Goal: Task Accomplishment & Management: Use online tool/utility

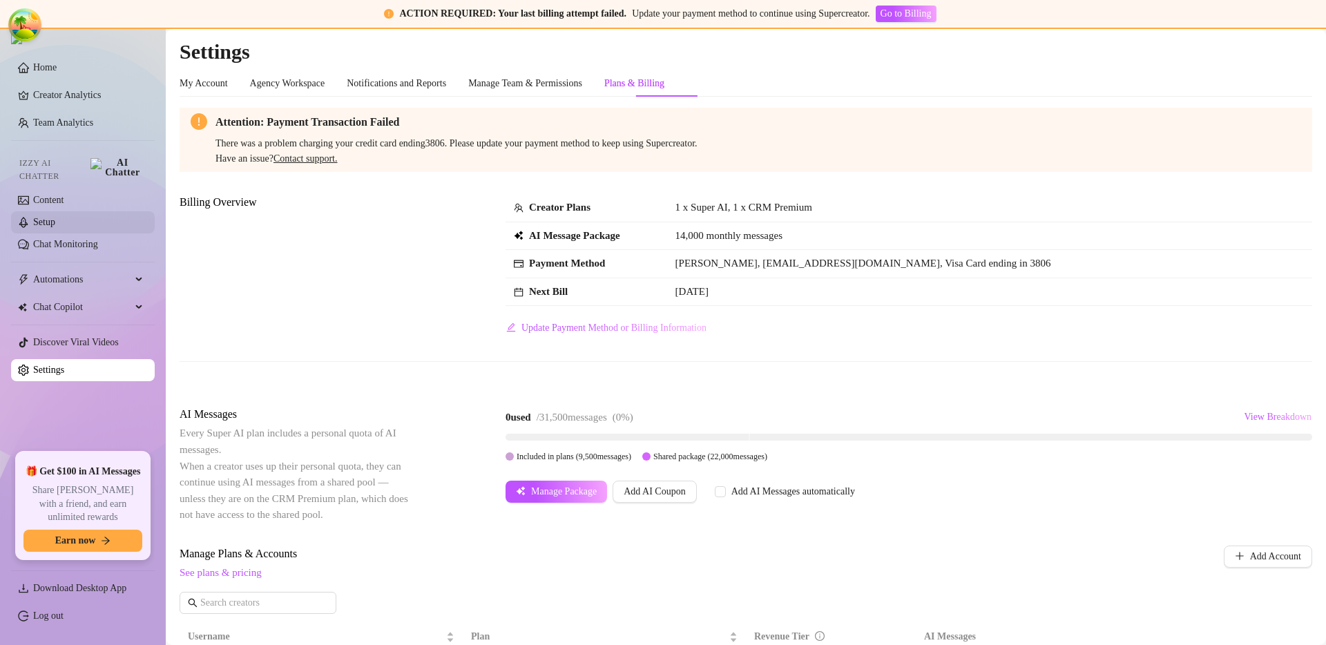
click at [55, 218] on link "Setup" at bounding box center [44, 222] width 22 height 10
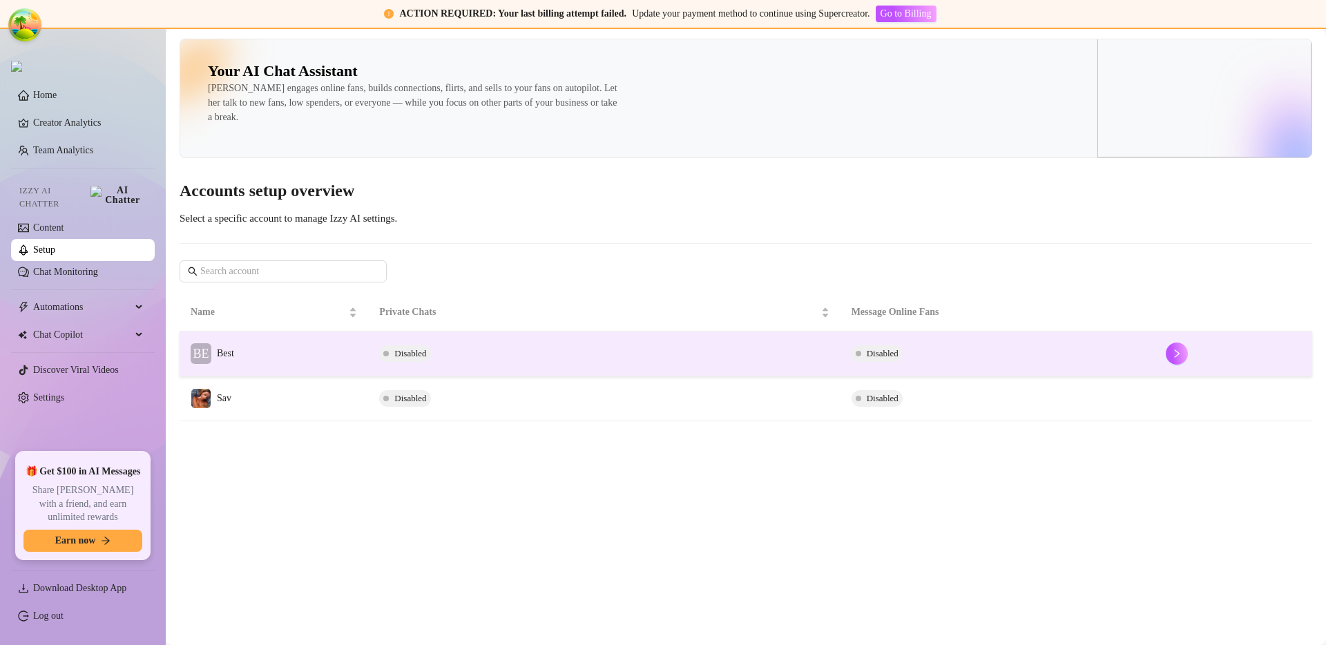
click at [319, 356] on td "BE Best" at bounding box center [274, 354] width 189 height 45
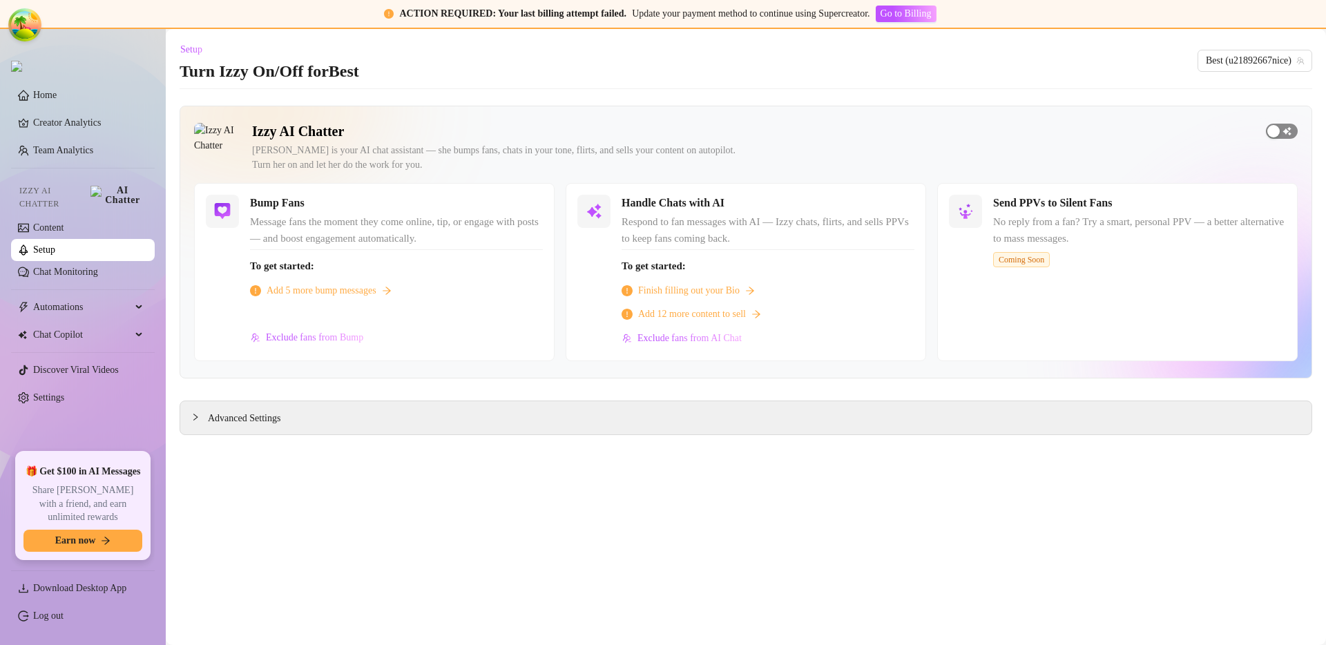
click at [1281, 135] on span "button" at bounding box center [1282, 131] width 32 height 15
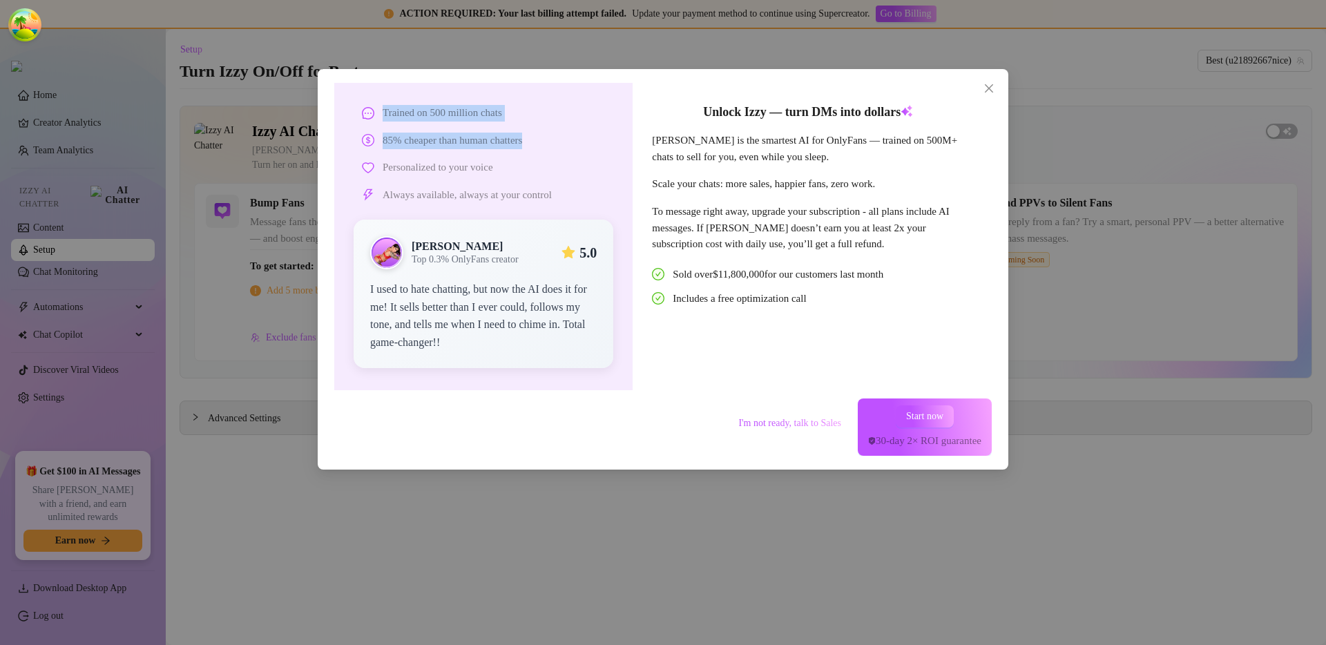
drag, startPoint x: 546, startPoint y: 140, endPoint x: 376, endPoint y: 108, distance: 172.3
click at [376, 108] on div "Trained on 500 million chats 85% cheaper than human chatters Personalized to yo…" at bounding box center [484, 154] width 260 height 98
click at [376, 108] on div "Trained on 500 million chats" at bounding box center [487, 113] width 251 height 17
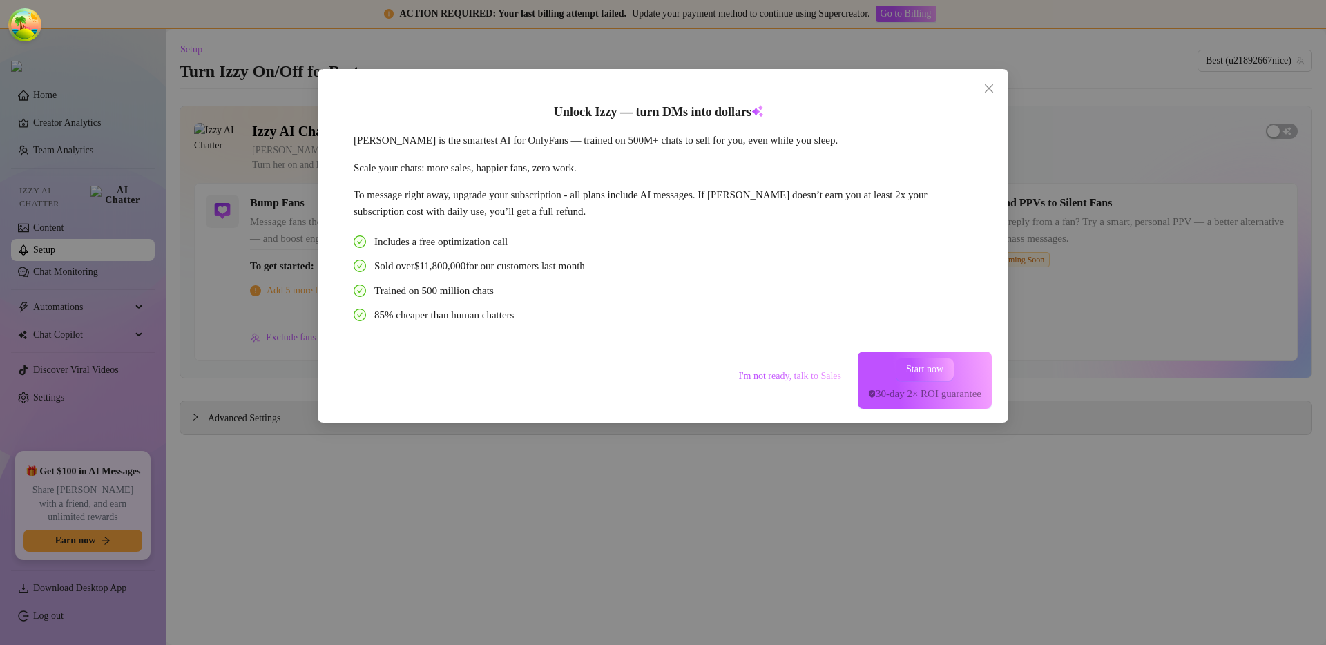
click at [1132, 209] on div "Unlock Izzy — turn DMs into dollars Izzy is the smartest AI for OnlyFans — trai…" at bounding box center [663, 322] width 1326 height 645
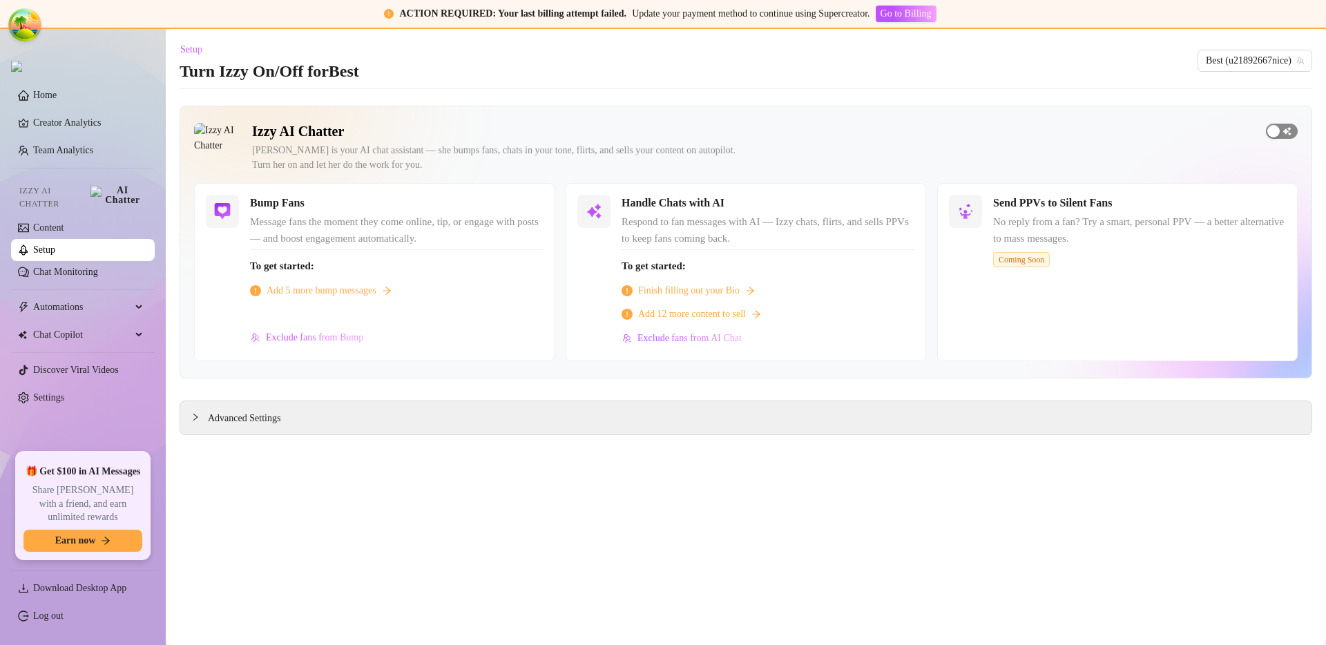
click at [1279, 135] on div "button" at bounding box center [1274, 131] width 12 height 12
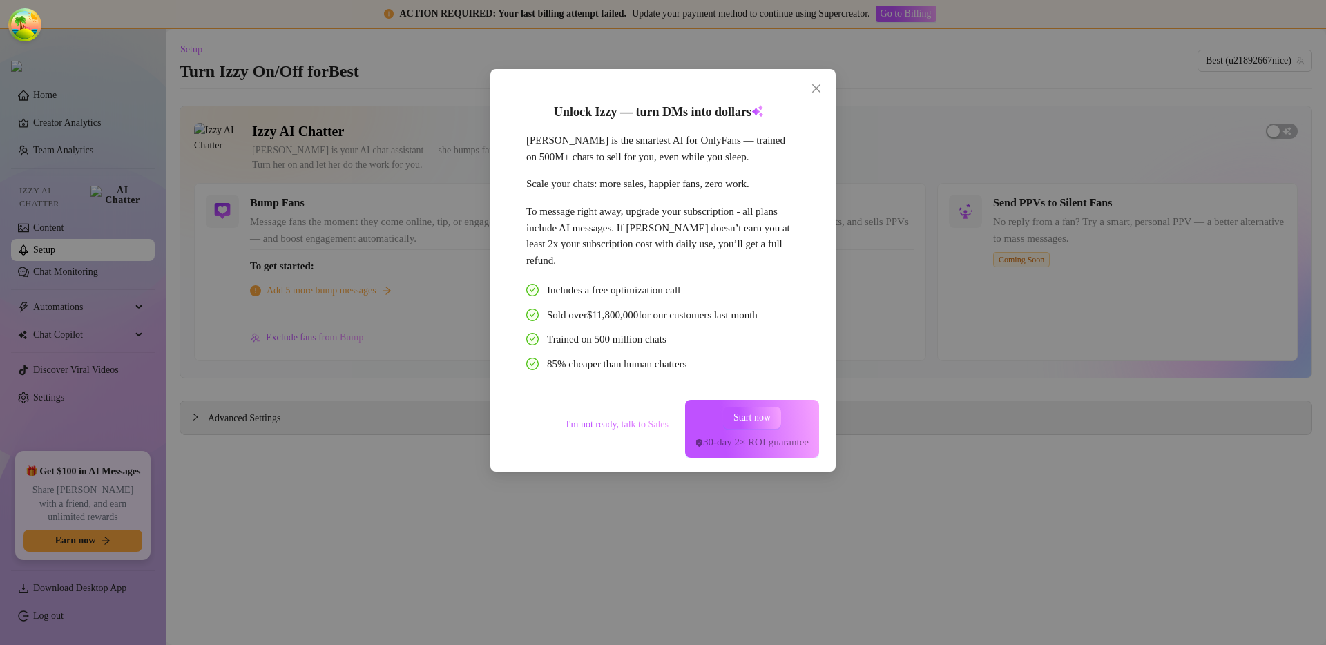
click at [1042, 164] on div "Unlock Izzy — turn DMs into dollars Izzy is the smartest AI for OnlyFans — trai…" at bounding box center [663, 322] width 1326 height 645
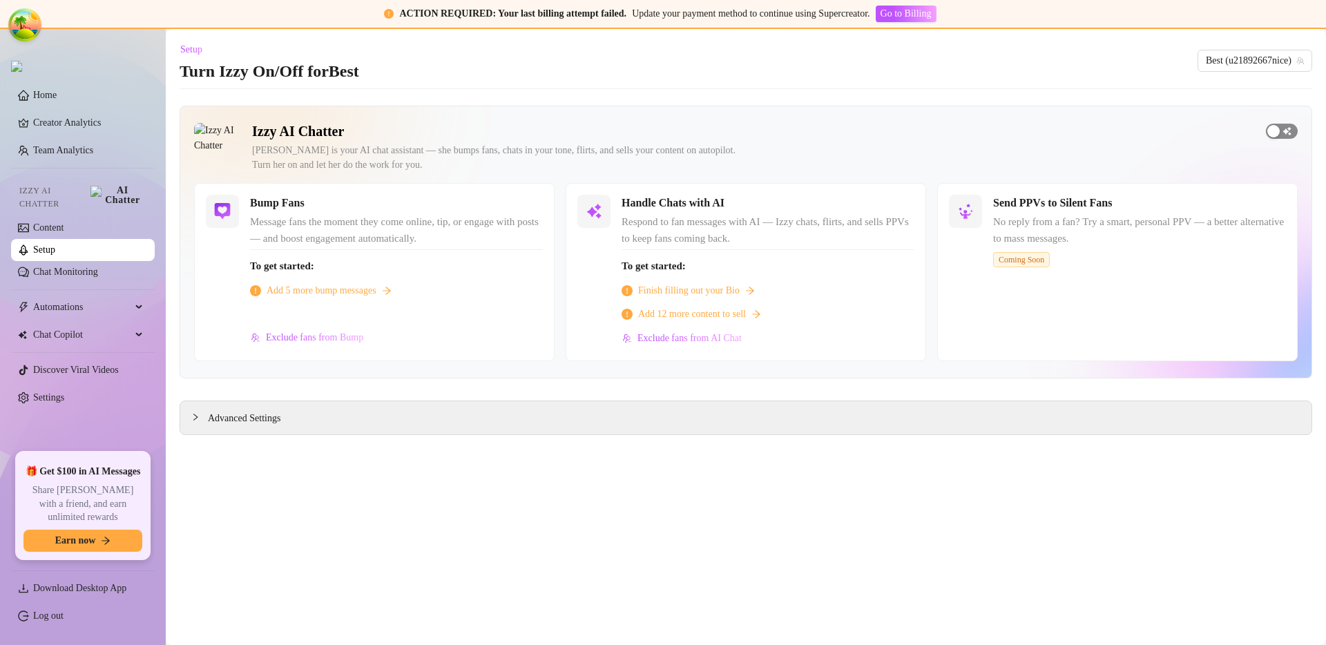
click at [1273, 125] on div "button" at bounding box center [1274, 131] width 12 height 12
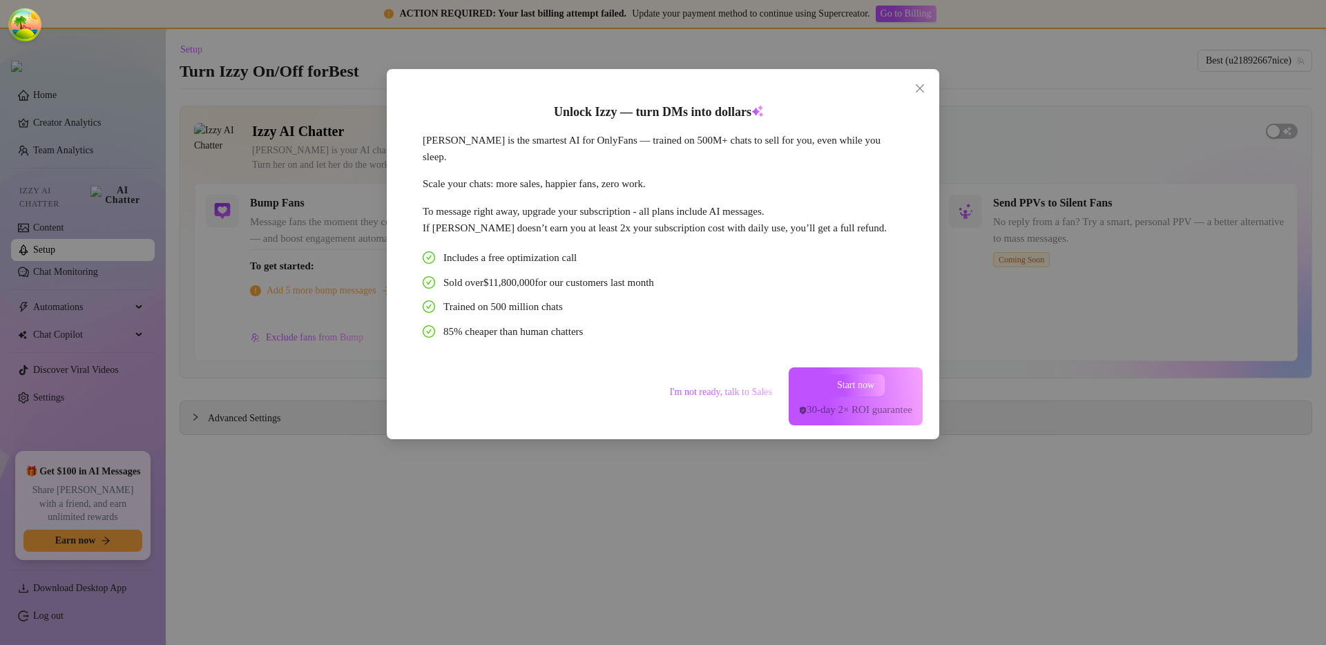
click at [1052, 343] on div "Unlock Izzy — turn DMs into dollars Izzy is the smartest AI for OnlyFans — trai…" at bounding box center [663, 322] width 1326 height 645
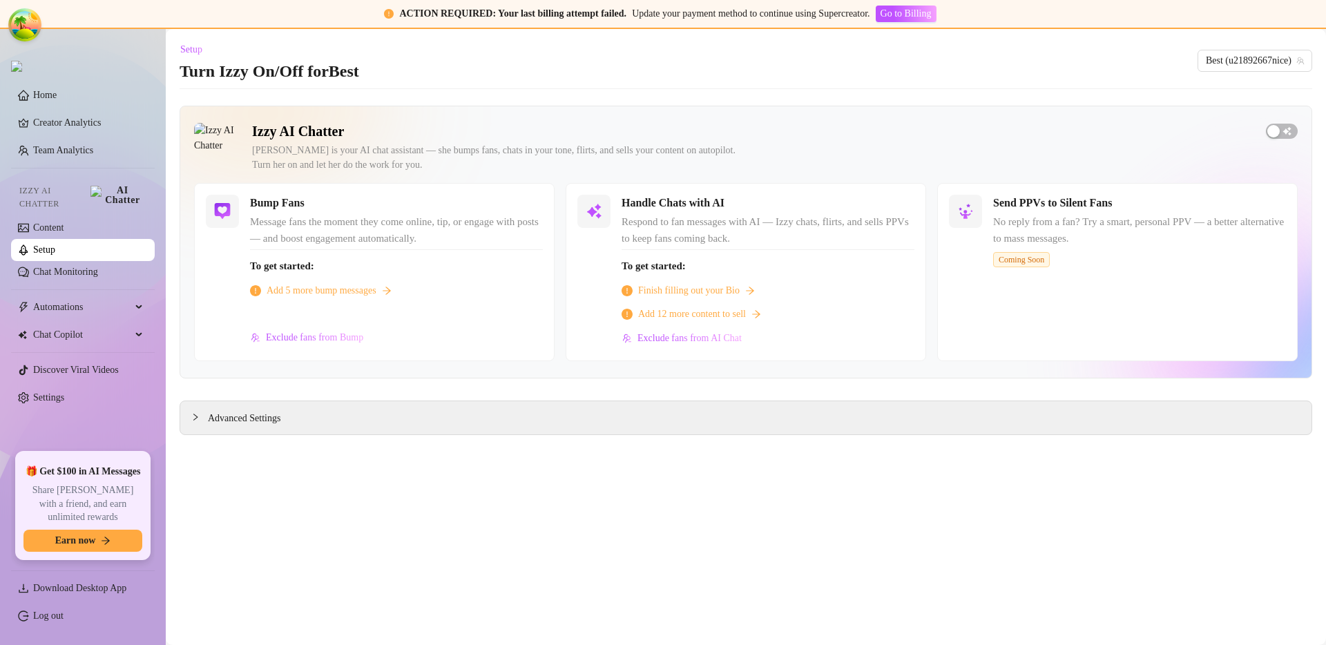
click at [1305, 137] on div "Izzy AI Chatter Izzy is your AI chat assistant — she bumps fans, chats in your …" at bounding box center [746, 242] width 1133 height 273
click at [1294, 135] on span "button" at bounding box center [1282, 131] width 32 height 15
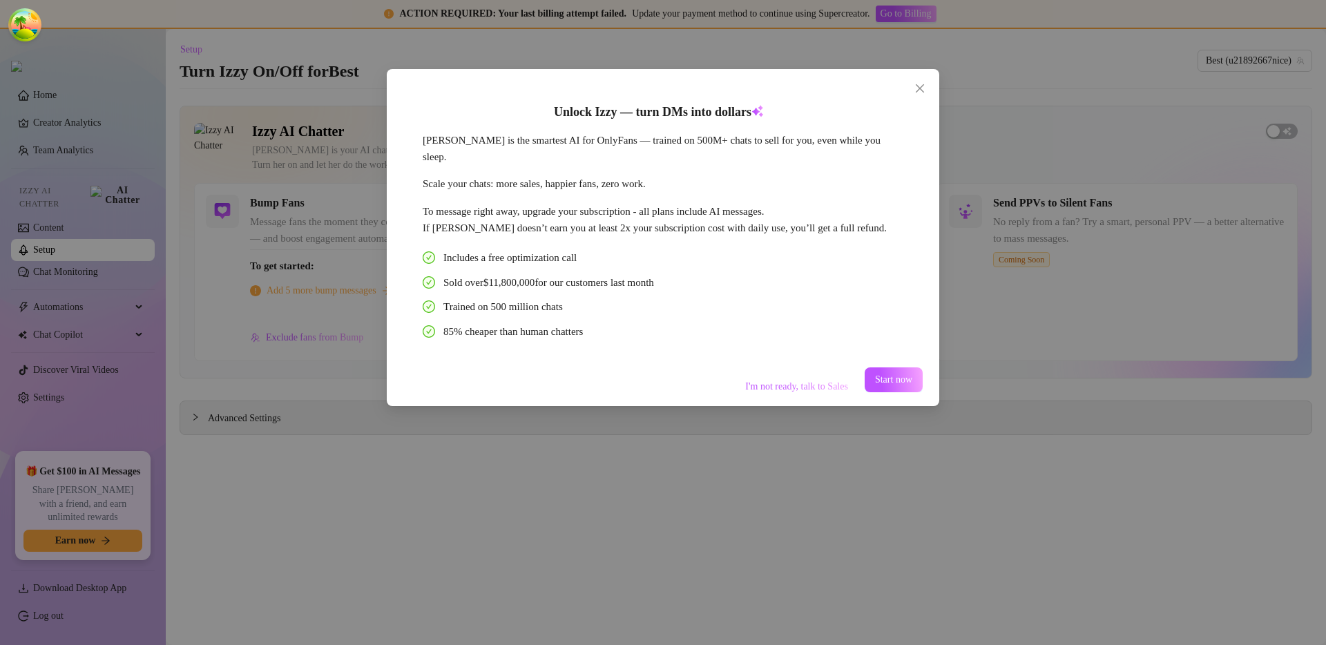
scroll to position [6, 0]
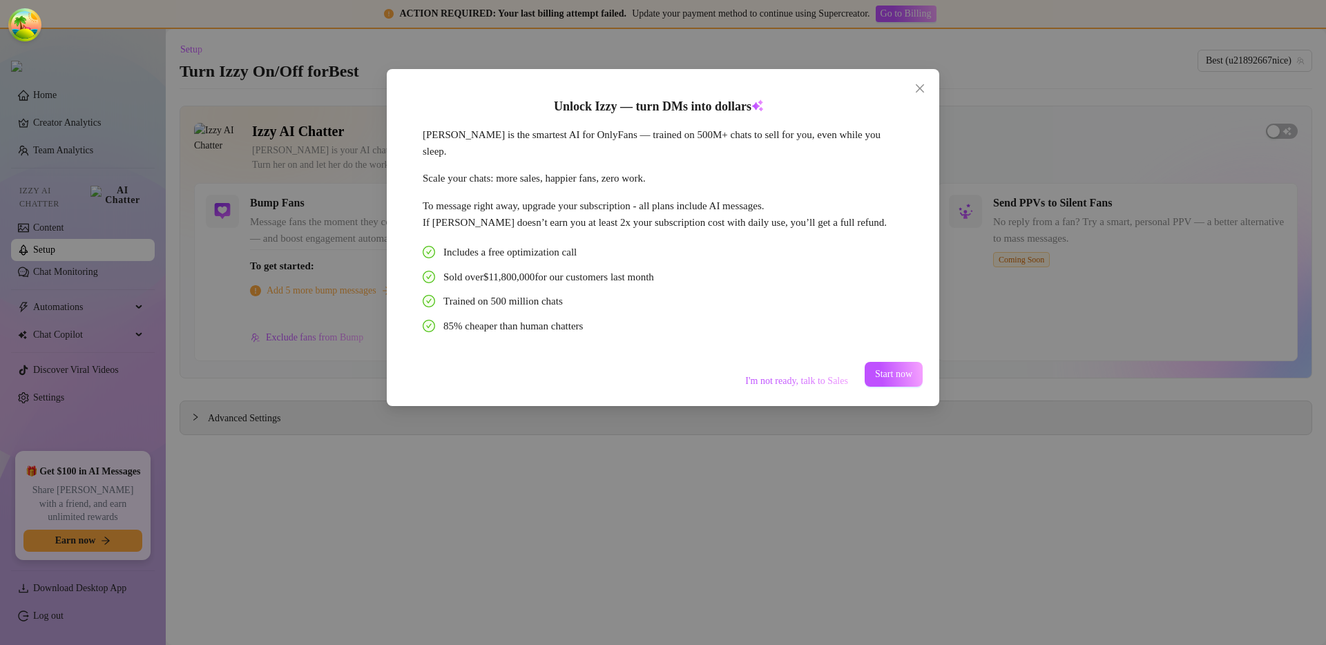
click at [966, 321] on div "Unlock Izzy — turn DMs into dollars Izzy is the smartest AI for OnlyFans — trai…" at bounding box center [663, 322] width 1326 height 645
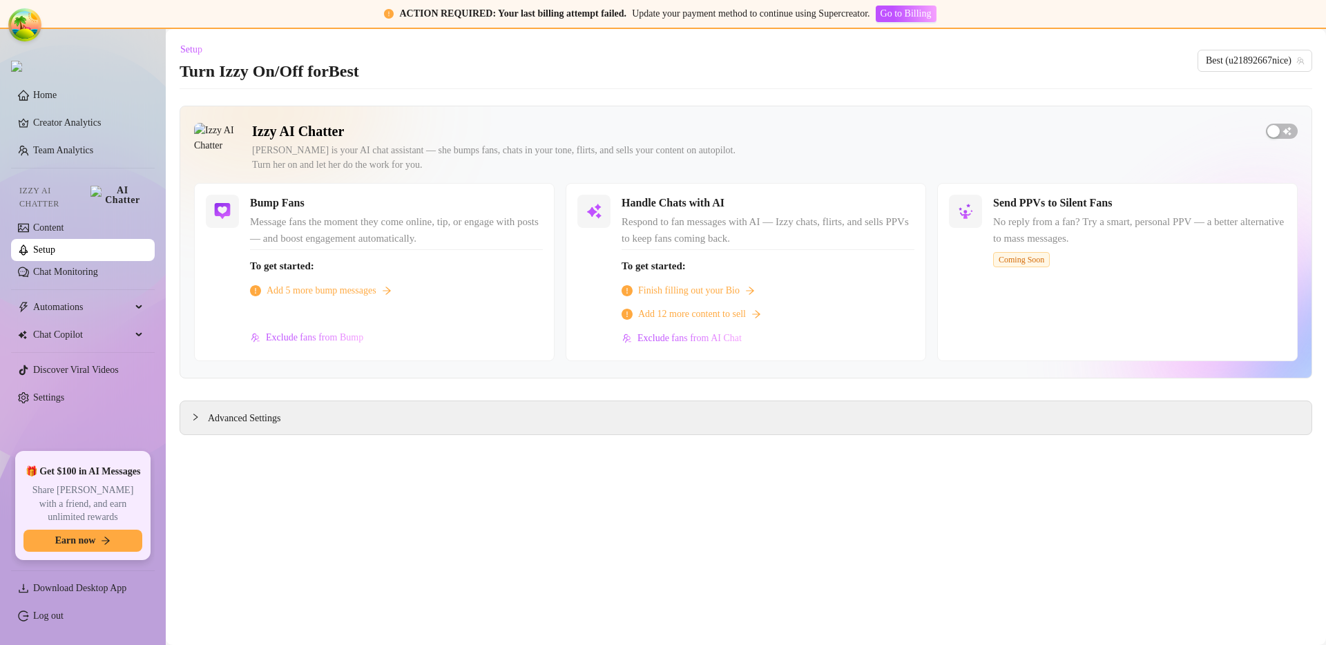
click at [1266, 136] on div at bounding box center [1282, 131] width 32 height 16
click at [1276, 131] on div "button" at bounding box center [1274, 131] width 12 height 12
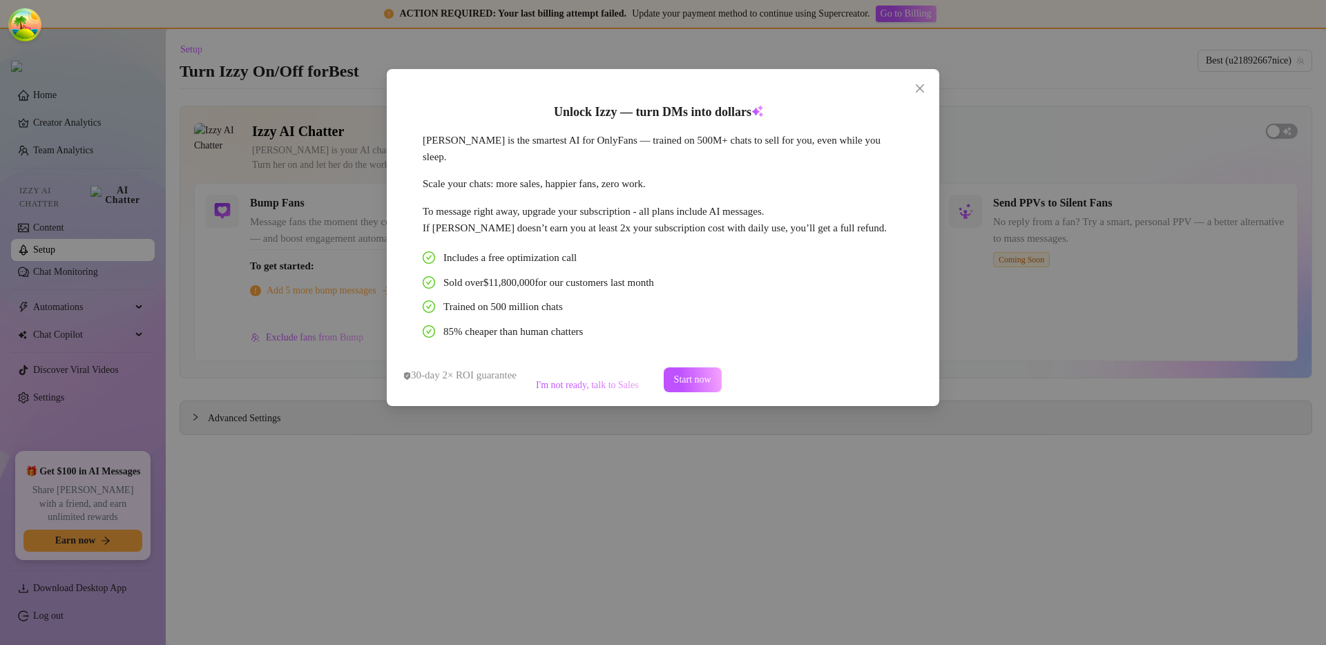
scroll to position [4, 0]
click at [1086, 318] on div "Unlock Izzy — turn DMs into dollars Izzy is the smartest AI for OnlyFans — trai…" at bounding box center [663, 322] width 1326 height 645
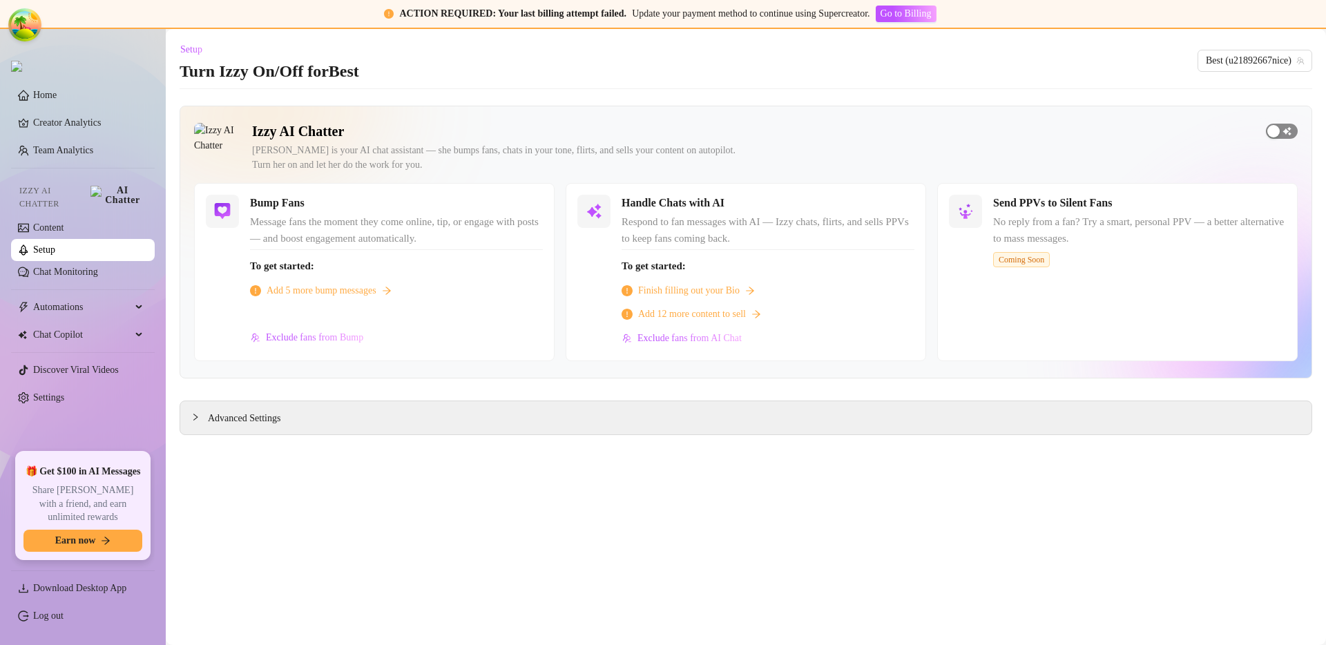
click at [1270, 135] on div "button" at bounding box center [1274, 131] width 12 height 12
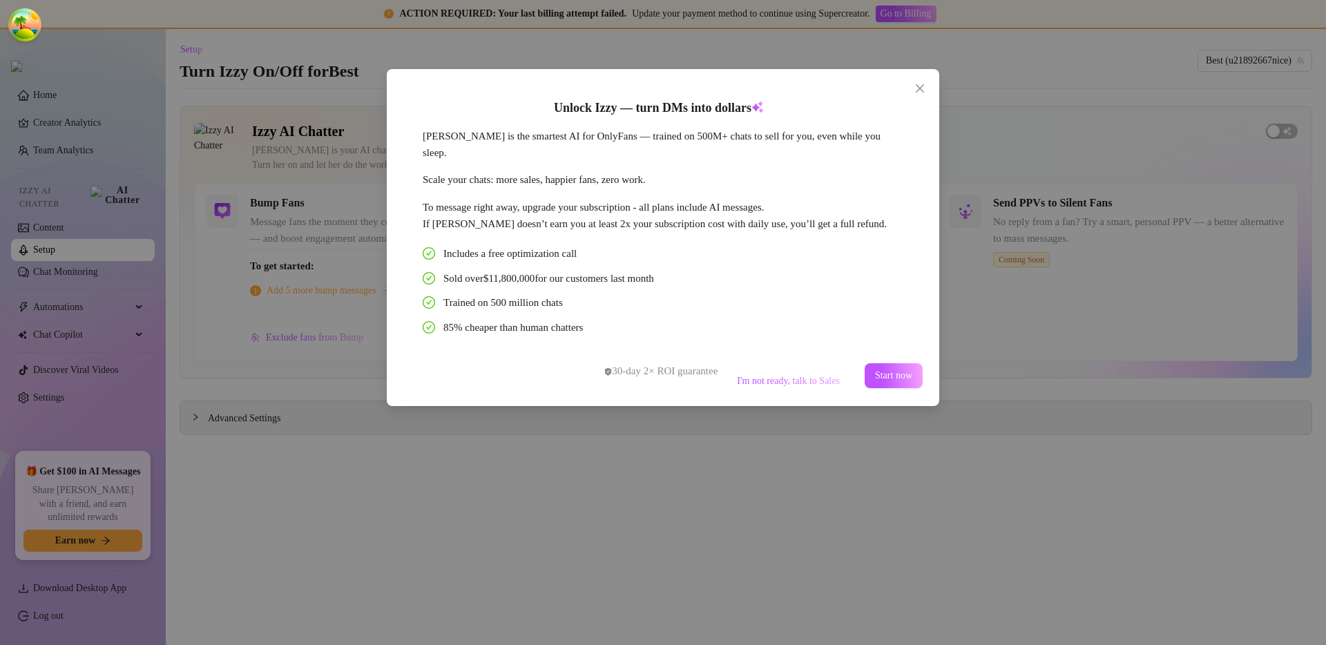
click at [1106, 204] on div "Unlock Izzy — turn DMs into dollars Izzy is the smartest AI for OnlyFans — trai…" at bounding box center [663, 322] width 1326 height 645
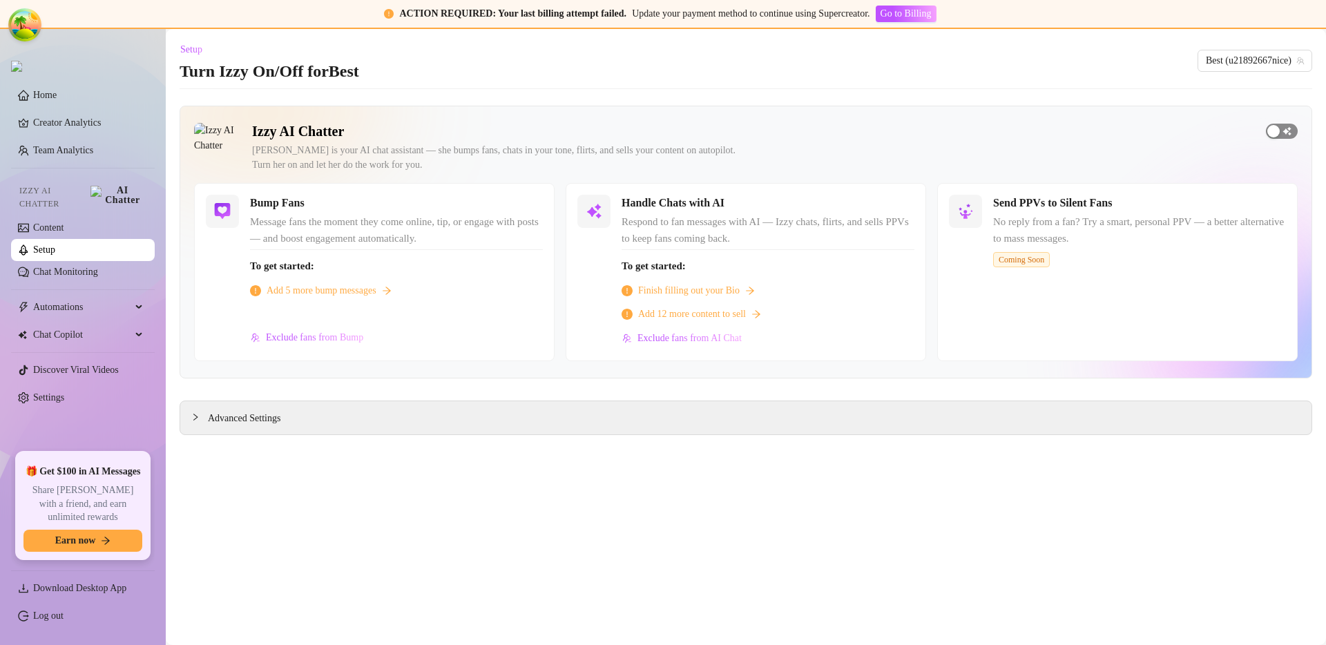
click at [1293, 137] on span "button" at bounding box center [1282, 131] width 32 height 15
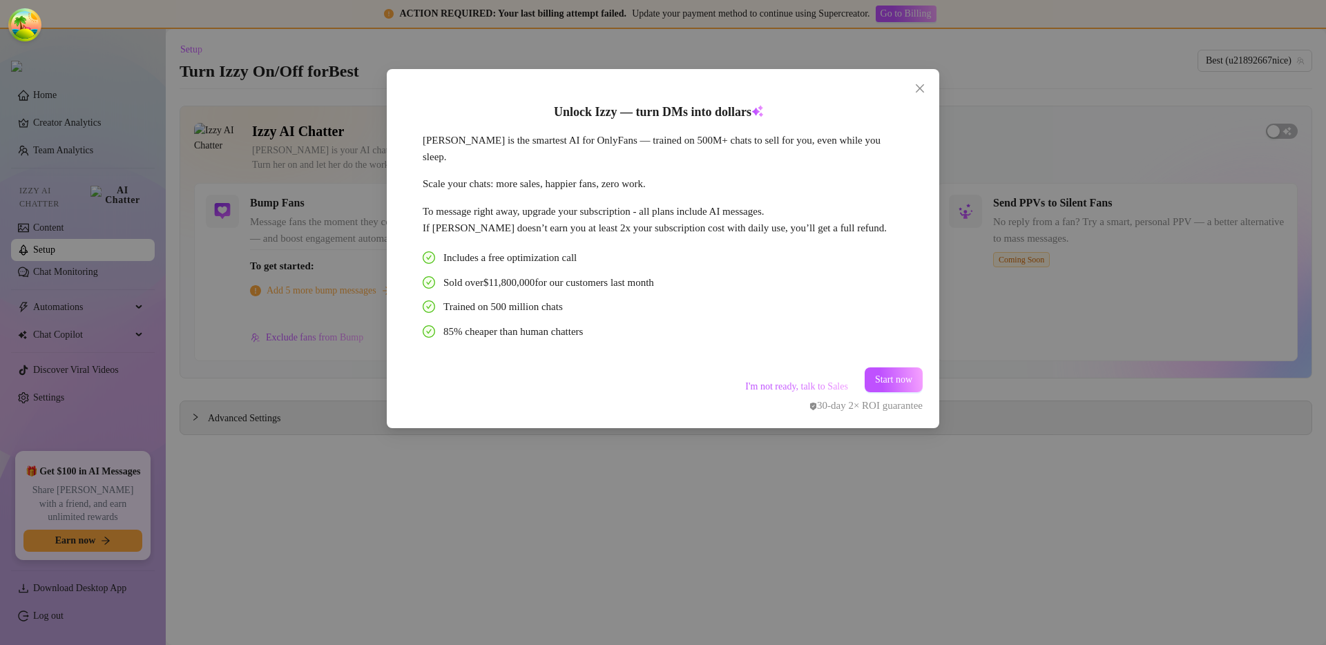
click at [1130, 287] on div "Unlock Izzy — turn DMs into dollars Izzy is the smartest AI for OnlyFans — trai…" at bounding box center [663, 322] width 1326 height 645
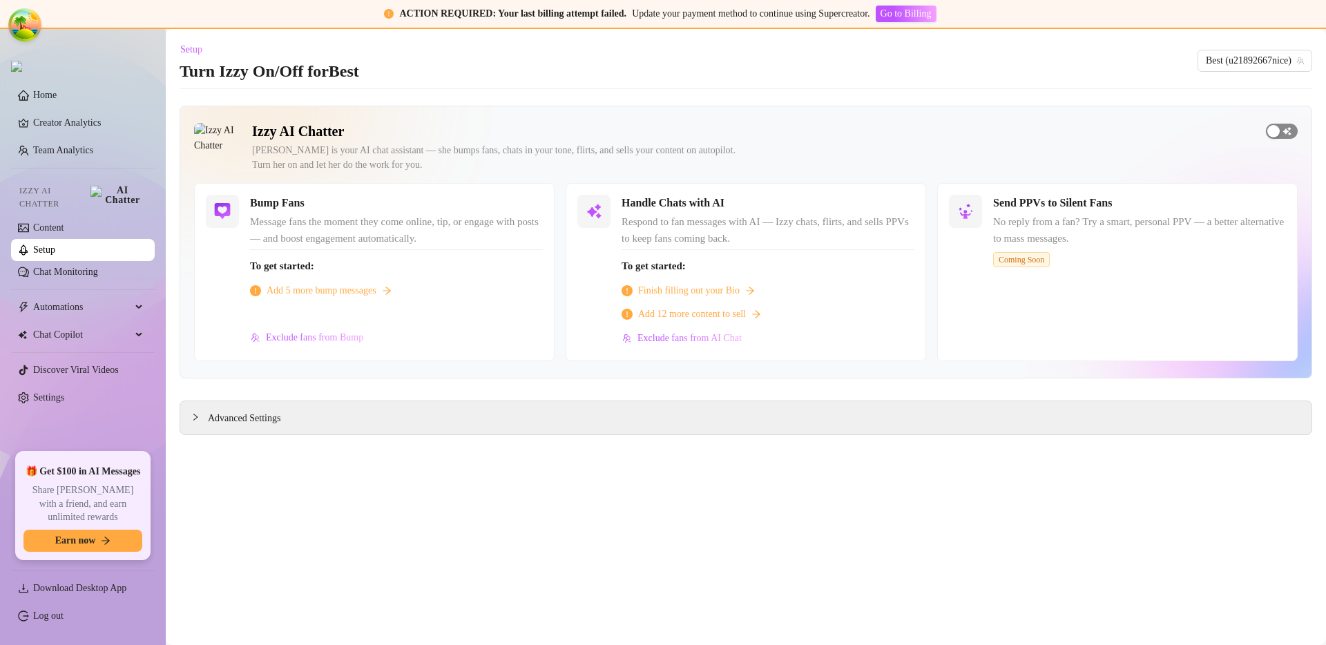
click at [1291, 124] on div at bounding box center [1282, 131] width 32 height 16
click at [1290, 124] on span "button" at bounding box center [1282, 131] width 32 height 15
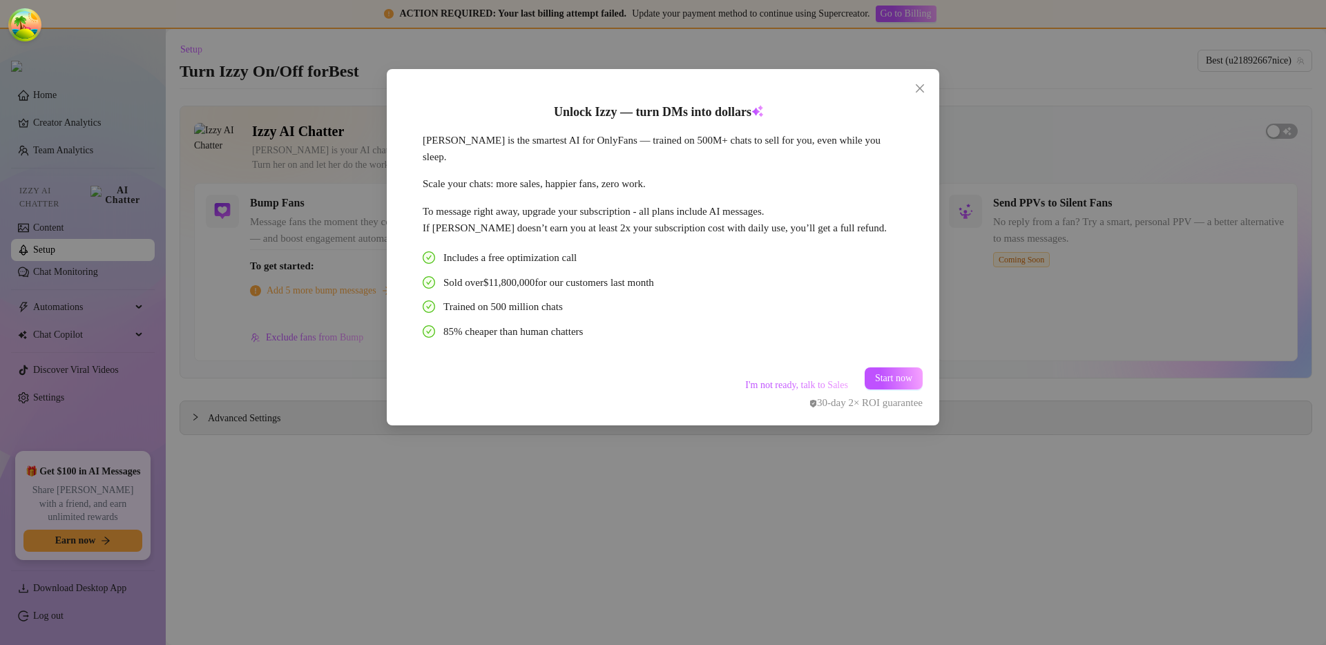
click at [1006, 169] on div "Unlock Izzy — turn DMs into dollars Izzy is the smartest AI for OnlyFans — trai…" at bounding box center [663, 322] width 1326 height 645
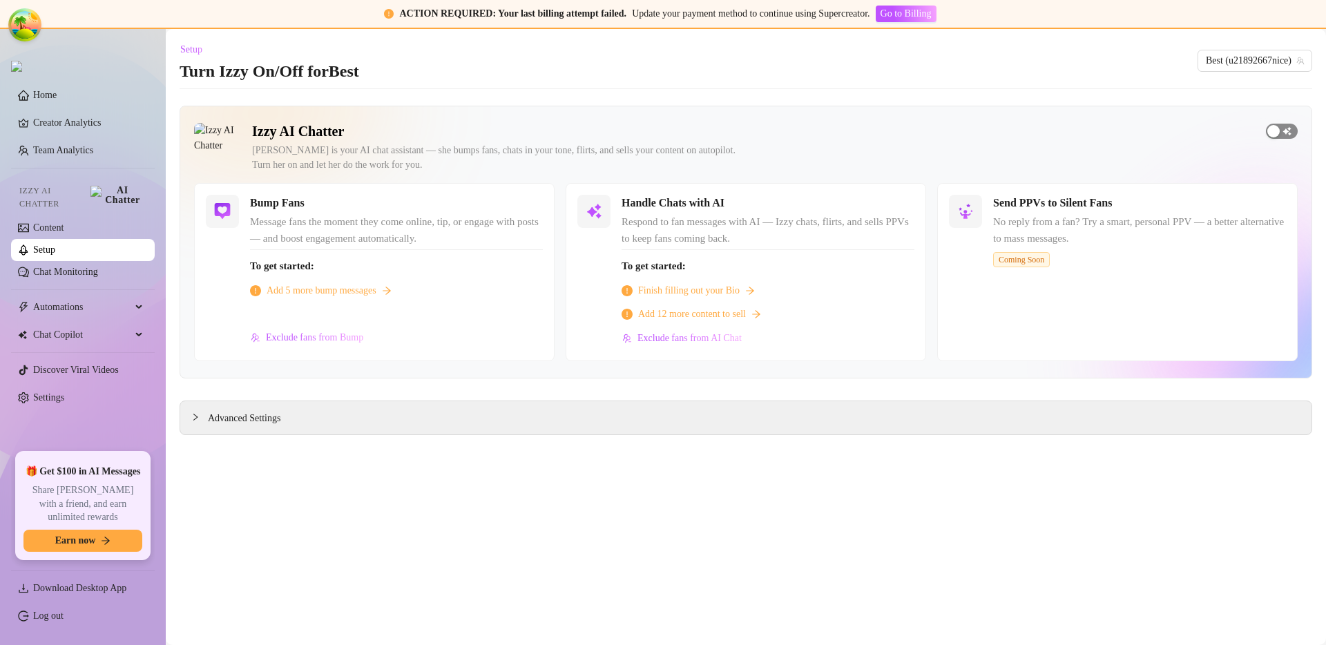
click at [1289, 129] on span "button" at bounding box center [1282, 131] width 32 height 15
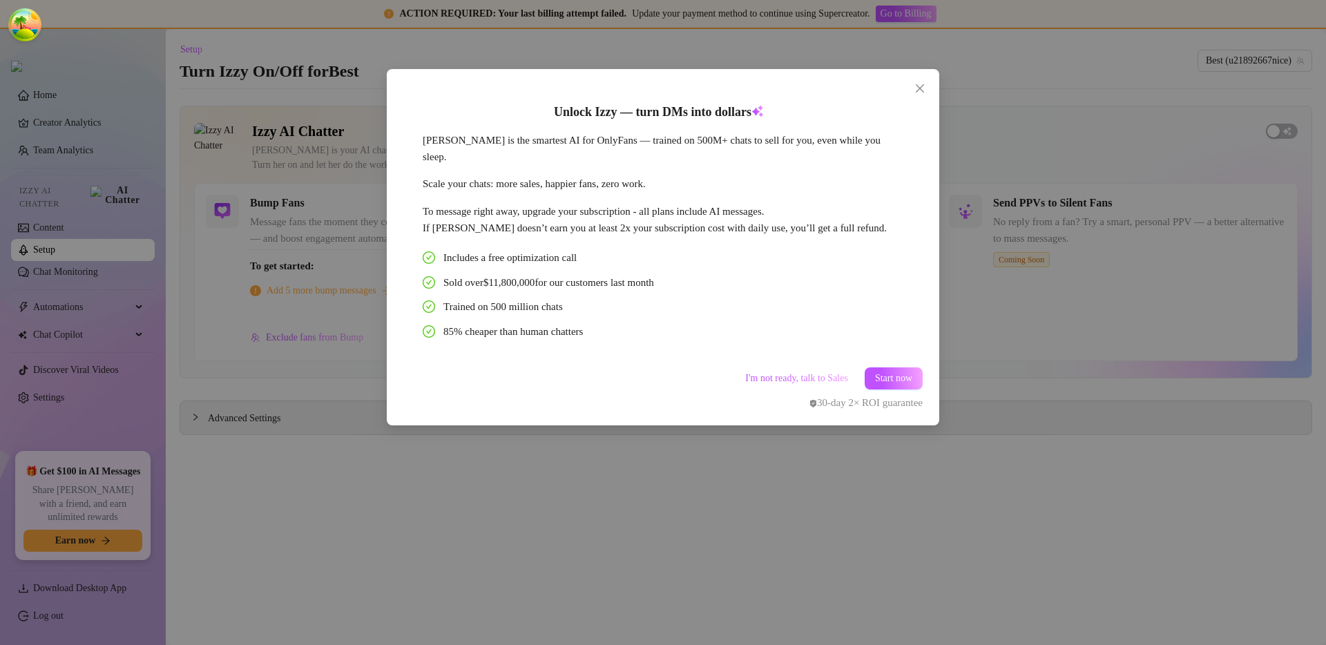
click at [993, 193] on div "Unlock Izzy — turn DMs into dollars Izzy is the smartest AI for OnlyFans — trai…" at bounding box center [663, 322] width 1326 height 645
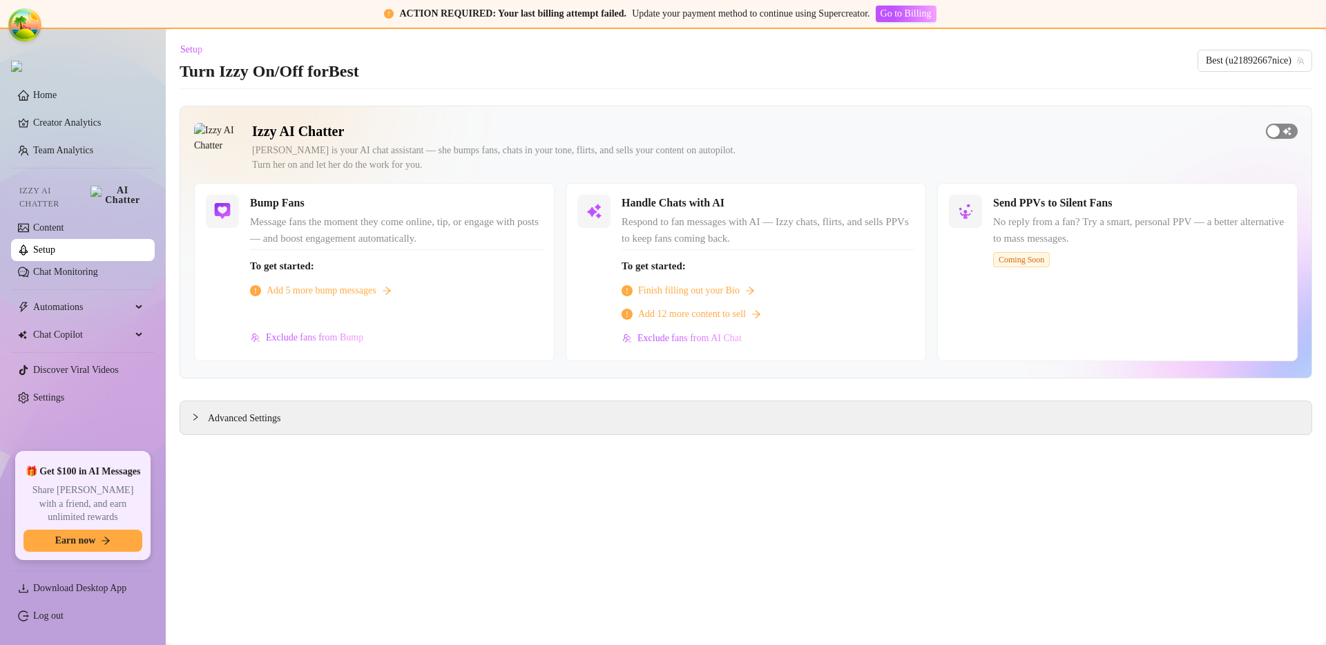
click at [1295, 129] on span "button" at bounding box center [1282, 131] width 32 height 15
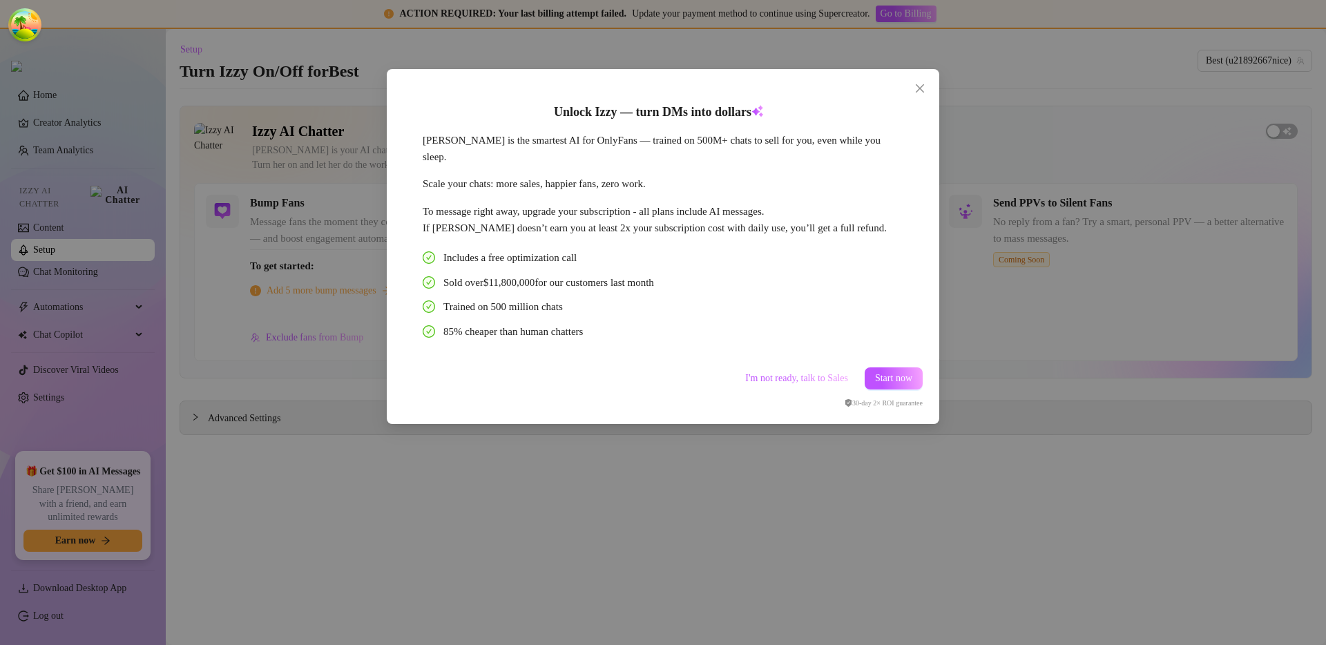
click at [1077, 289] on div "Unlock Izzy — turn DMs into dollars Izzy is the smartest AI for OnlyFans — trai…" at bounding box center [663, 322] width 1326 height 645
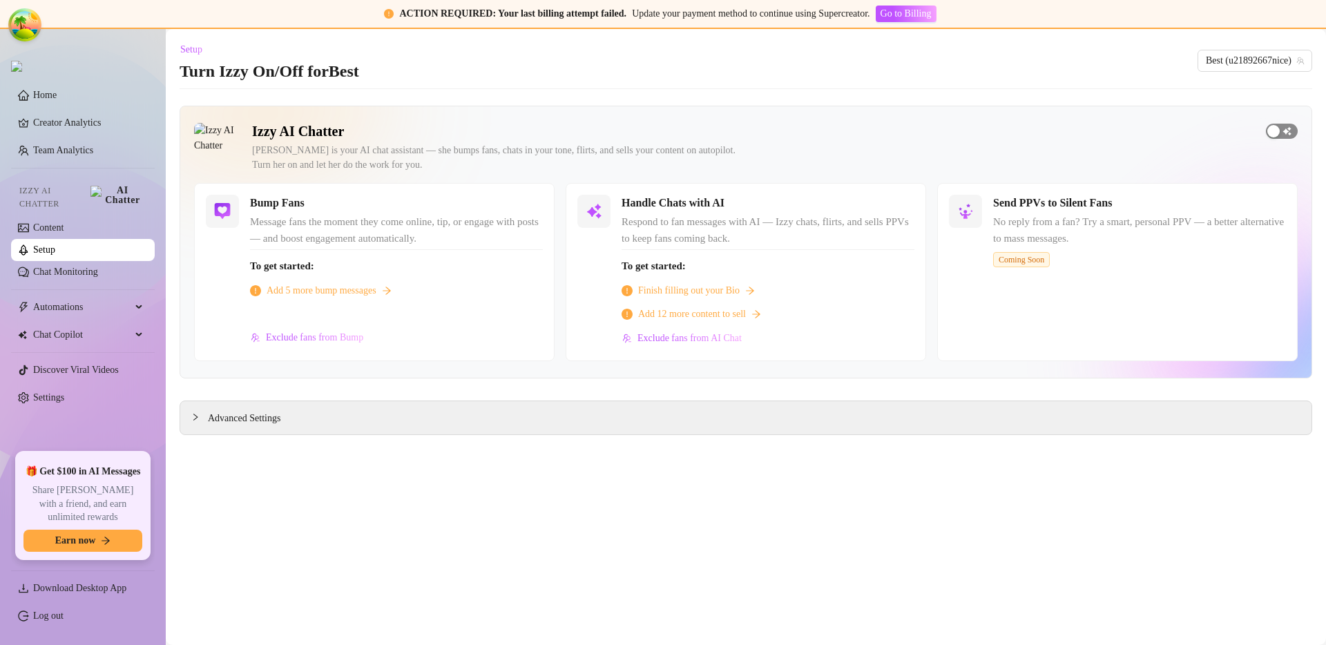
click at [1287, 137] on span "button" at bounding box center [1282, 131] width 32 height 15
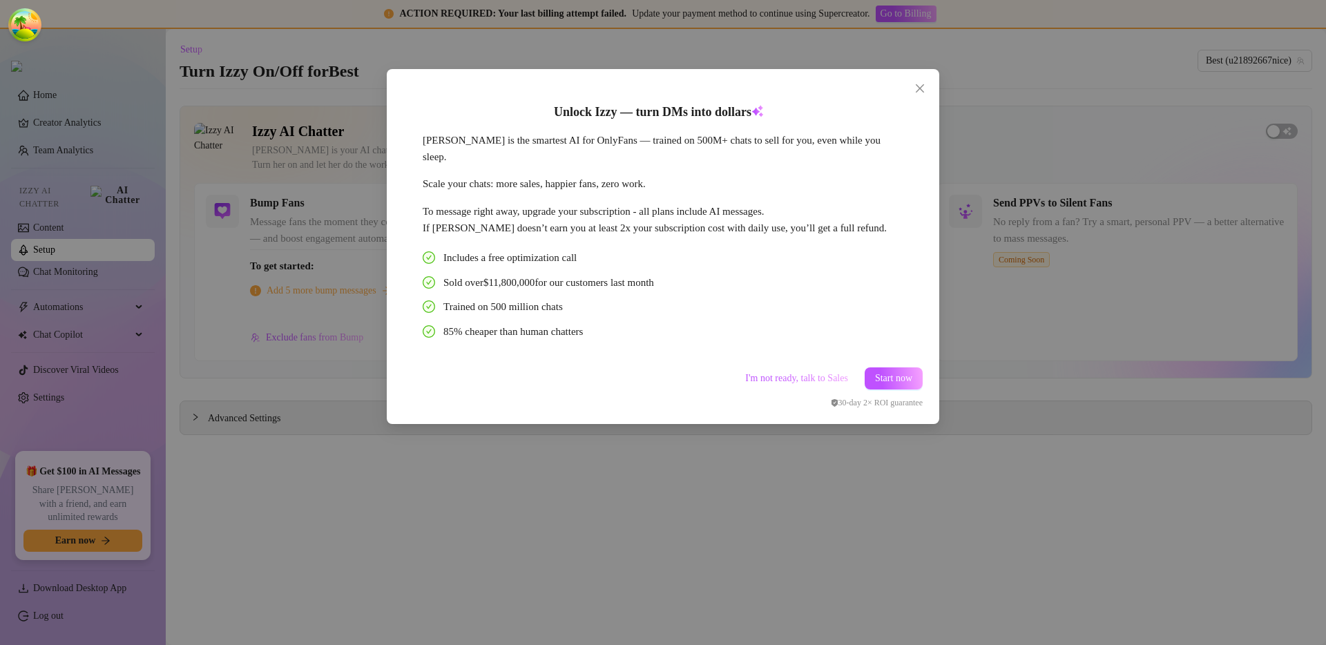
click at [1111, 225] on div "Unlock Izzy — turn DMs into dollars Izzy is the smartest AI for OnlyFans — trai…" at bounding box center [663, 322] width 1326 height 645
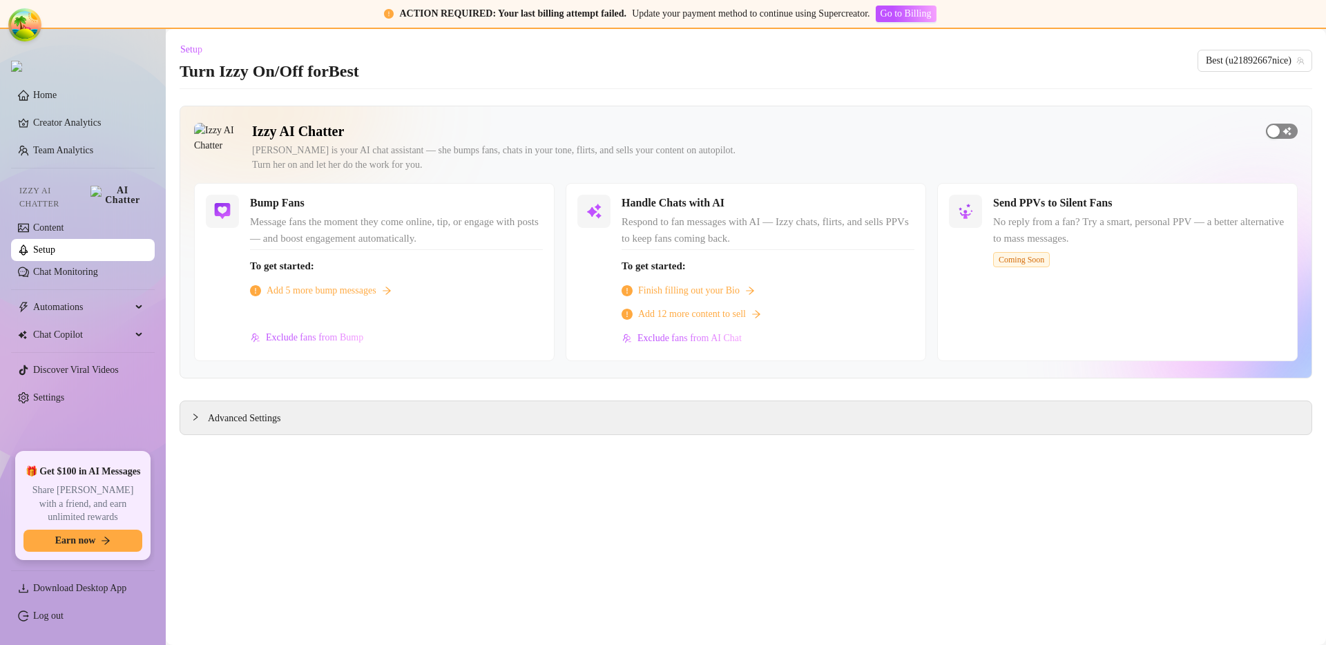
click at [1291, 134] on span "button" at bounding box center [1282, 131] width 32 height 15
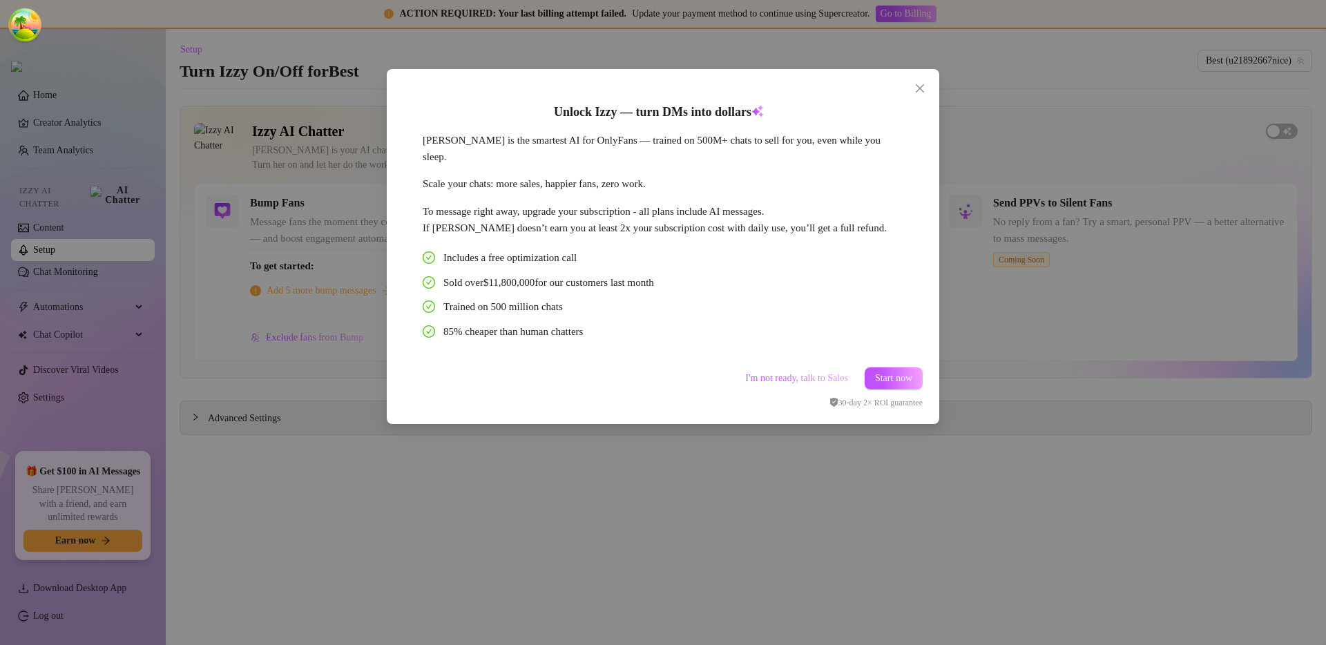
click at [929, 157] on div "Unlock Izzy — turn DMs into dollars Izzy is the smartest AI for OnlyFans — trai…" at bounding box center [663, 246] width 553 height 355
click at [972, 160] on div "Unlock Izzy — turn DMs into dollars Izzy is the smartest AI for OnlyFans — trai…" at bounding box center [663, 322] width 1326 height 645
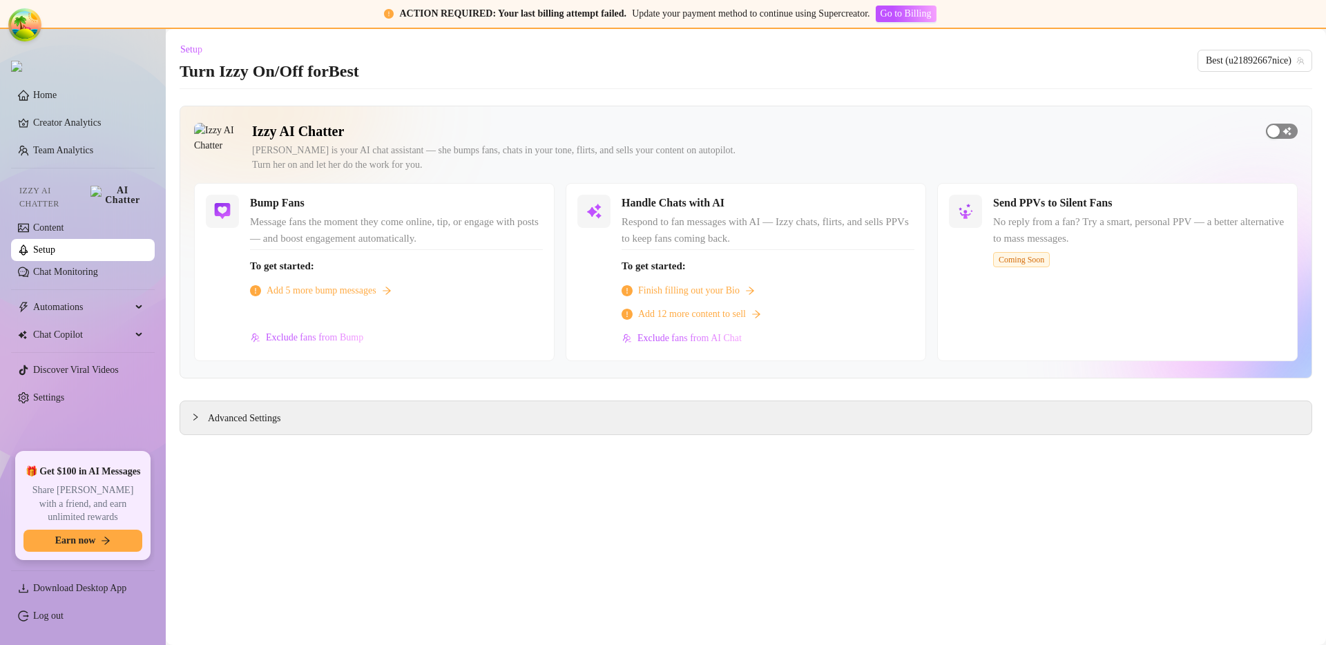
click at [1290, 136] on span "button" at bounding box center [1282, 131] width 32 height 15
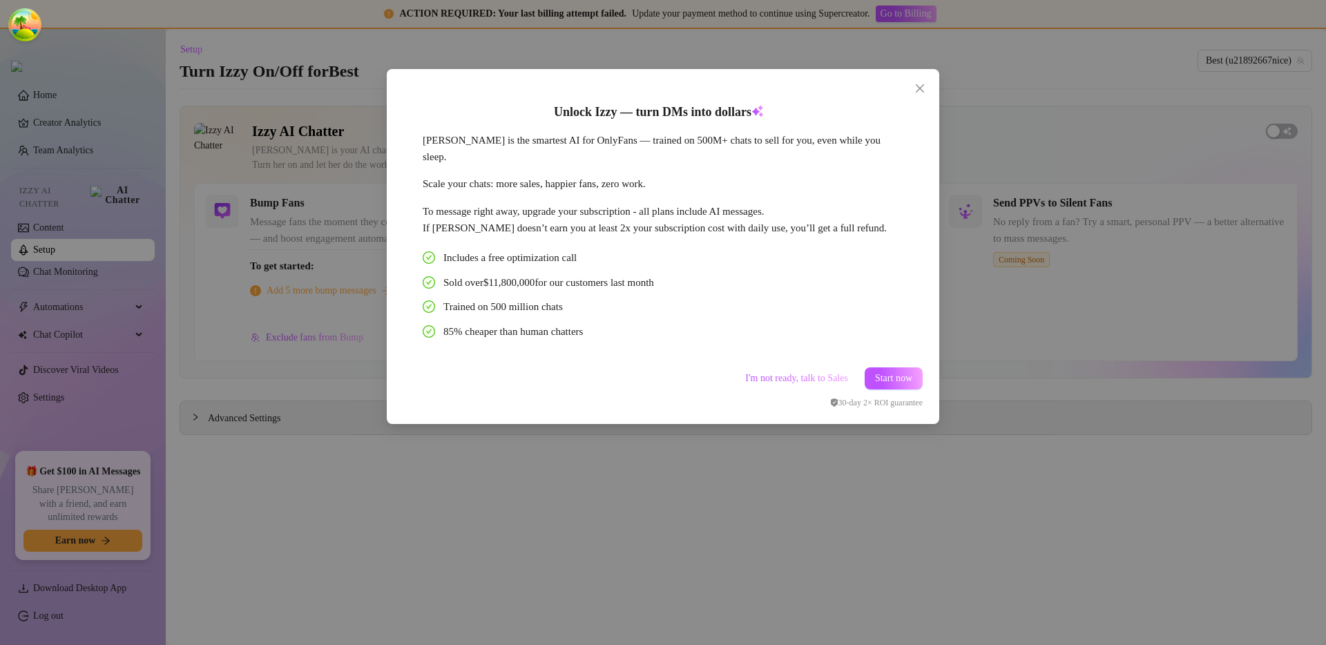
click at [1022, 441] on div "Unlock Izzy — turn DMs into dollars Izzy is the smartest AI for OnlyFans — trai…" at bounding box center [663, 322] width 1326 height 645
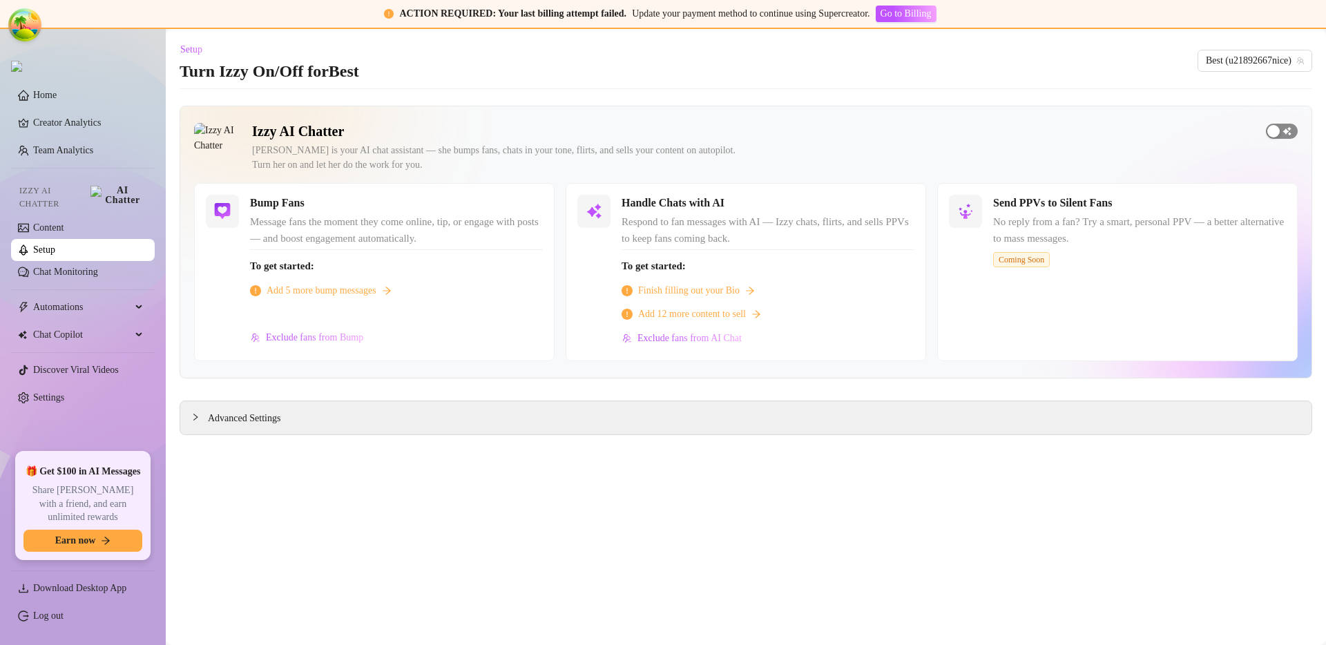
click at [1288, 131] on span "button" at bounding box center [1282, 131] width 32 height 15
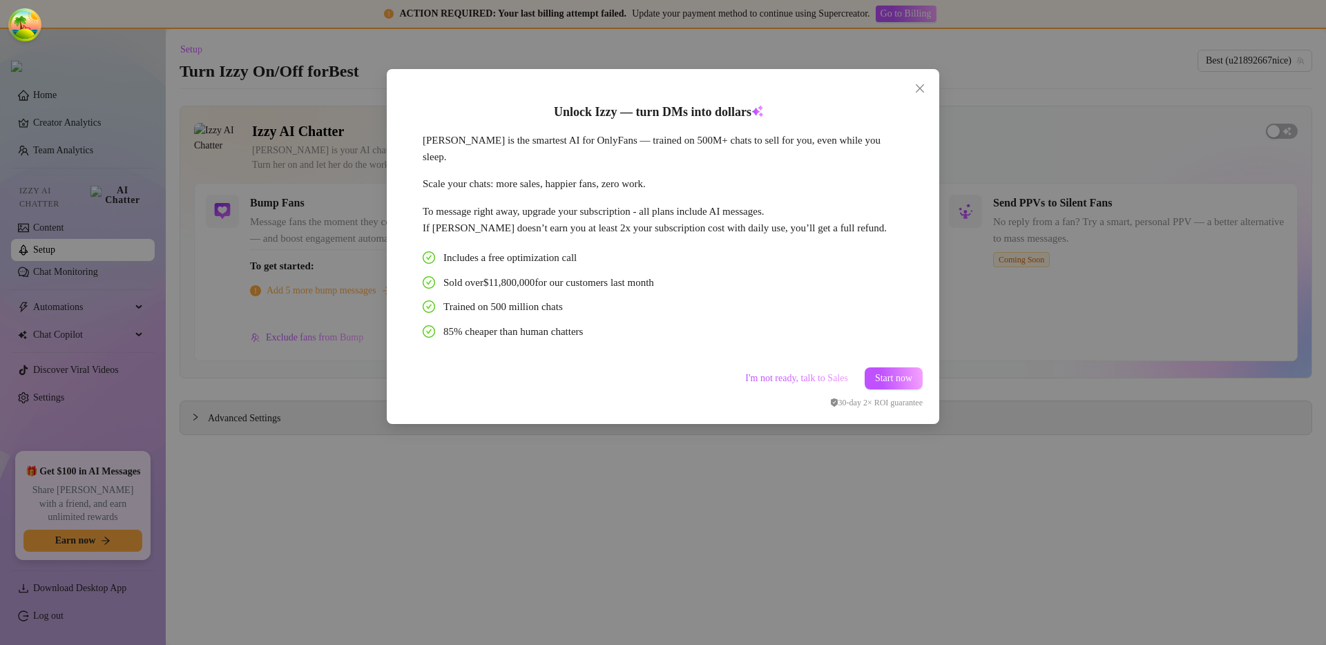
click at [1170, 274] on div "Unlock Izzy — turn DMs into dollars Izzy is the smartest AI for OnlyFans — trai…" at bounding box center [663, 322] width 1326 height 645
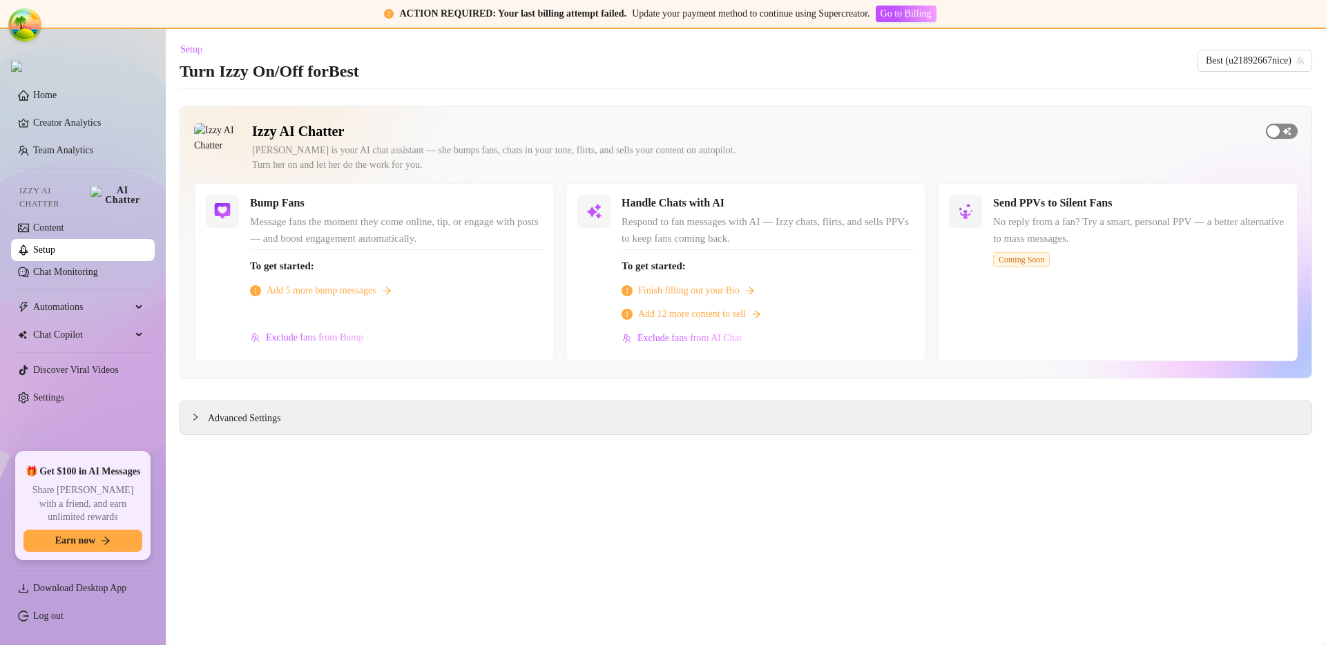
click at [1280, 135] on span "button" at bounding box center [1282, 131] width 32 height 15
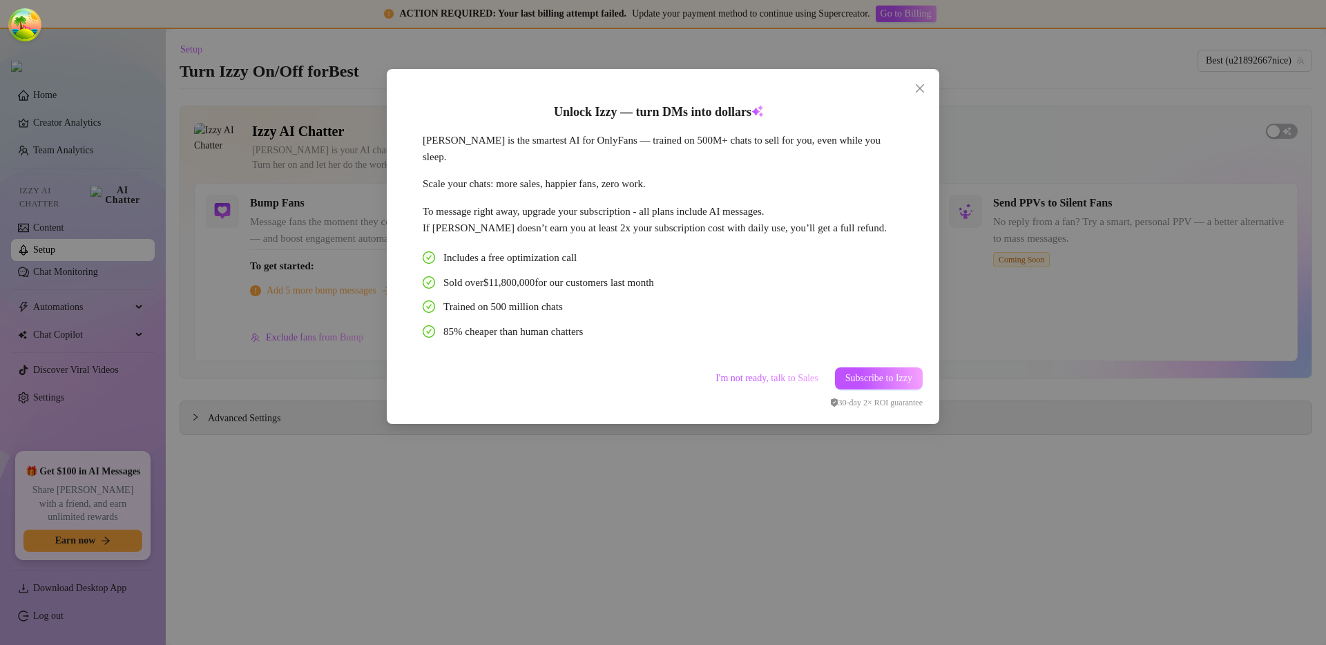
click at [1252, 172] on div "Unlock Izzy — turn DMs into dollars Izzy is the smartest AI for OnlyFans — trai…" at bounding box center [663, 322] width 1326 height 645
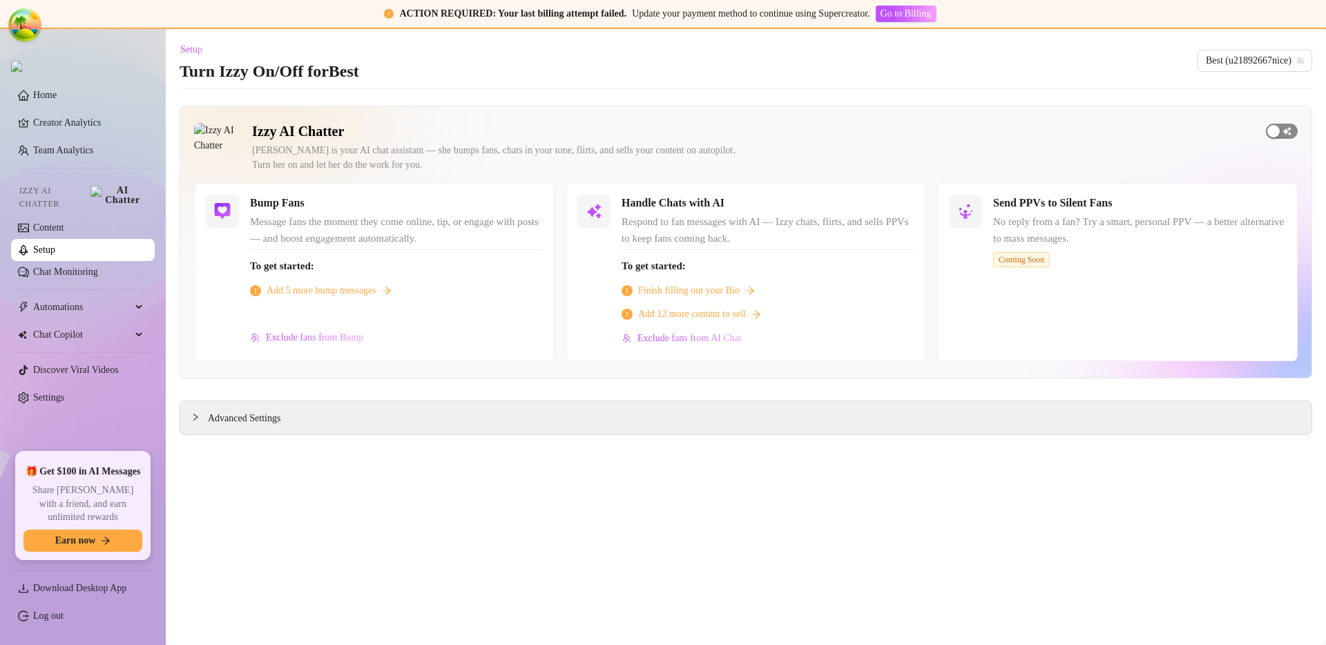
click at [1283, 132] on span "button" at bounding box center [1282, 131] width 32 height 15
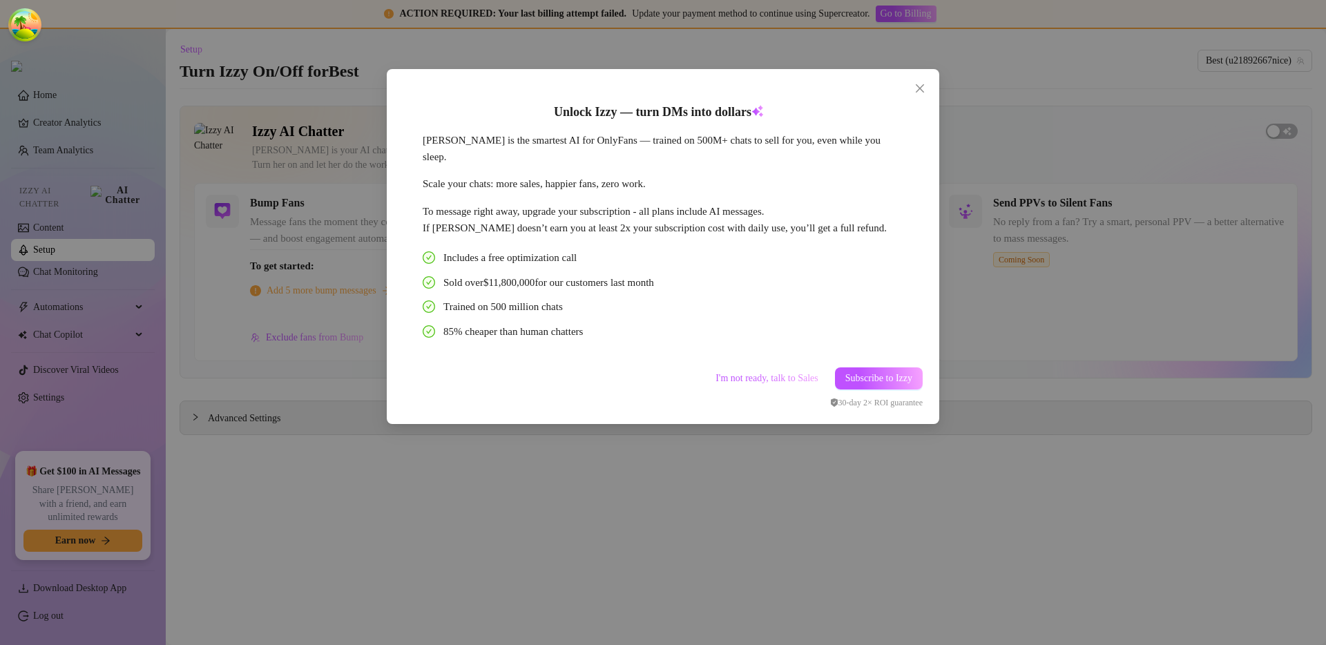
click at [1105, 363] on div "Unlock Izzy — turn DMs into dollars Izzy is the smartest AI for OnlyFans — trai…" at bounding box center [663, 322] width 1326 height 645
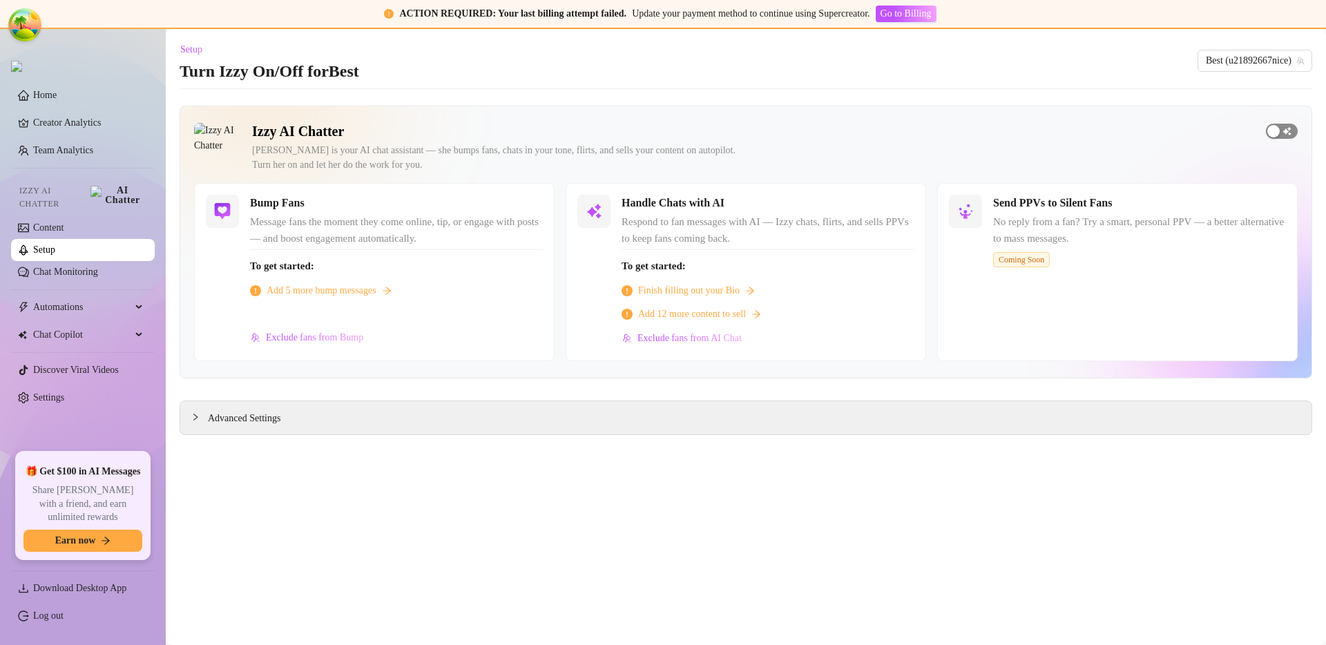
click at [1275, 127] on div "button" at bounding box center [1274, 131] width 12 height 12
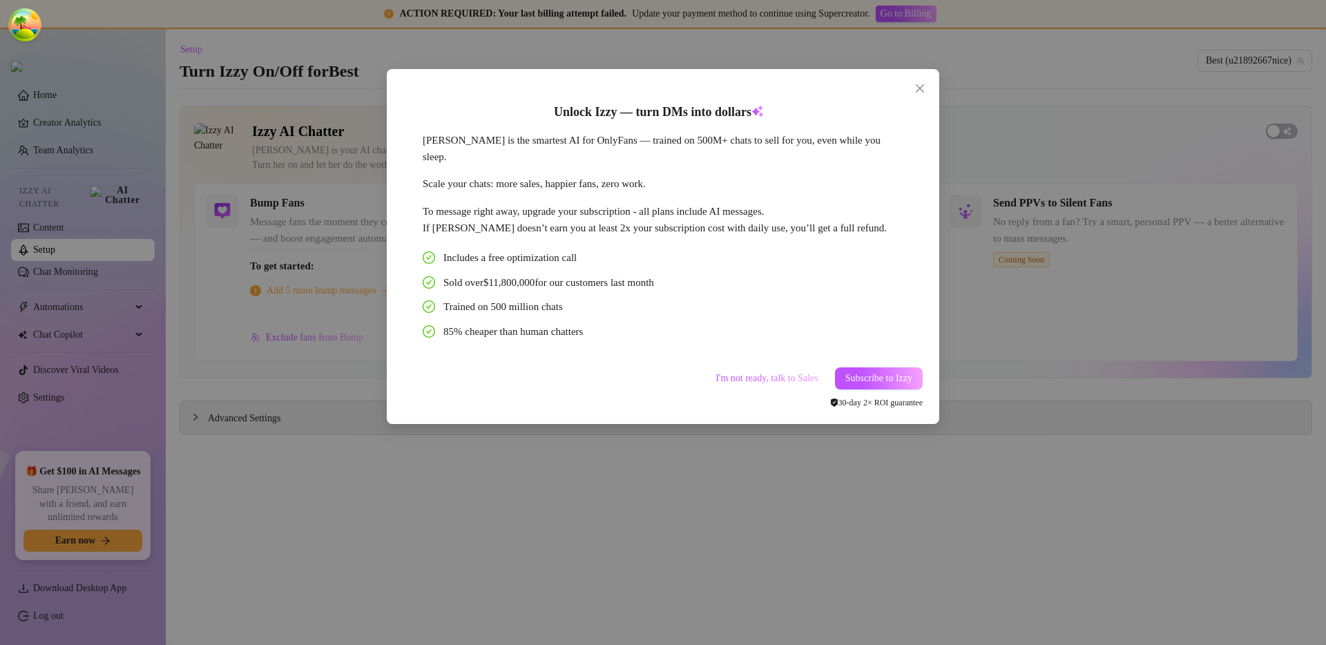
click at [1049, 388] on div "Unlock Izzy — turn DMs into dollars Izzy is the smartest AI for OnlyFans — trai…" at bounding box center [663, 322] width 1326 height 645
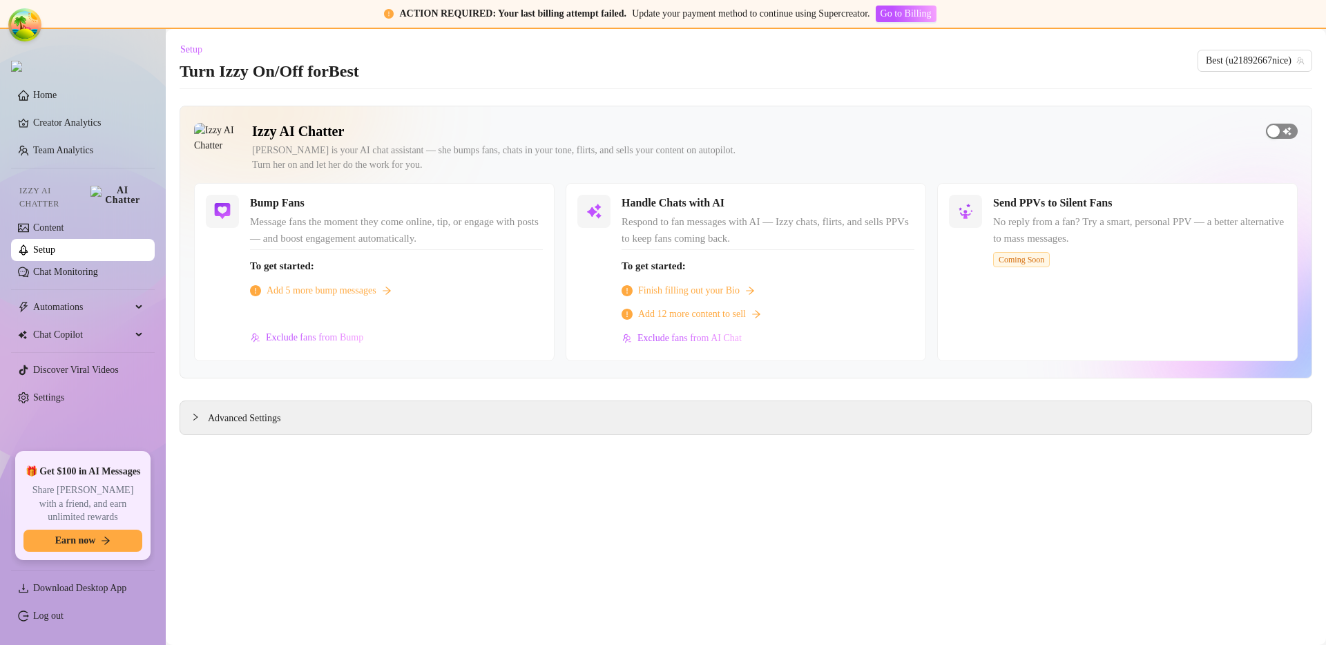
click at [1295, 131] on span "button" at bounding box center [1282, 131] width 32 height 15
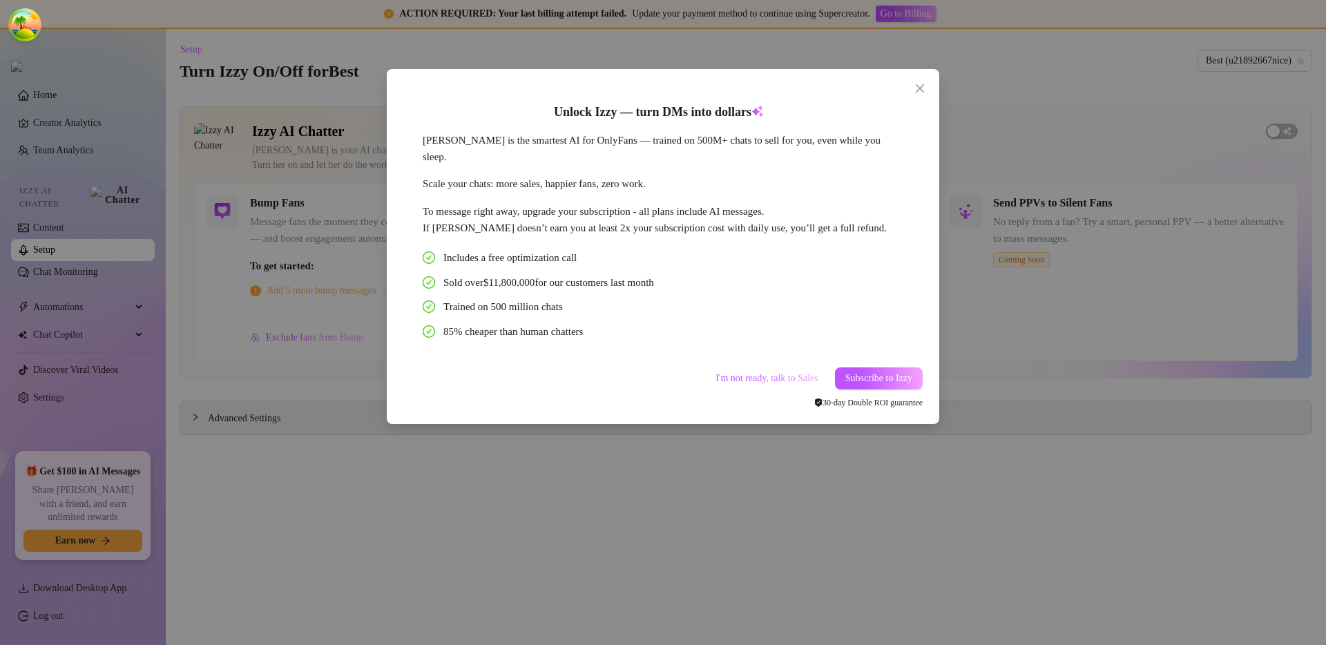
click at [1053, 443] on div "Unlock Izzy — turn DMs into dollars Izzy is the smartest AI for OnlyFans — trai…" at bounding box center [663, 322] width 1326 height 645
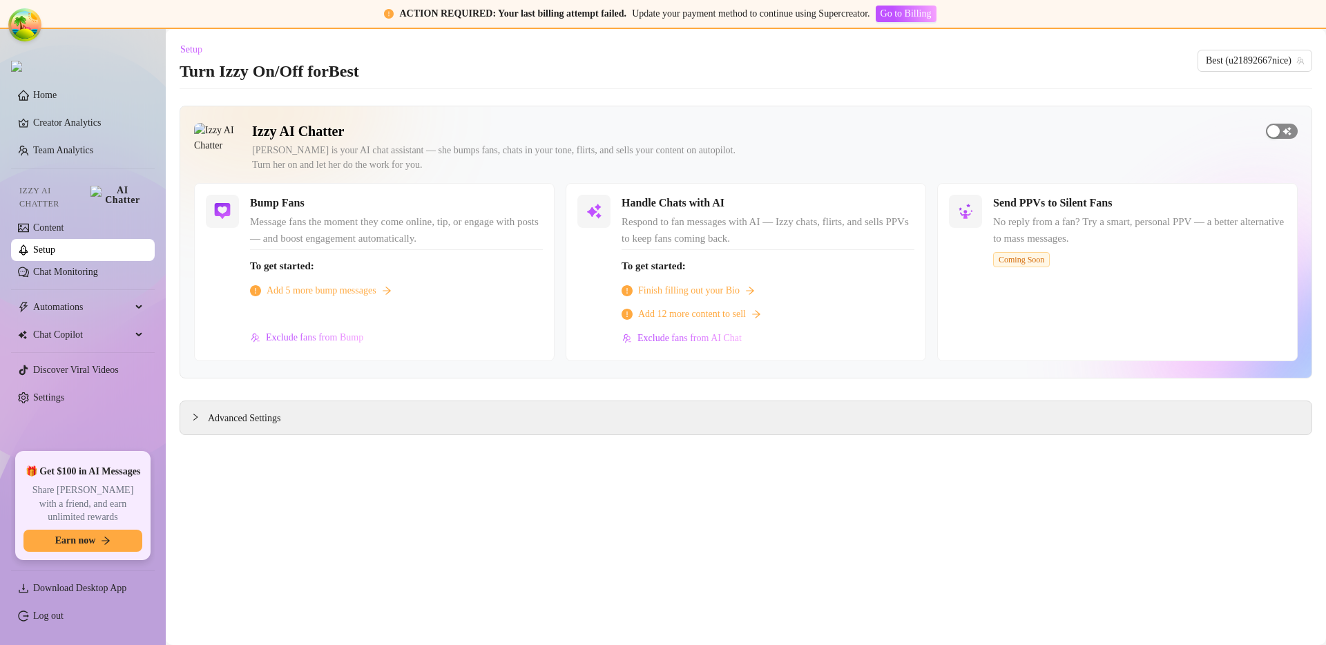
click at [1278, 128] on div "button" at bounding box center [1274, 131] width 12 height 12
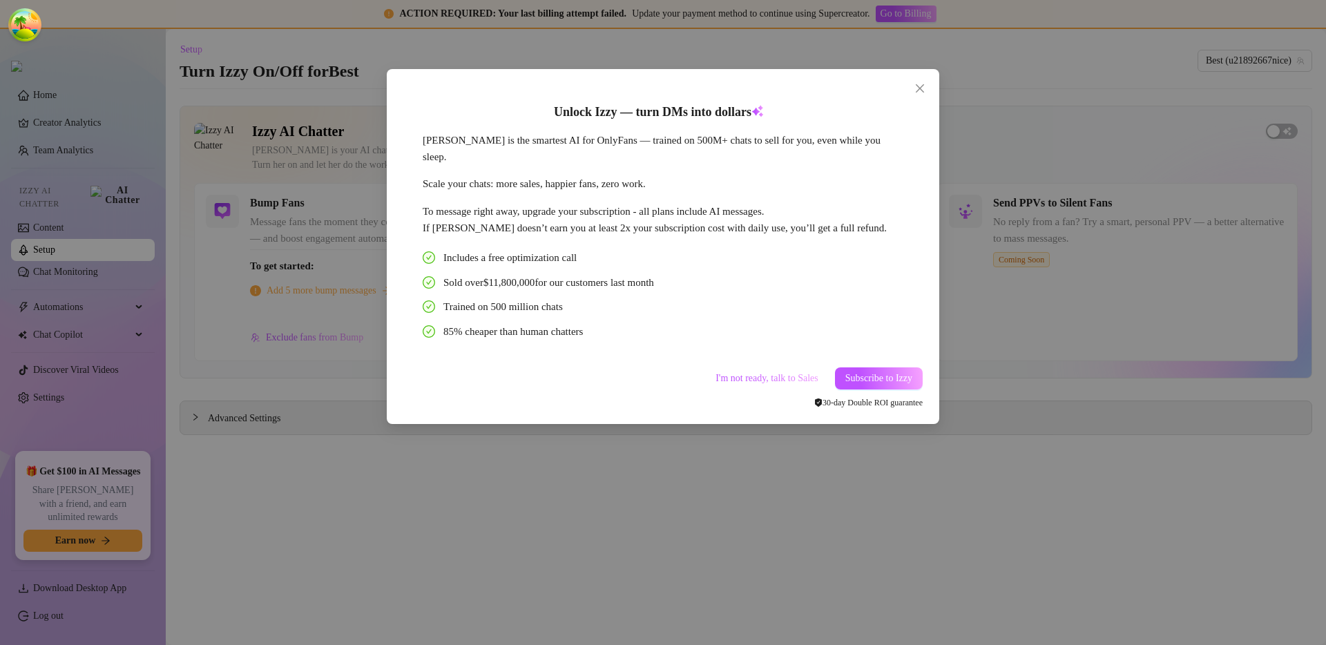
click at [867, 398] on span "30‑day Double ROI guarantee" at bounding box center [868, 403] width 108 height 10
click at [868, 398] on span "30‑day Double ROI guarantee" at bounding box center [868, 403] width 108 height 10
click at [879, 398] on span "30‑day Double ROI guarantee" at bounding box center [868, 403] width 108 height 10
click at [932, 482] on div "Unlock Izzy — turn DMs into dollars Izzy is the smartest AI for OnlyFans — trai…" at bounding box center [663, 322] width 1326 height 645
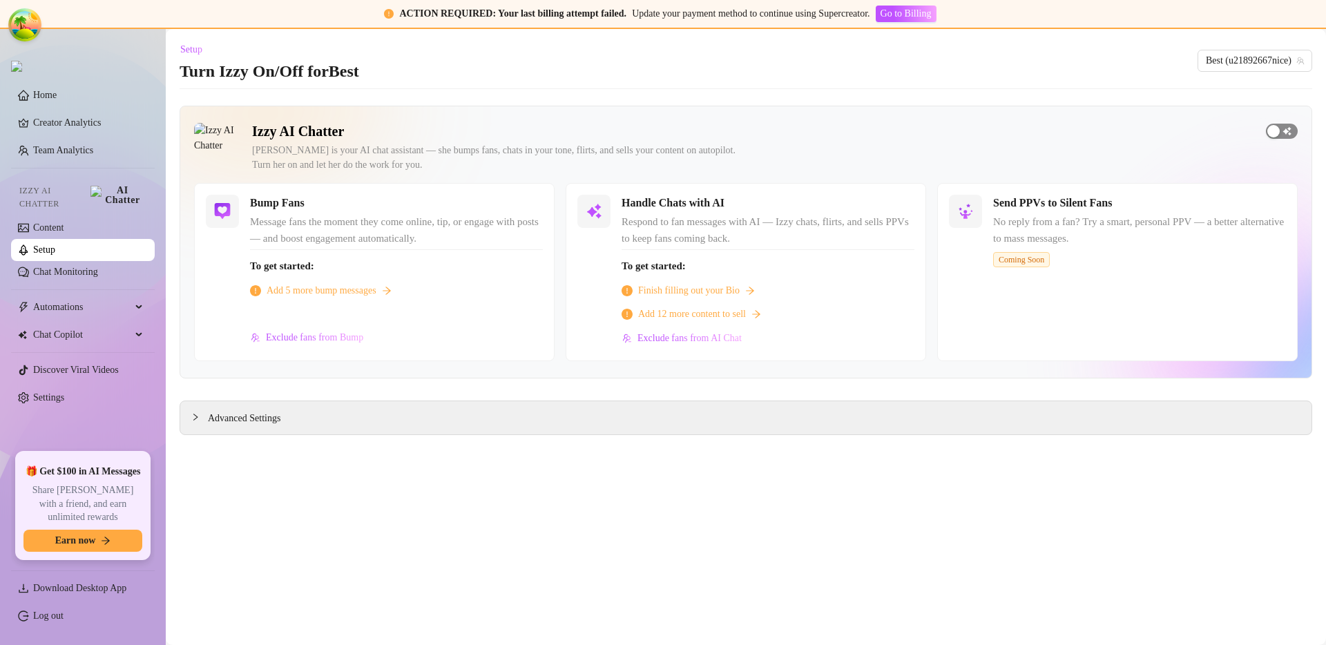
click at [1281, 137] on span "button" at bounding box center [1282, 131] width 32 height 15
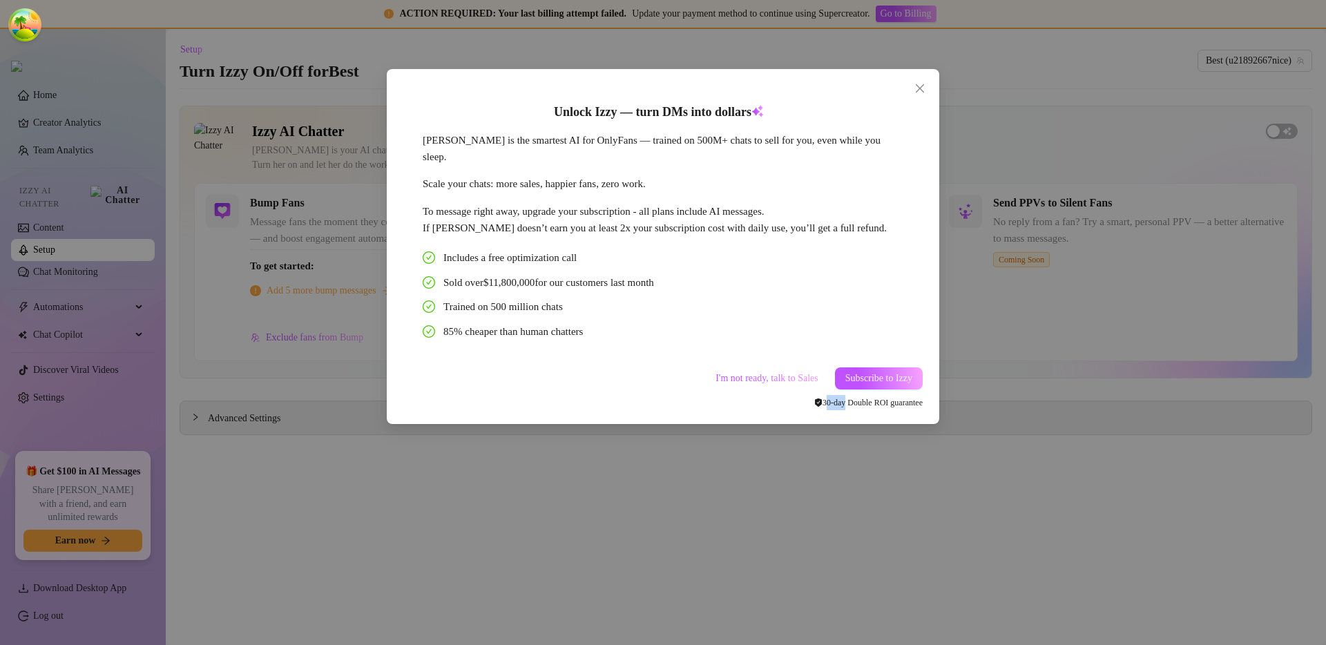
drag, startPoint x: 817, startPoint y: 389, endPoint x: 838, endPoint y: 389, distance: 21.4
click at [838, 398] on span "30‑day Double ROI guarantee" at bounding box center [868, 403] width 108 height 10
click at [843, 395] on div "30‑day Double ROI guarantee" at bounding box center [814, 402] width 218 height 15
drag, startPoint x: 842, startPoint y: 390, endPoint x: 814, endPoint y: 383, distance: 28.5
click at [814, 398] on span "30‑day Double ROI guarantee" at bounding box center [868, 403] width 108 height 10
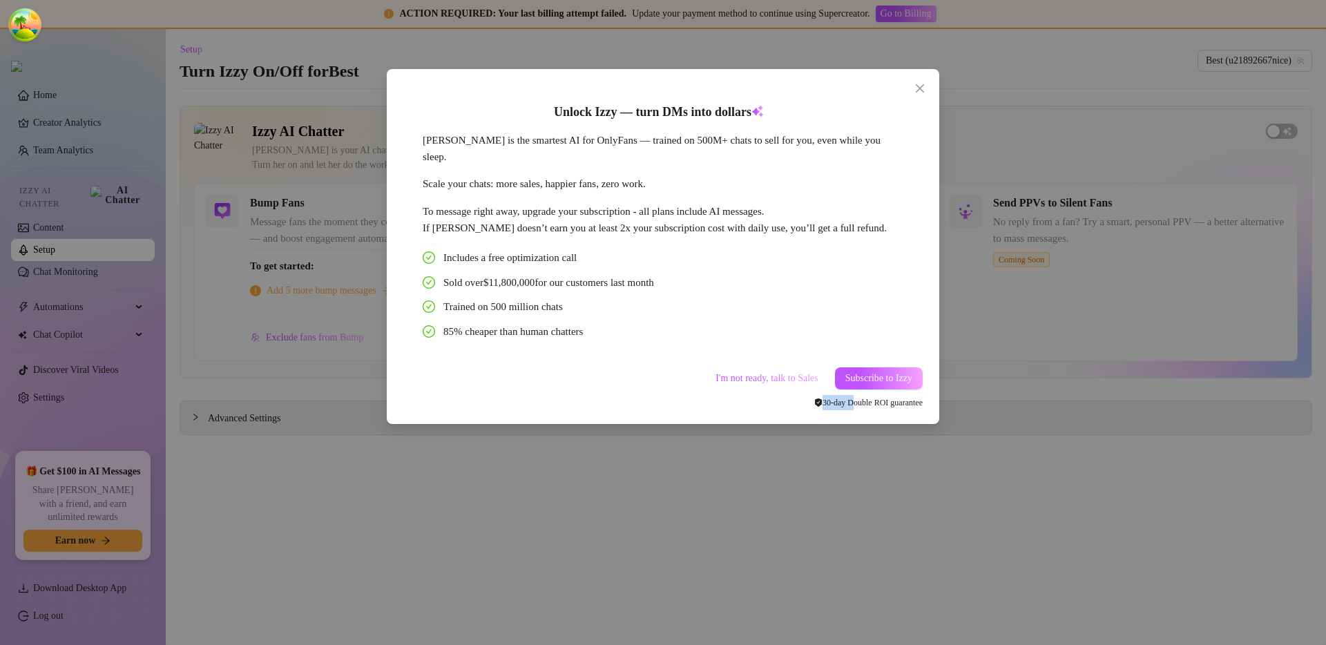
click at [814, 398] on span "30‑day Double ROI guarantee" at bounding box center [868, 403] width 108 height 10
click at [712, 213] on div "To message right away, upgrade your subscription - all plans include AI message…" at bounding box center [659, 220] width 473 height 32
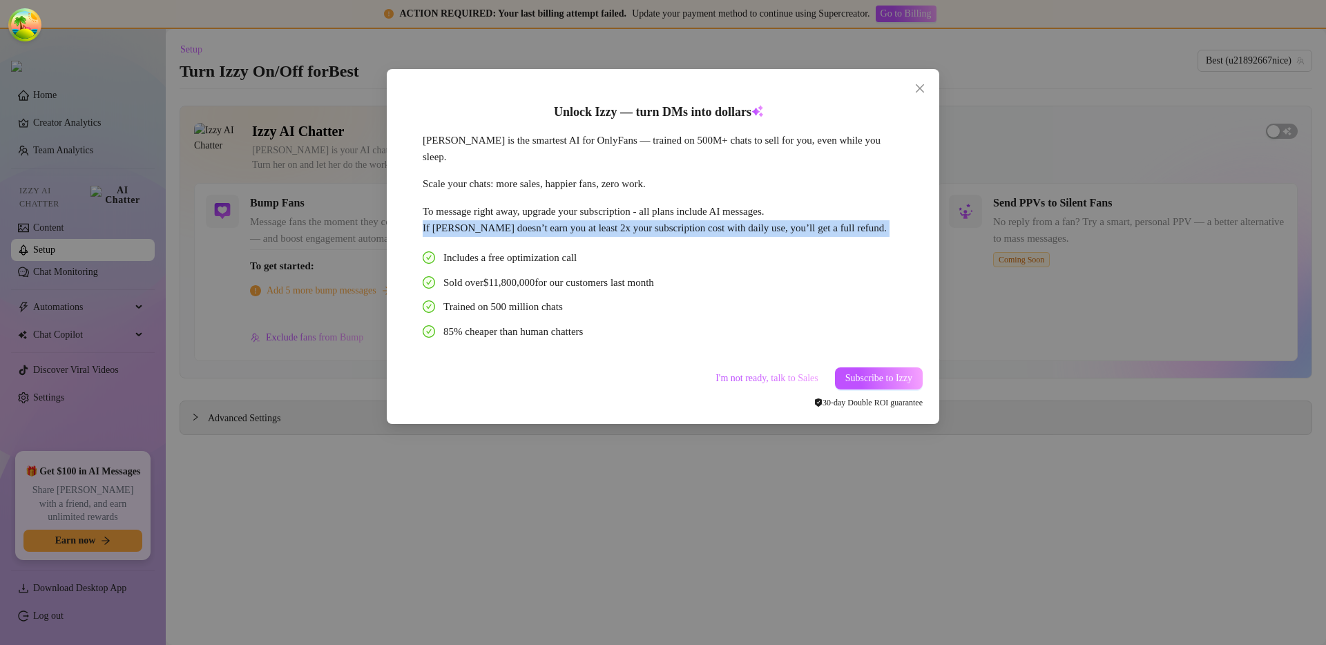
click at [712, 213] on div "To message right away, upgrade your subscription - all plans include AI message…" at bounding box center [659, 220] width 473 height 32
click at [712, 211] on div "To message right away, upgrade your subscription - all plans include AI message…" at bounding box center [659, 220] width 473 height 32
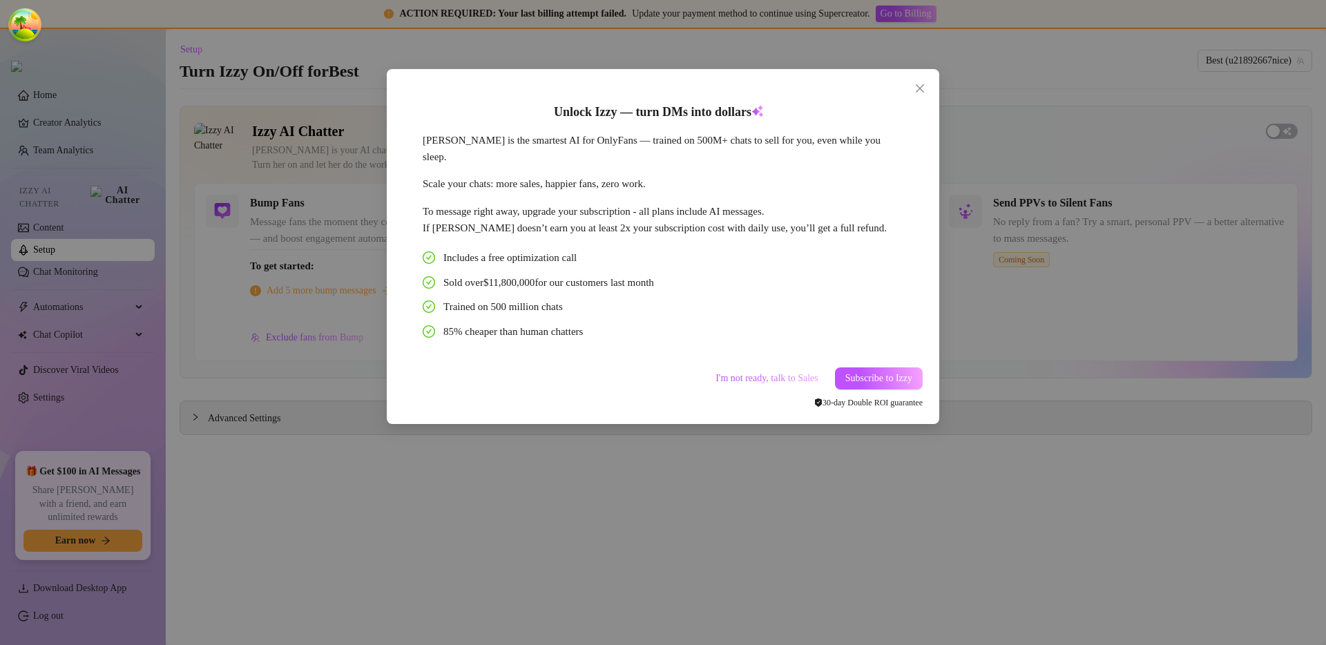
click at [1039, 334] on div "Unlock Izzy — turn DMs into dollars Izzy is the smartest AI for OnlyFans — trai…" at bounding box center [663, 322] width 1326 height 645
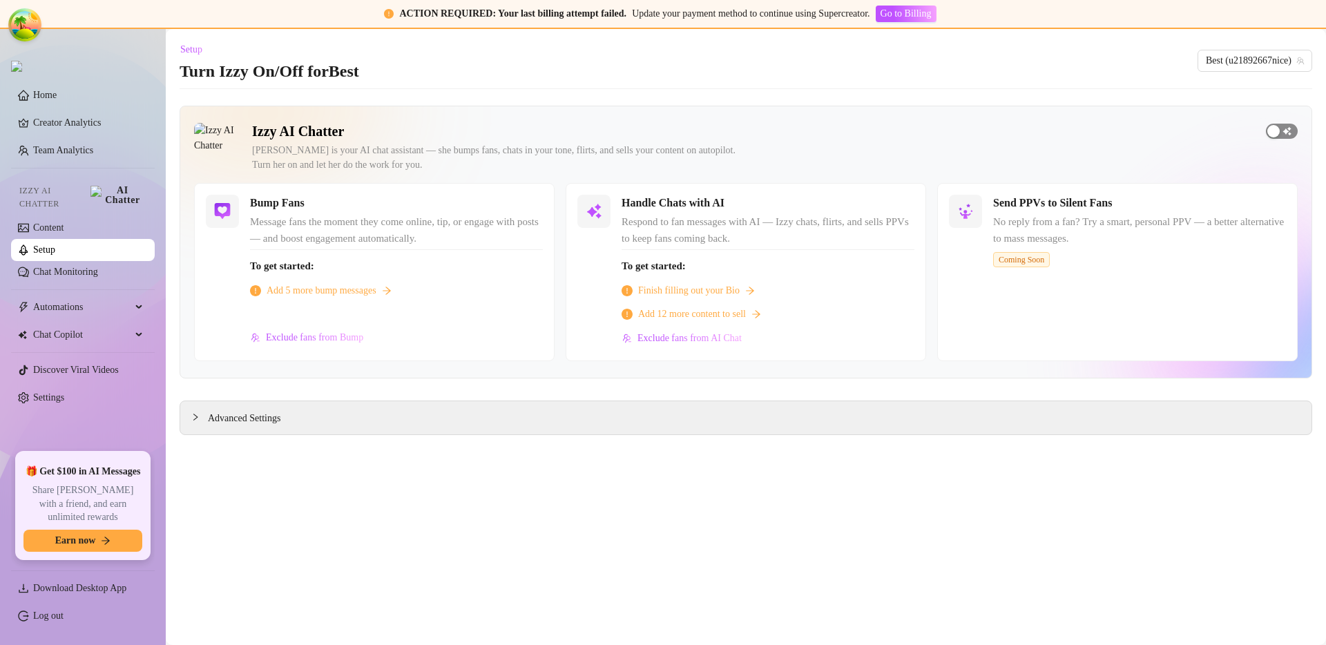
click at [1281, 129] on span "button" at bounding box center [1282, 131] width 32 height 15
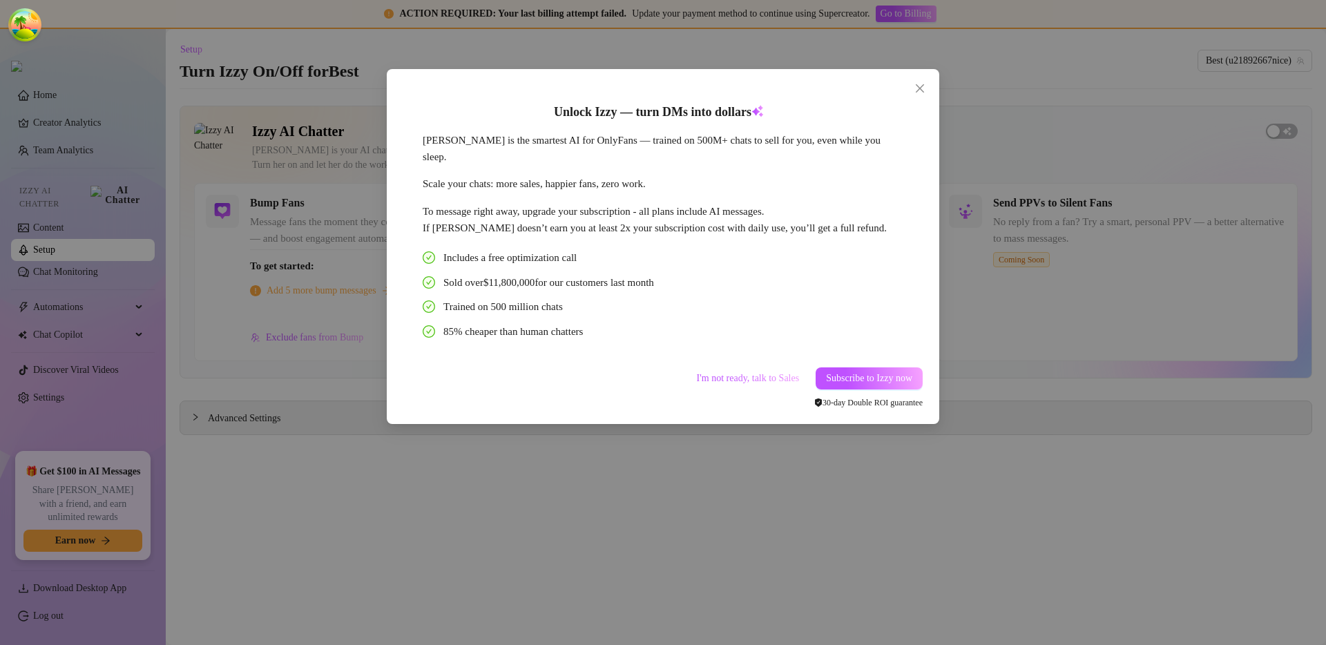
click at [1150, 188] on div "Unlock Izzy — turn DMs into dollars Izzy is the smartest AI for OnlyFans — trai…" at bounding box center [663, 322] width 1326 height 645
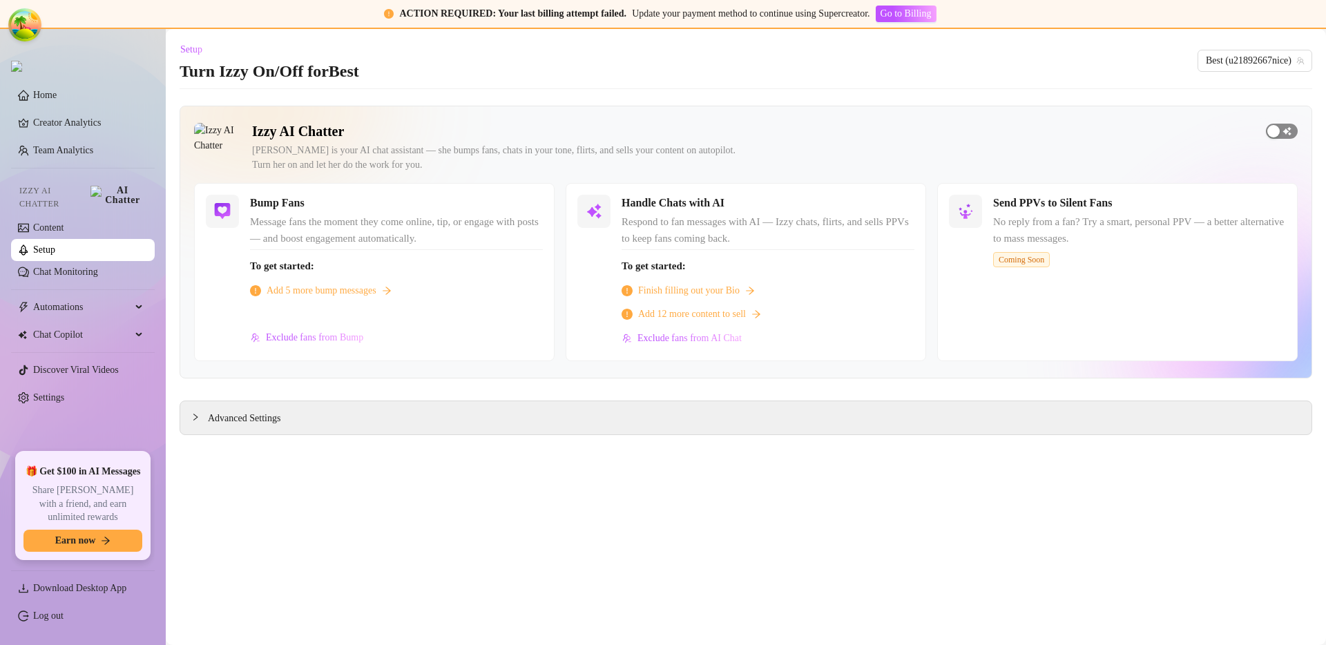
click at [1276, 133] on div "button" at bounding box center [1274, 131] width 12 height 12
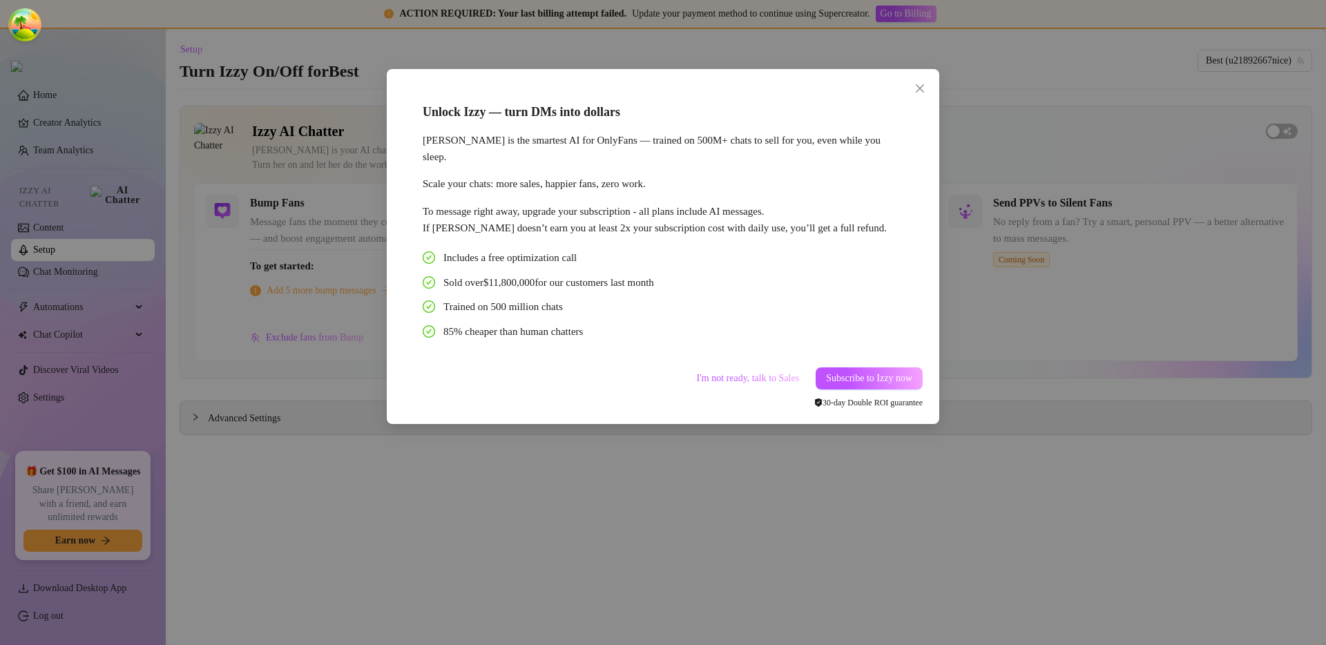
click at [1065, 199] on div "Unlock Izzy — turn DMs into dollars Izzy is the smartest AI for OnlyFans — trai…" at bounding box center [663, 322] width 1326 height 645
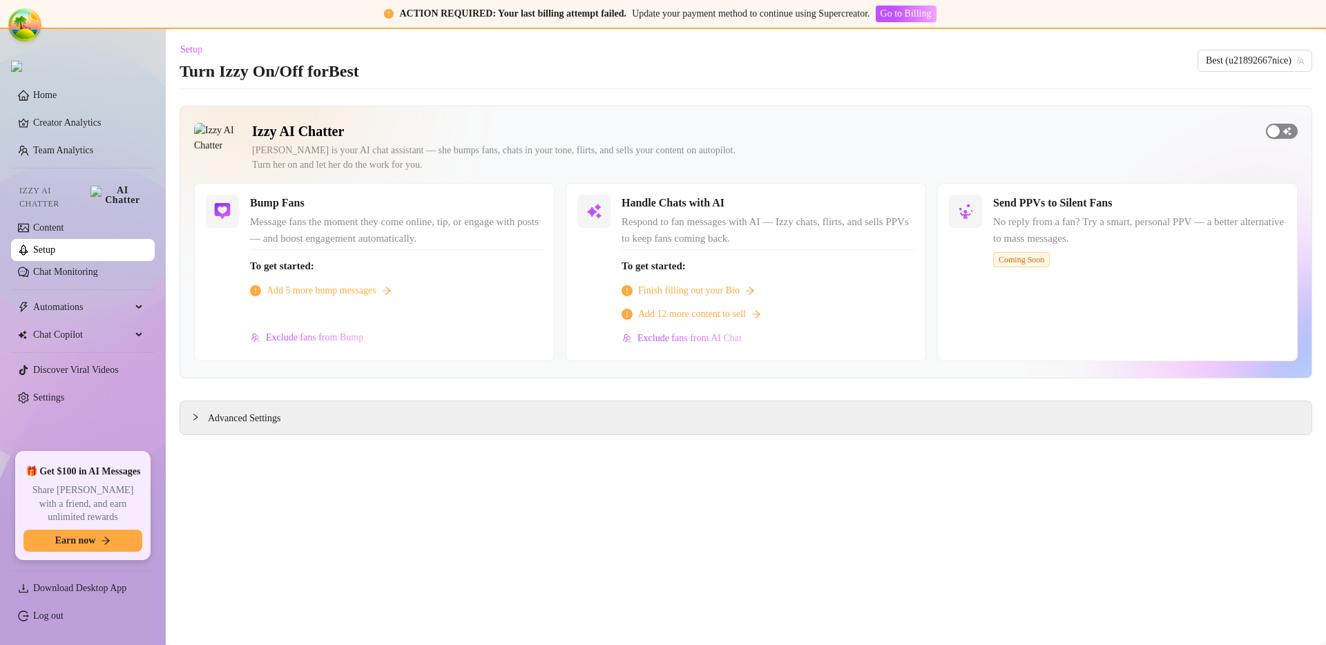
click at [1289, 133] on span "button" at bounding box center [1282, 131] width 32 height 15
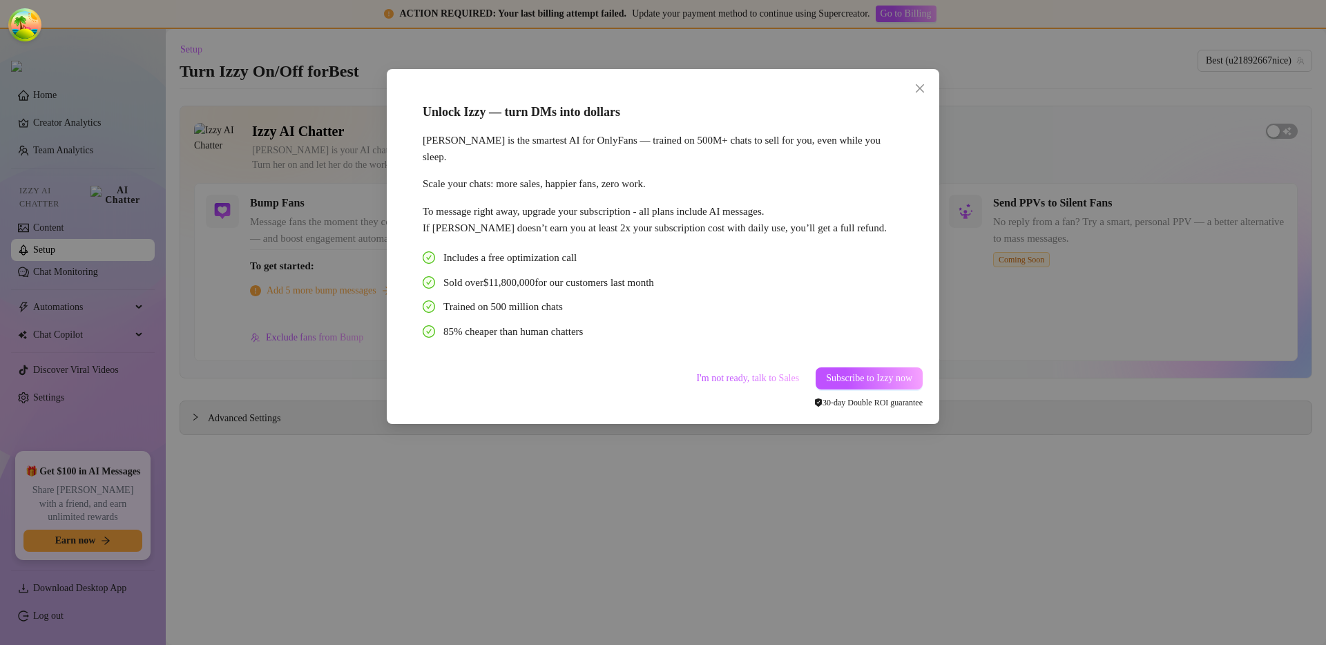
click at [885, 398] on span "30‑day Double ROI guarantee" at bounding box center [868, 403] width 108 height 10
click at [879, 398] on span "30‑day Double ROI guarantee" at bounding box center [868, 403] width 108 height 10
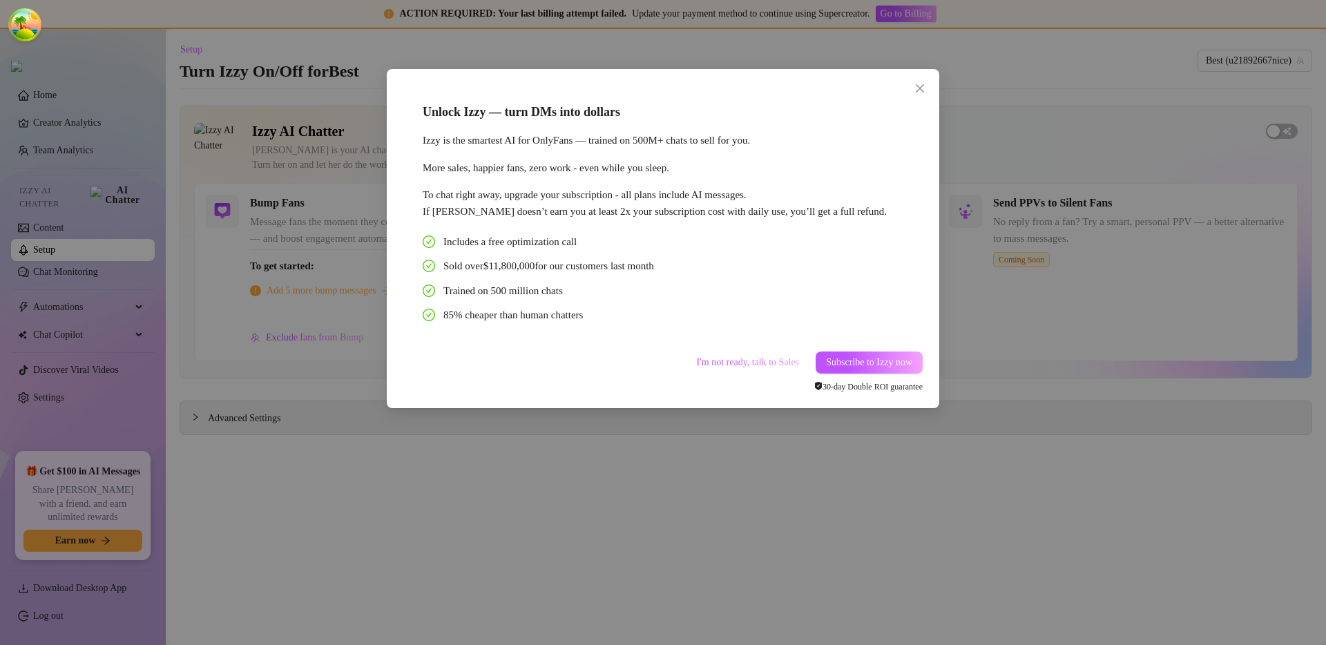
click at [1289, 370] on div "Unlock Izzy — turn DMs into dollars Izzy is the smartest AI for OnlyFans — trai…" at bounding box center [663, 322] width 1326 height 645
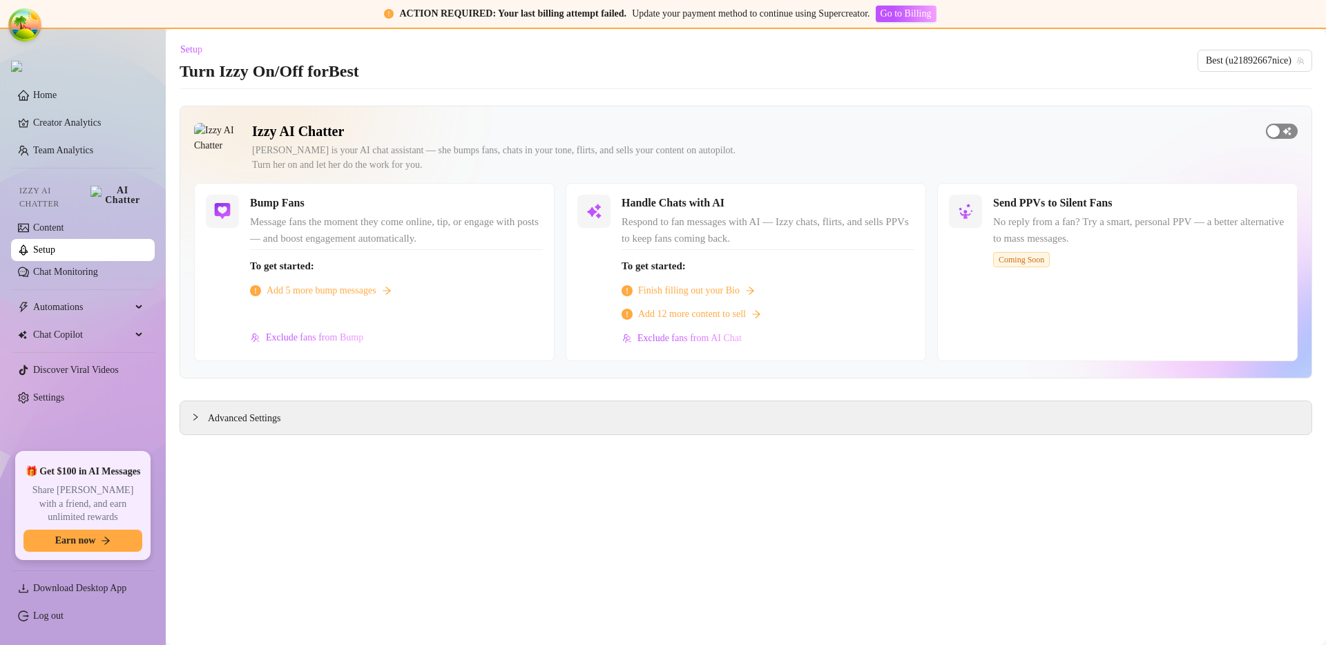
click at [1277, 130] on div "button" at bounding box center [1274, 131] width 12 height 12
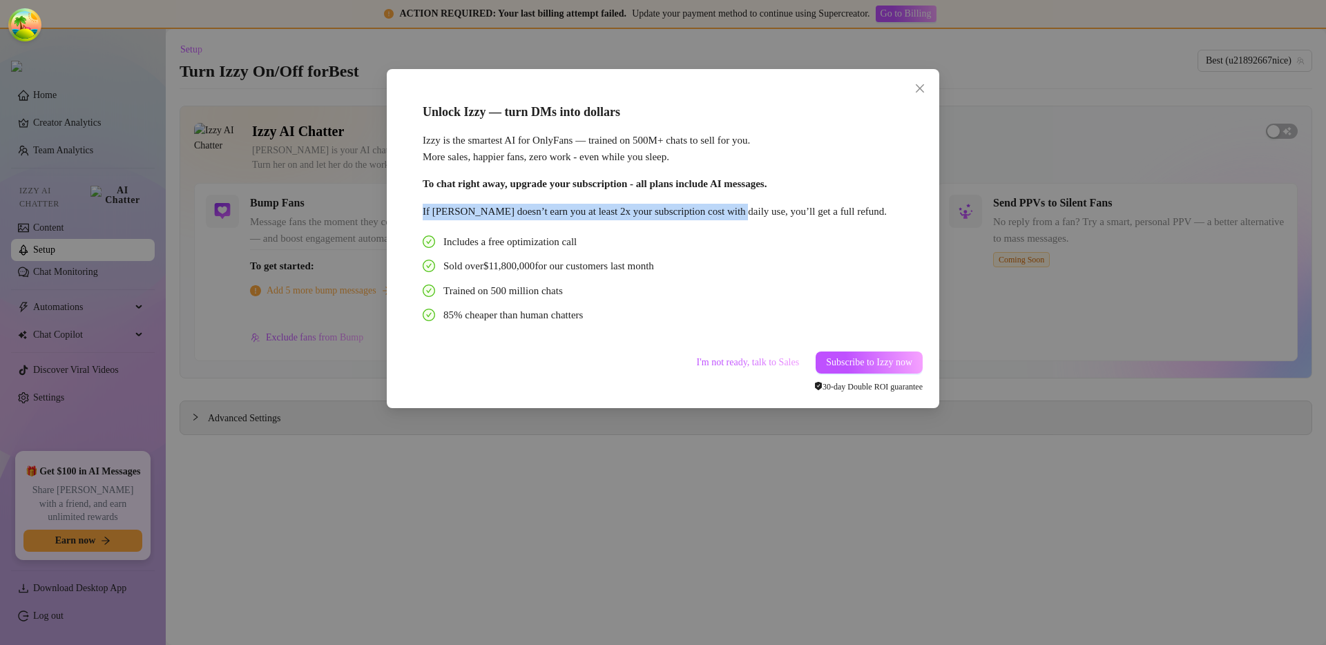
drag, startPoint x: 747, startPoint y: 211, endPoint x: 422, endPoint y: 200, distance: 325.5
click at [422, 200] on div "Unlock Izzy — turn DMs into dollars Izzy is the smartest AI for OnlyFans — trai…" at bounding box center [658, 213] width 511 height 260
click at [736, 215] on div "If Izzy doesn’t earn you at least 2x your subscription cost with daily use, you…" at bounding box center [659, 212] width 473 height 17
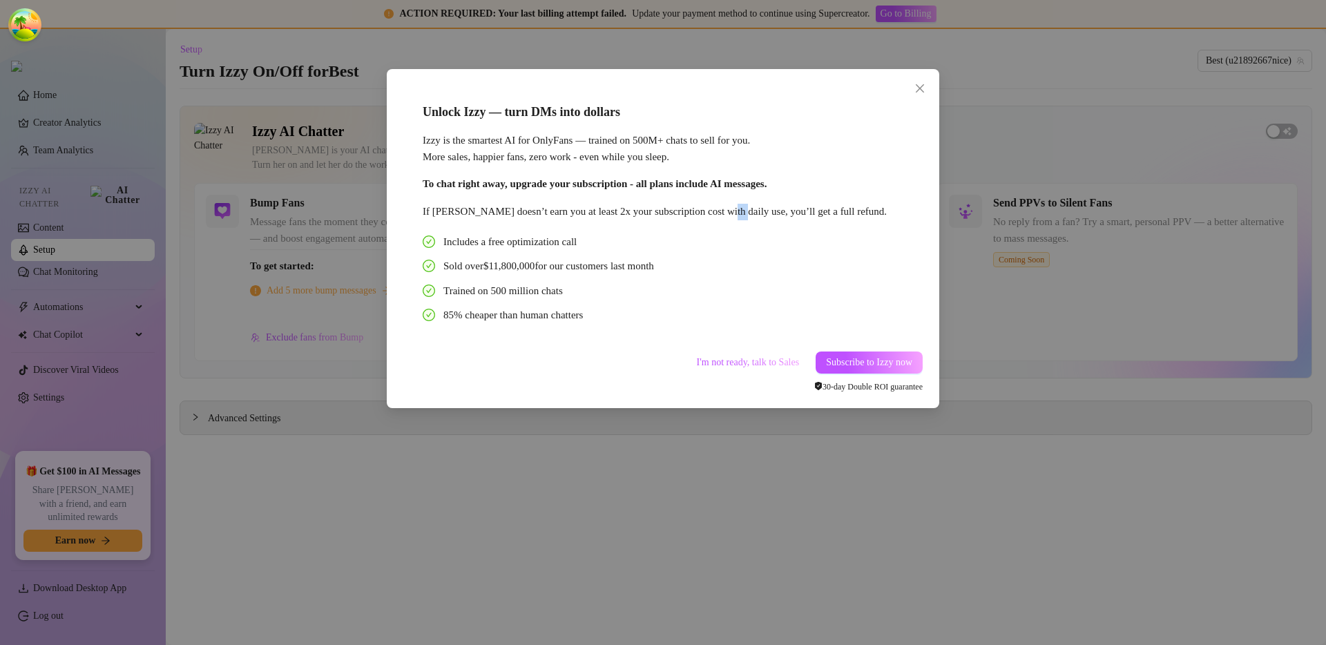
click at [736, 215] on div "If Izzy doesn’t earn you at least 2x your subscription cost with daily use, you…" at bounding box center [659, 212] width 473 height 17
click at [666, 213] on div "If Izzy doesn’t earn you at least 2x your subscription cost with daily use, you…" at bounding box center [659, 212] width 473 height 17
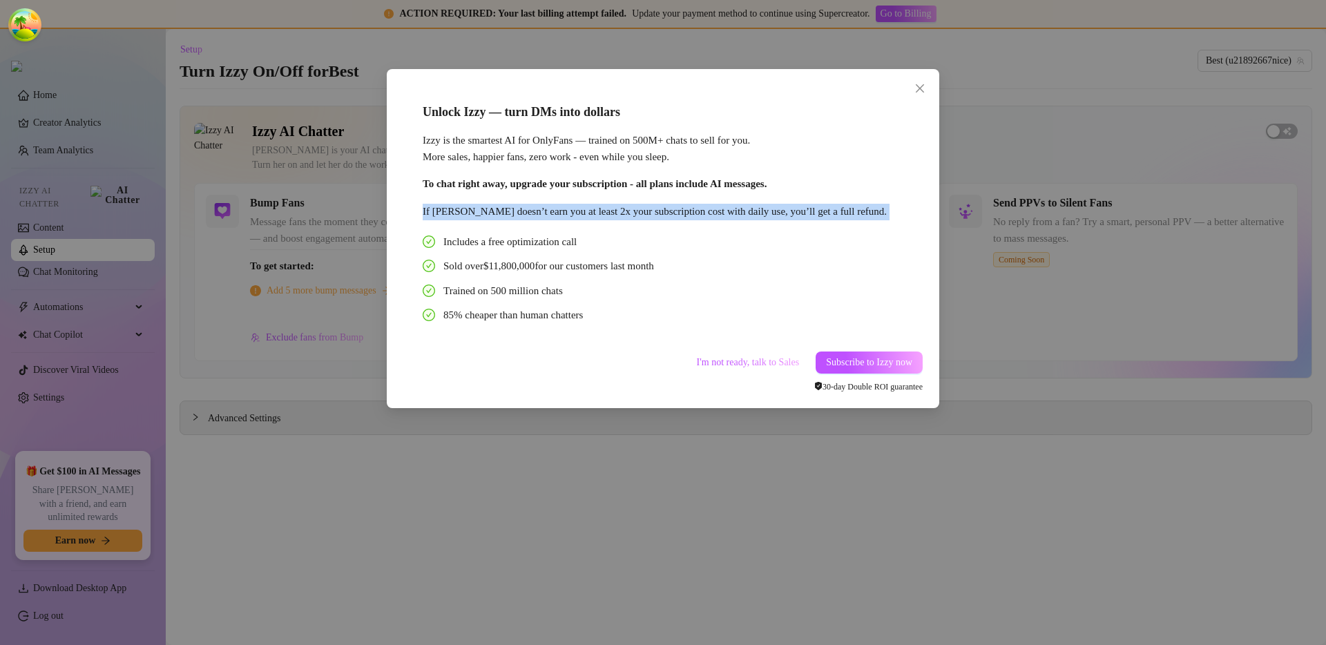
click at [666, 213] on div "If Izzy doesn’t earn you at least 2x your subscription cost with daily use, you…" at bounding box center [659, 212] width 473 height 17
click at [665, 216] on div "If Izzy doesn’t earn you at least 2x your subscription cost with daily use, you…" at bounding box center [659, 212] width 473 height 17
click at [466, 224] on div "Unlock Izzy — turn DMs into dollars Izzy is the smartest AI for OnlyFans — trai…" at bounding box center [658, 213] width 511 height 260
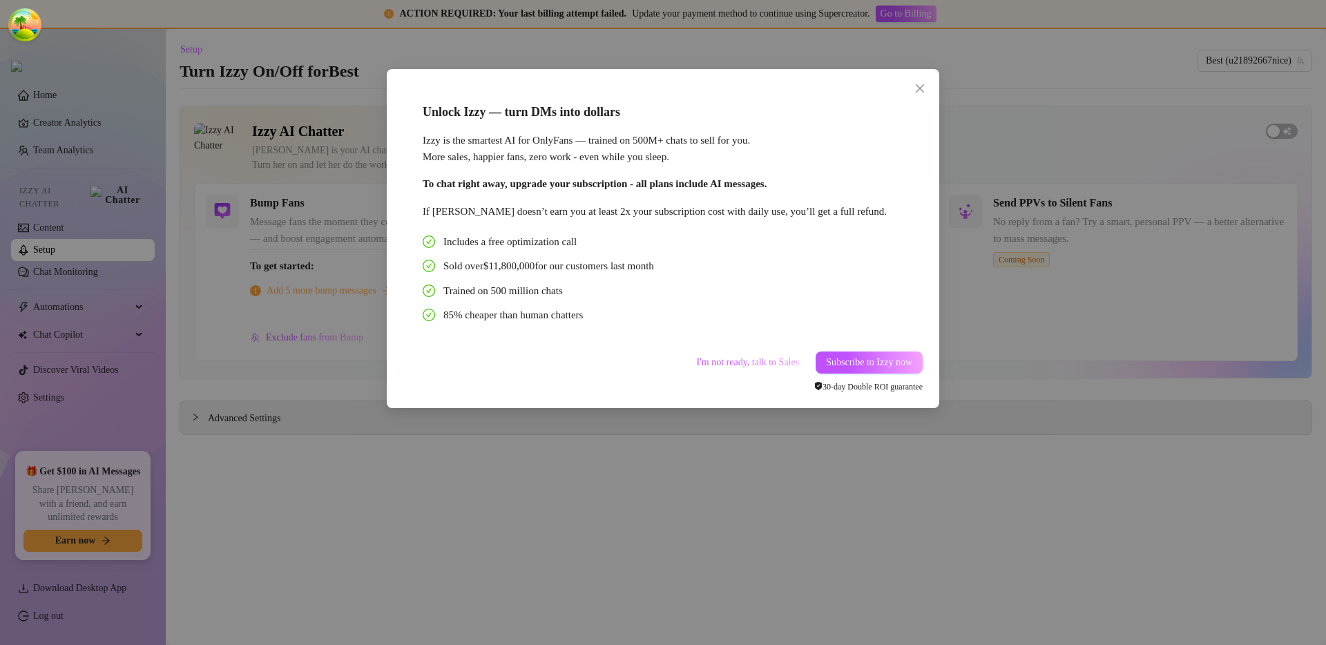
click at [502, 212] on div "If Izzy doesn’t earn you at least 2x your subscription cost with daily use, you…" at bounding box center [659, 212] width 473 height 17
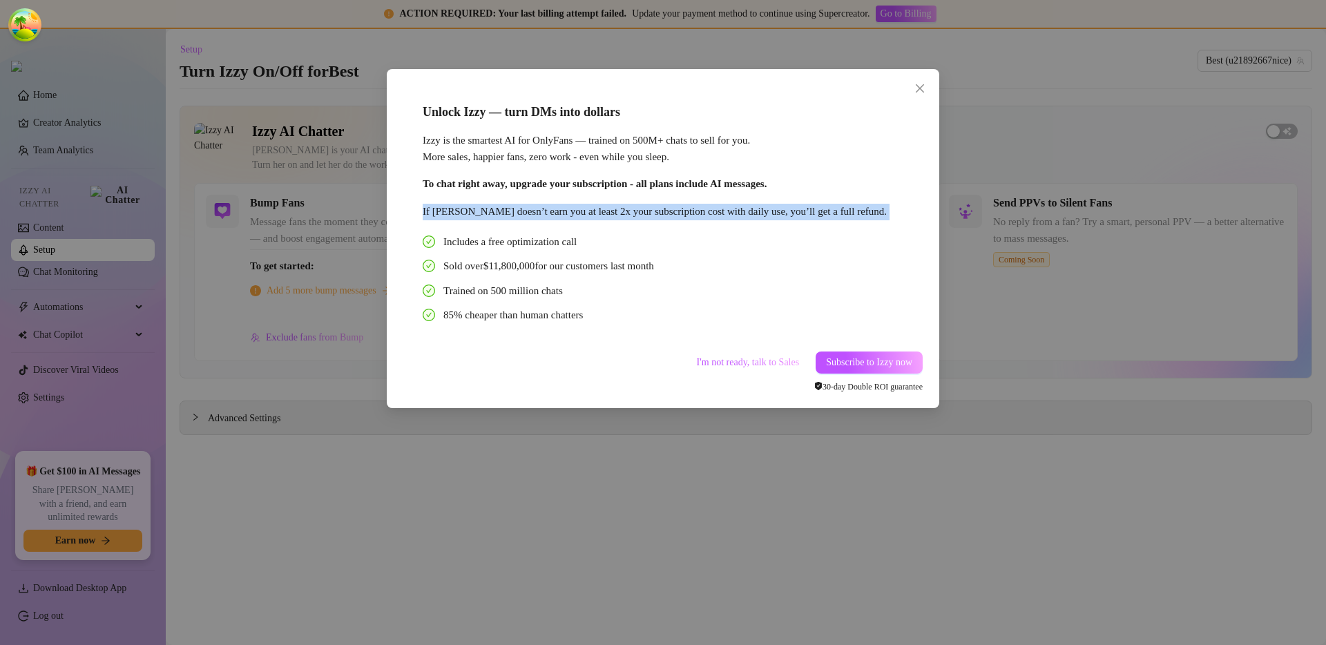
drag, startPoint x: 502, startPoint y: 212, endPoint x: 527, endPoint y: 219, distance: 25.8
click at [503, 212] on div "If Izzy doesn’t earn you at least 2x your subscription cost with daily use, you…" at bounding box center [659, 212] width 473 height 17
click at [531, 220] on div "If Izzy doesn’t earn you at least 2x your subscription cost with daily use, you…" at bounding box center [659, 212] width 473 height 17
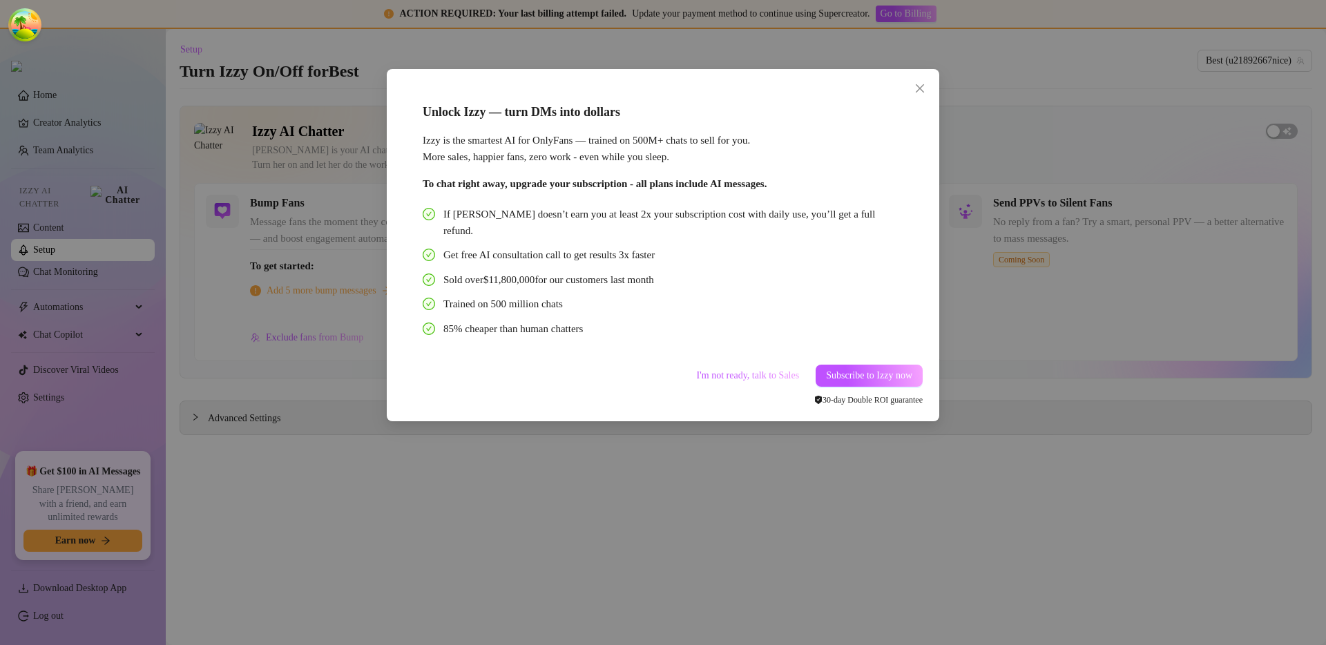
click at [506, 296] on span "Trained on 500 million chats" at bounding box center [504, 304] width 120 height 17
click at [481, 317] on div "Unlock Izzy — turn DMs into dollars Izzy is the smartest AI for OnlyFans — trai…" at bounding box center [662, 245] width 519 height 325
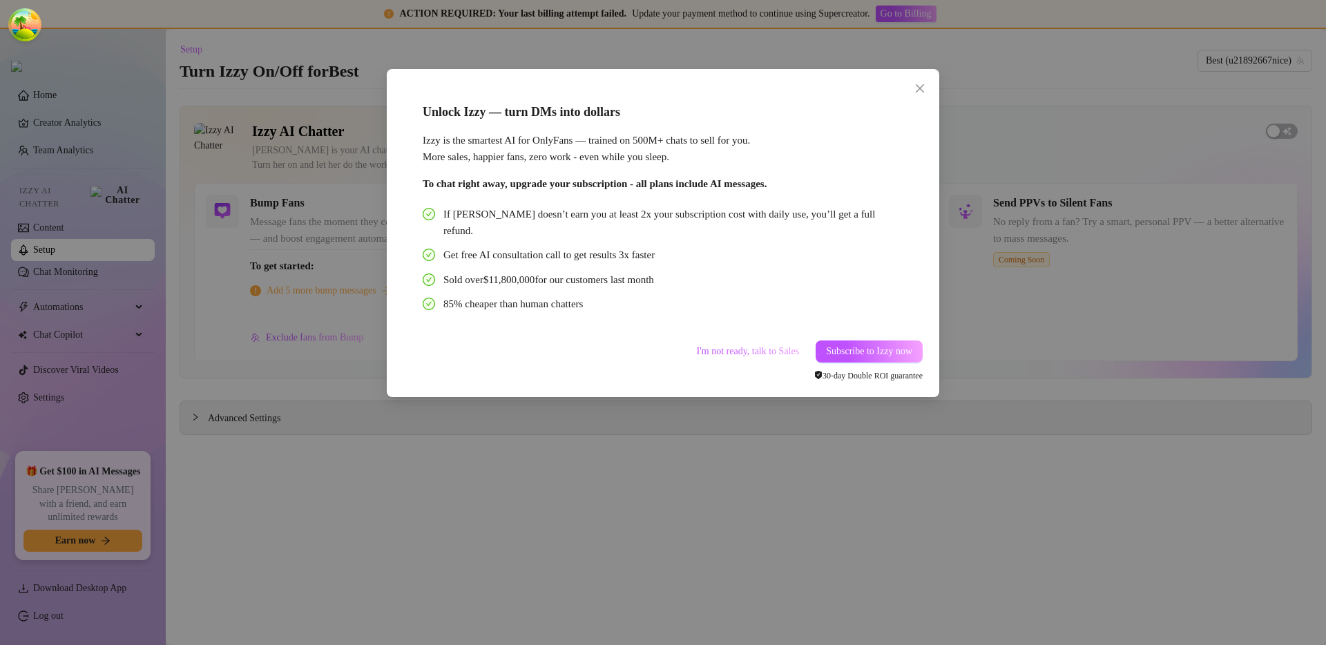
click at [1033, 332] on div "Unlock Izzy — turn DMs into dollars Izzy is the smartest AI for OnlyFans — trai…" at bounding box center [663, 322] width 1326 height 645
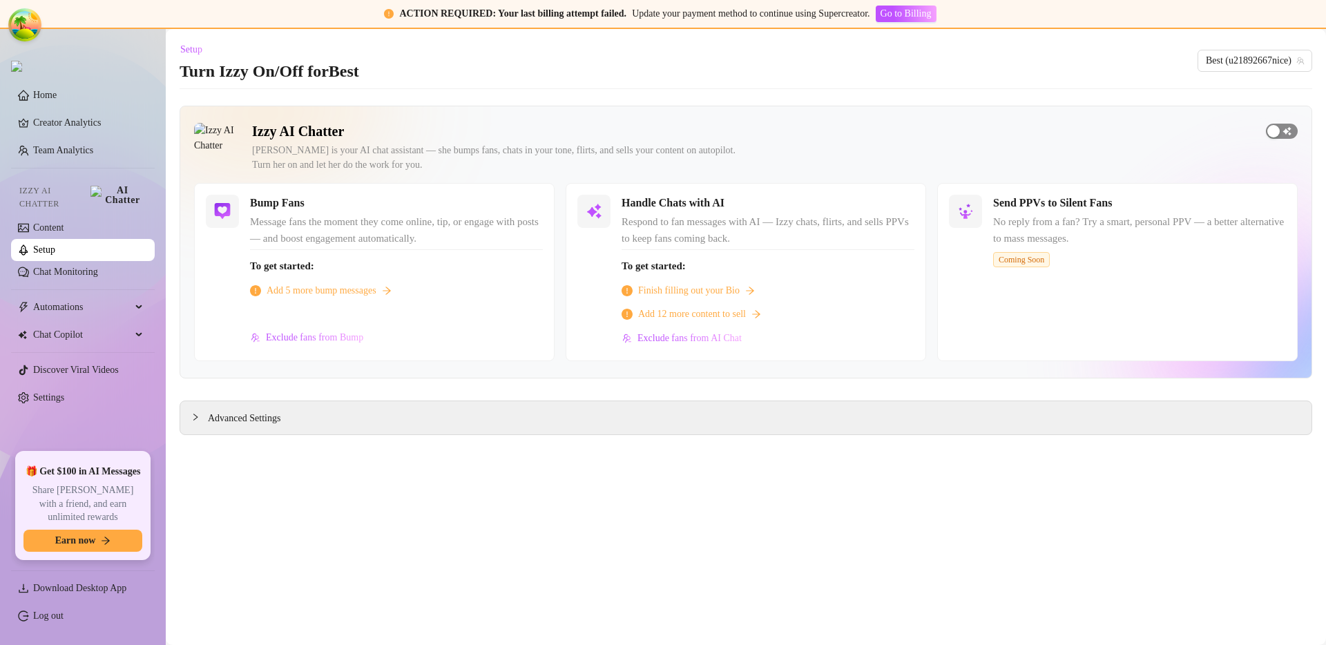
click at [1268, 142] on div "Izzy AI Chatter Izzy is your AI chat assistant — she bumps fans, chats in your …" at bounding box center [746, 153] width 1104 height 60
click at [1279, 127] on div "button" at bounding box center [1274, 131] width 12 height 12
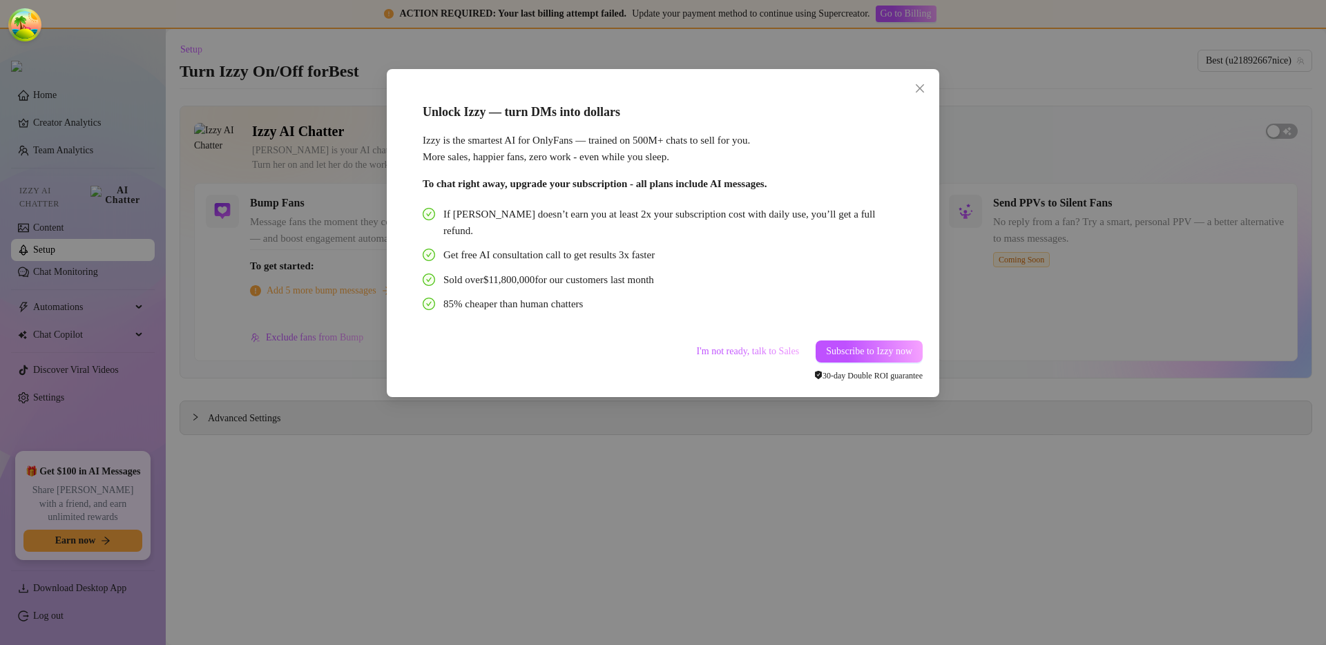
click at [770, 247] on div "Get free AI consultation call to get results 3x faster" at bounding box center [659, 255] width 473 height 17
click at [1139, 344] on div "Unlock Izzy — turn DMs into dollars Izzy is the smartest AI for OnlyFans — trai…" at bounding box center [663, 322] width 1326 height 645
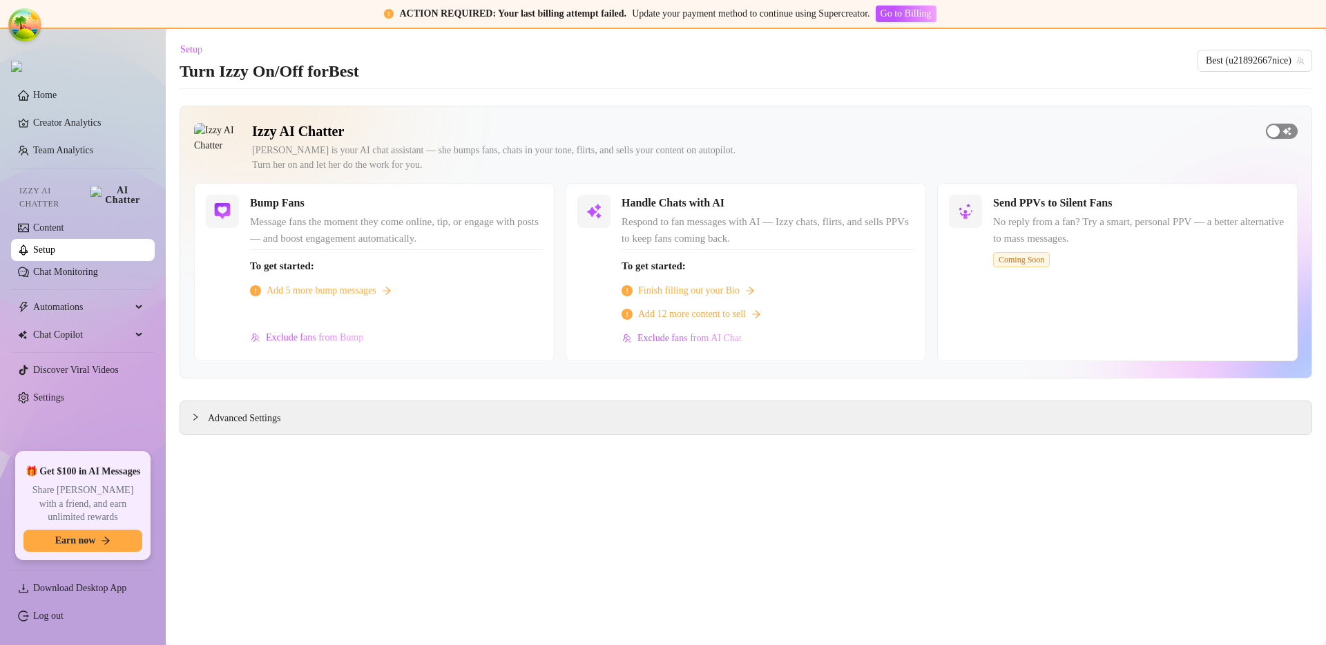
click at [1270, 128] on div "button" at bounding box center [1274, 131] width 12 height 12
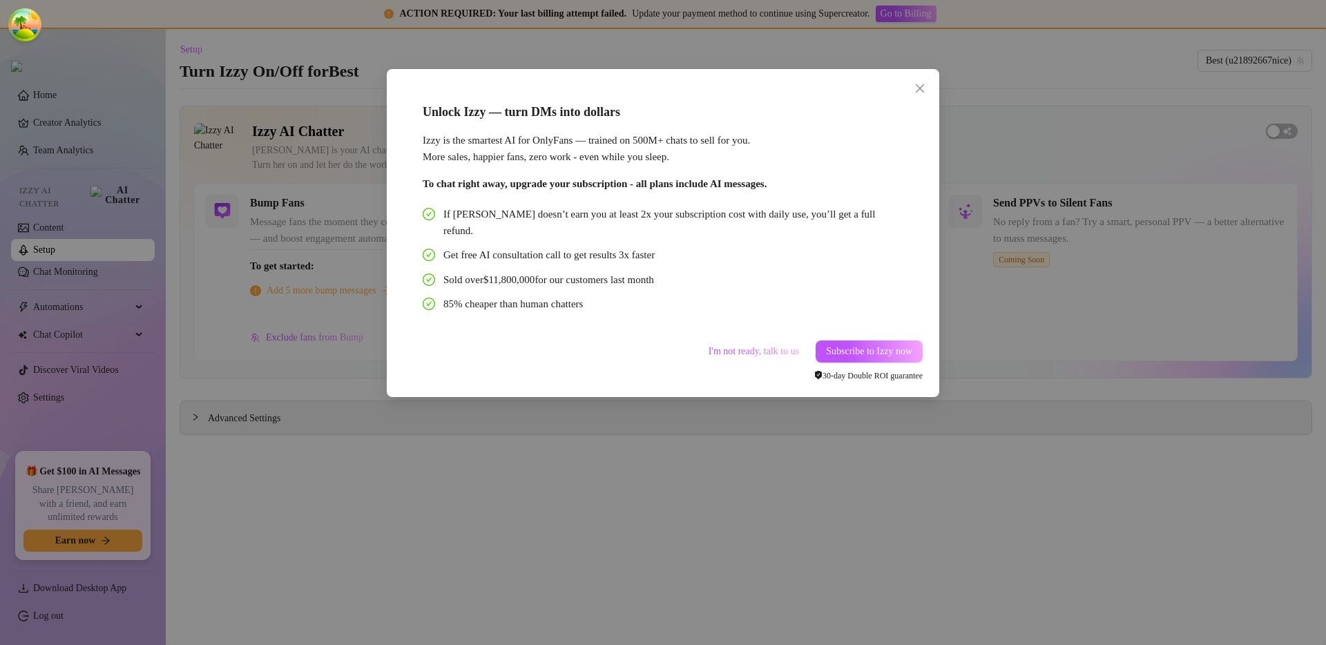
drag, startPoint x: 1100, startPoint y: 308, endPoint x: 1101, endPoint y: 265, distance: 42.9
click at [1100, 308] on div "Unlock Izzy — turn DMs into dollars Izzy is the smartest AI for OnlyFans — trai…" at bounding box center [663, 322] width 1326 height 645
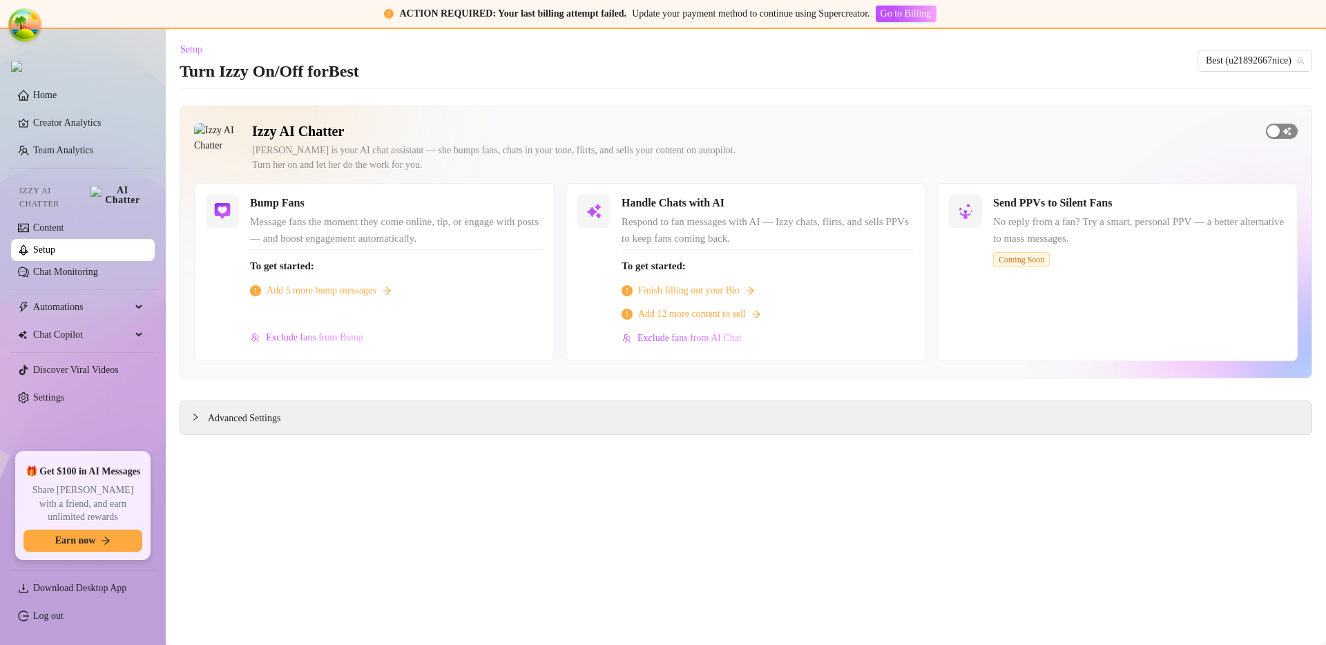
click at [1283, 128] on span "button" at bounding box center [1282, 131] width 32 height 15
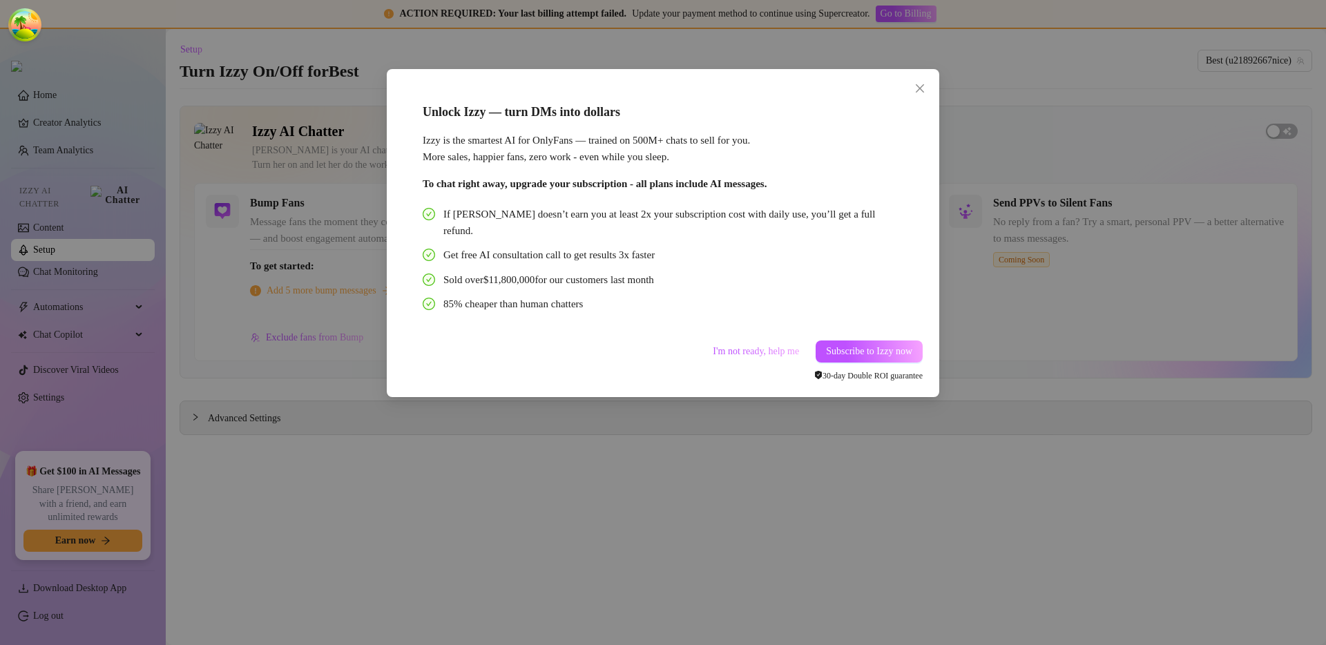
click at [1093, 293] on div "Unlock Izzy — turn DMs into dollars Izzy is the smartest AI for OnlyFans — trai…" at bounding box center [663, 322] width 1326 height 645
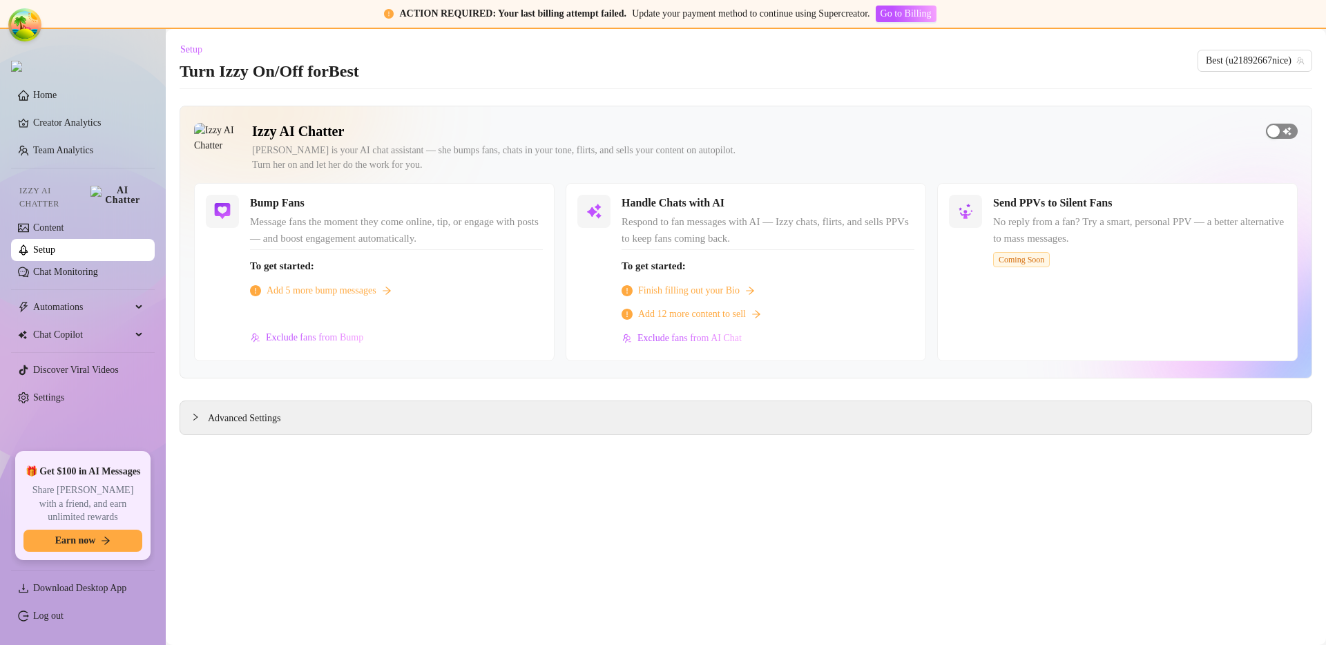
click at [1280, 135] on span "button" at bounding box center [1282, 131] width 32 height 15
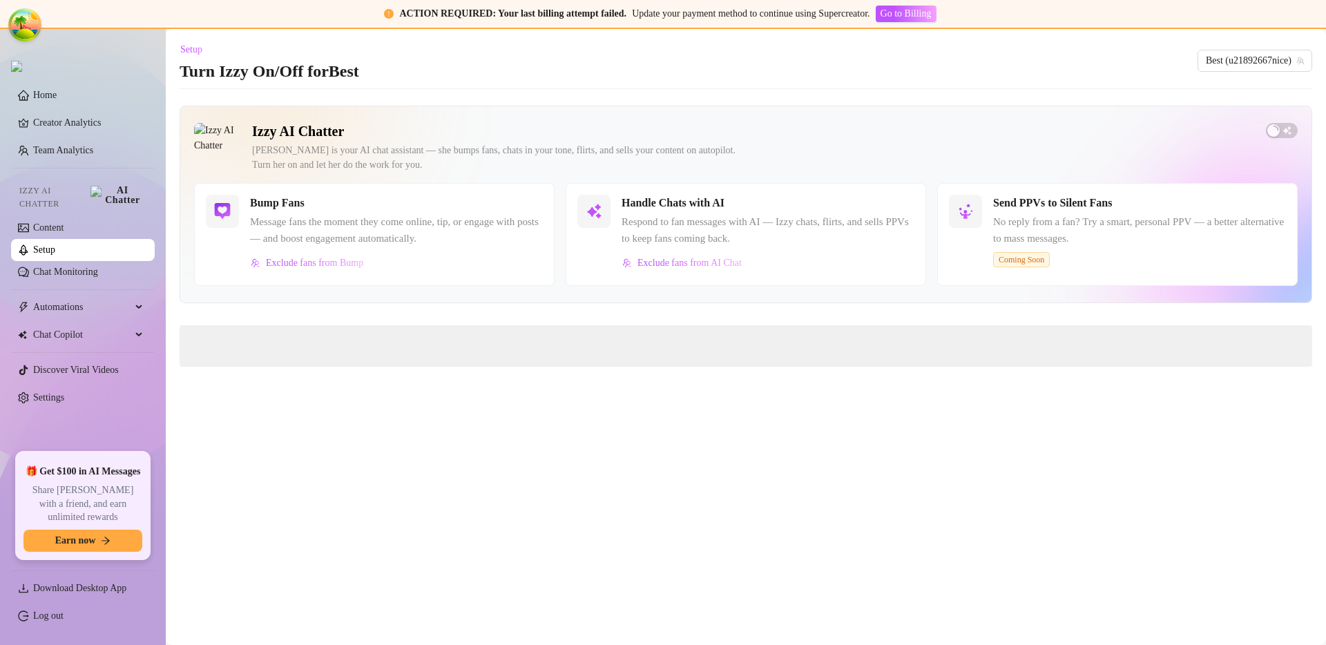
click at [856, 372] on main "Setup Turn Izzy On/Off for Best Best (u21892667nice) Izzy AI Chatter [PERSON_NA…" at bounding box center [746, 337] width 1161 height 616
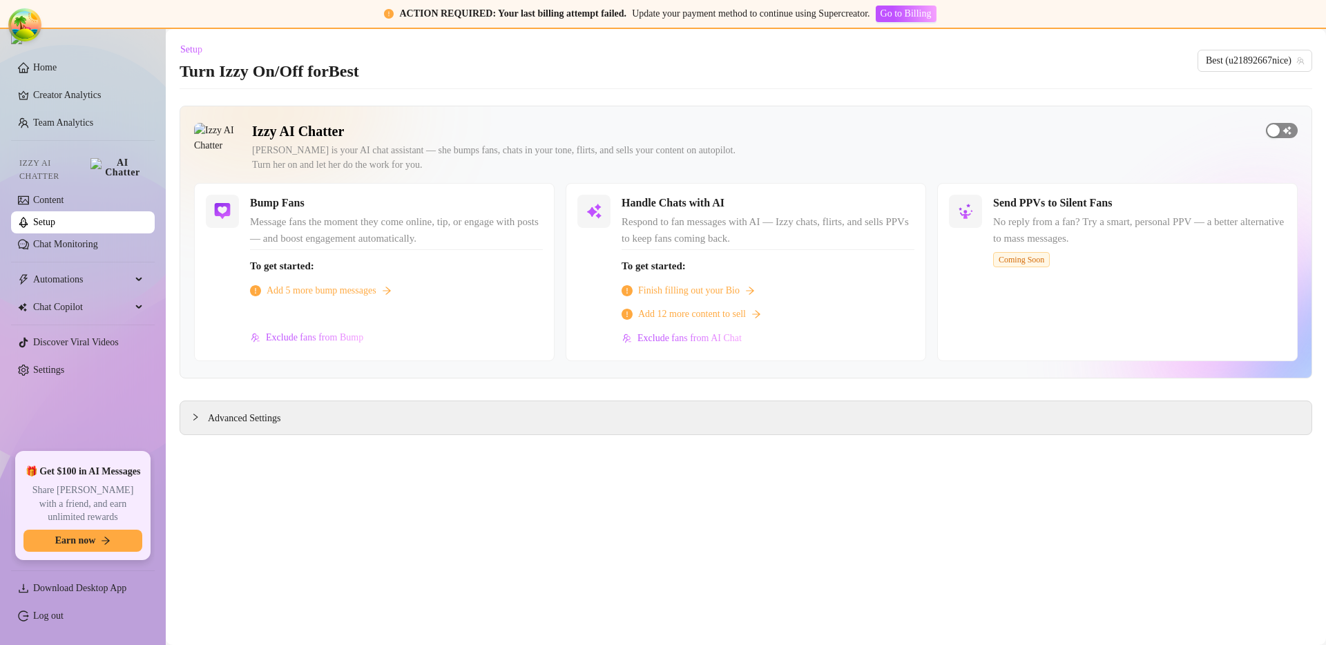
click at [1285, 130] on span "button" at bounding box center [1282, 130] width 32 height 15
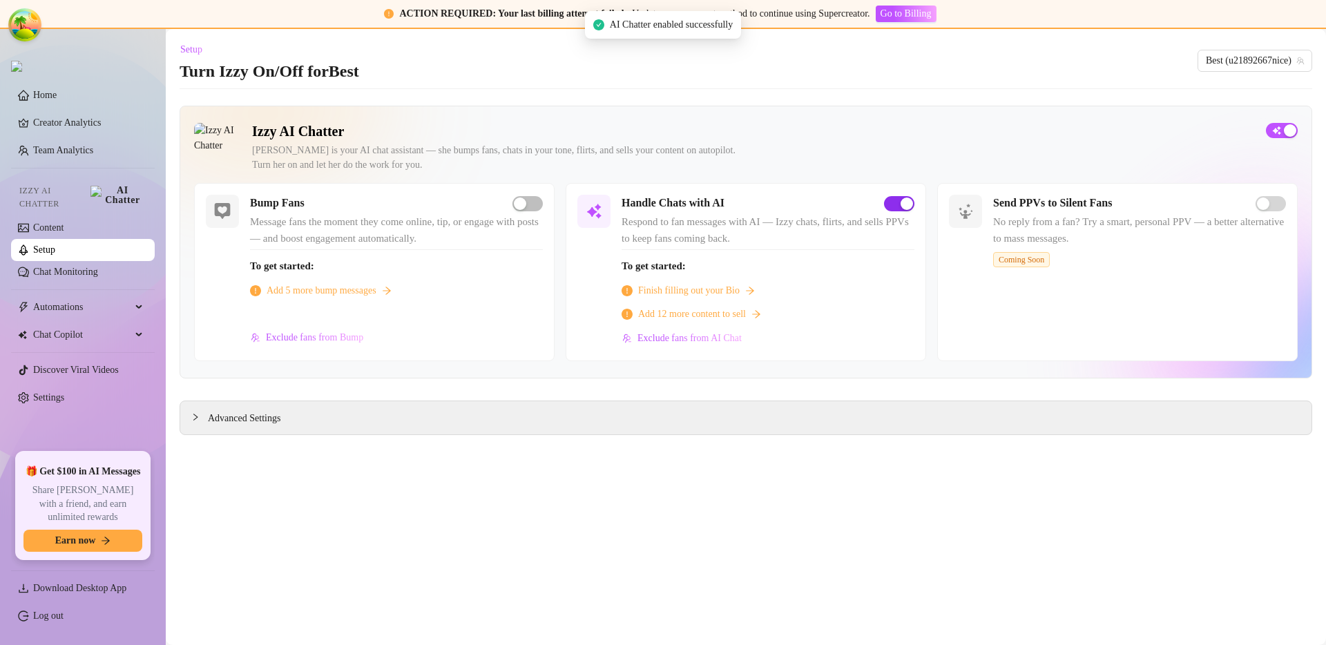
click at [899, 204] on span "button" at bounding box center [899, 203] width 30 height 15
click at [1284, 132] on span "button" at bounding box center [1282, 130] width 32 height 15
click at [57, 100] on link "Home" at bounding box center [44, 95] width 23 height 10
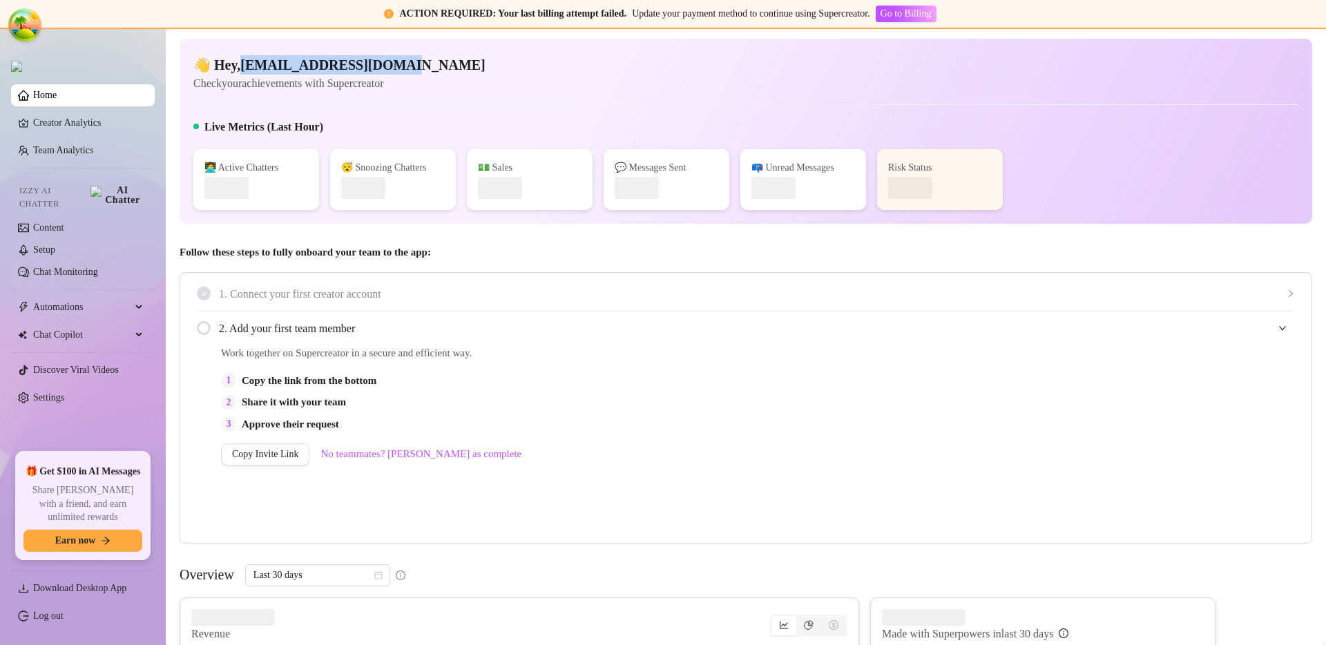
drag, startPoint x: 244, startPoint y: 66, endPoint x: 406, endPoint y: 66, distance: 162.3
click at [406, 66] on h4 "👋 Hey, kiwote6792@cspaus.com" at bounding box center [339, 64] width 292 height 19
copy h4 "kiwote6792@cspaus.com"
click at [64, 392] on link "Settings" at bounding box center [48, 397] width 31 height 10
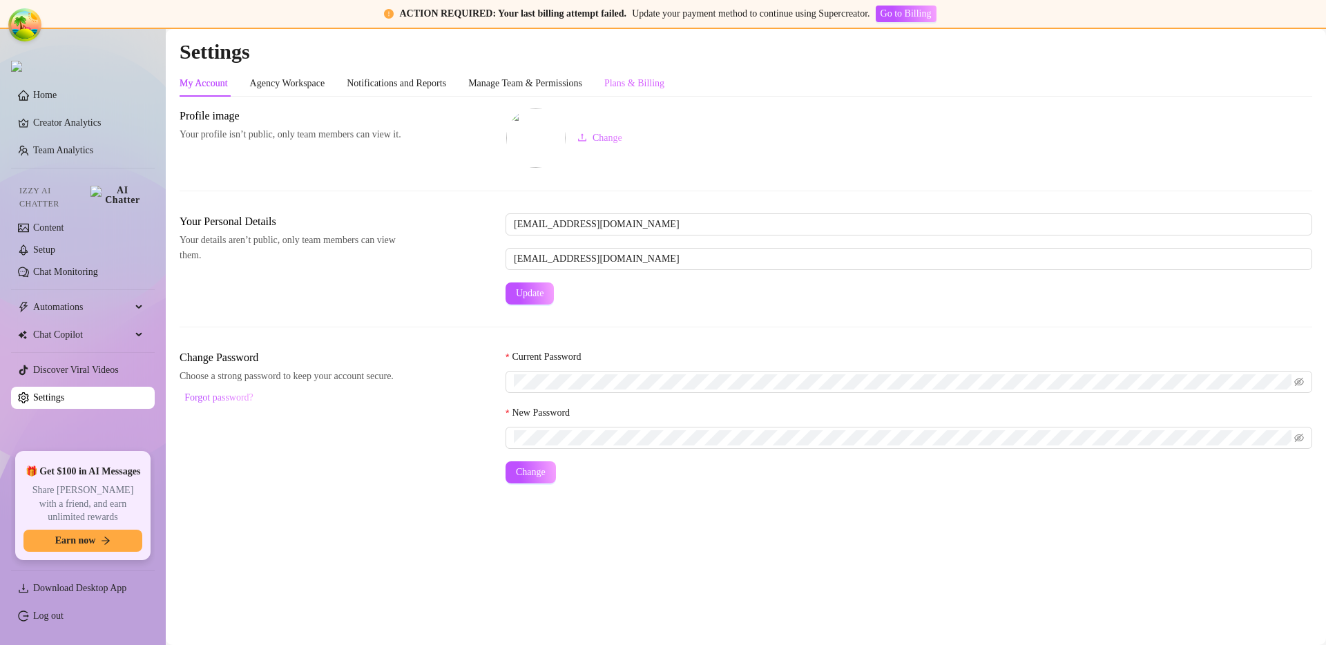
click at [665, 95] on div "Plans & Billing" at bounding box center [634, 83] width 60 height 26
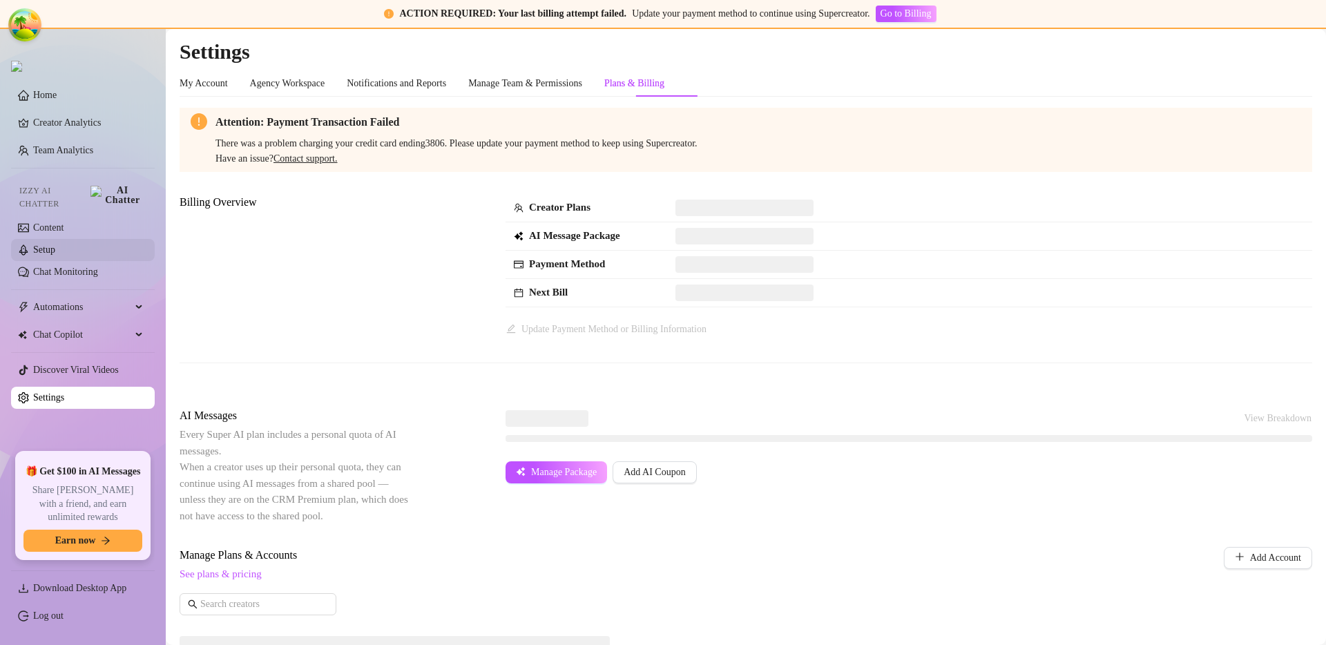
click at [40, 251] on link "Setup" at bounding box center [44, 250] width 22 height 10
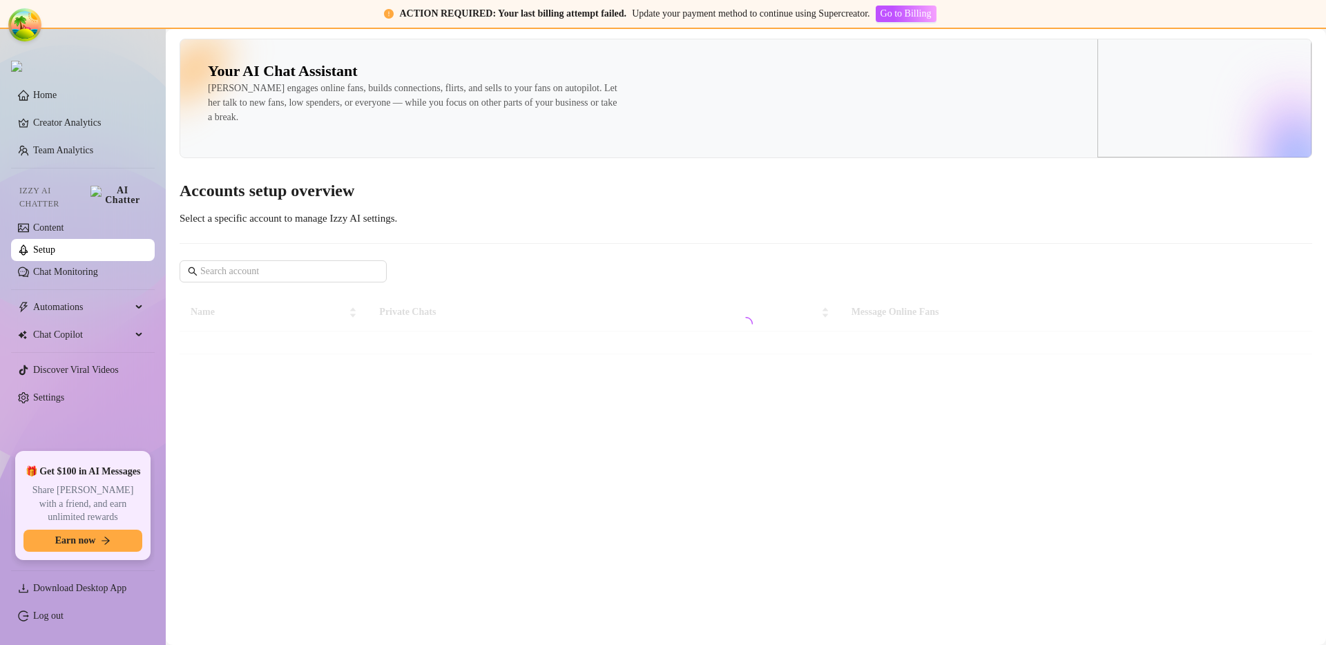
click at [43, 245] on link "Setup" at bounding box center [44, 250] width 22 height 10
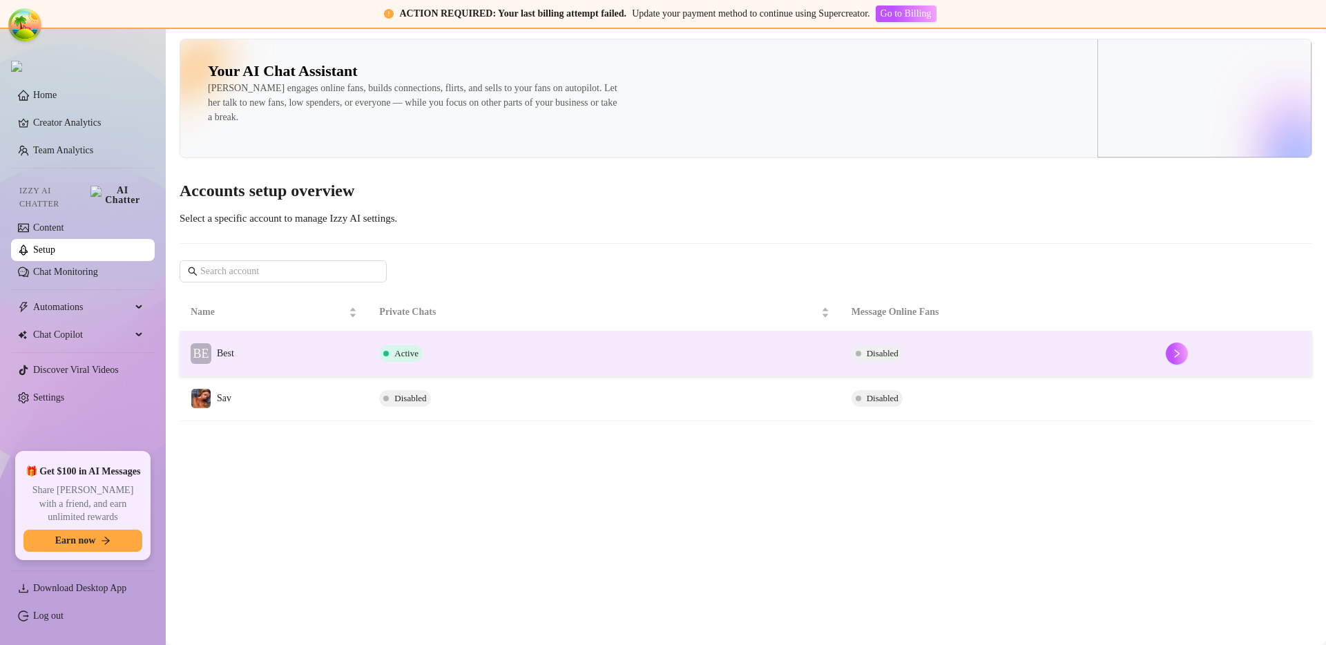
click at [315, 369] on td "BE Best" at bounding box center [274, 354] width 189 height 45
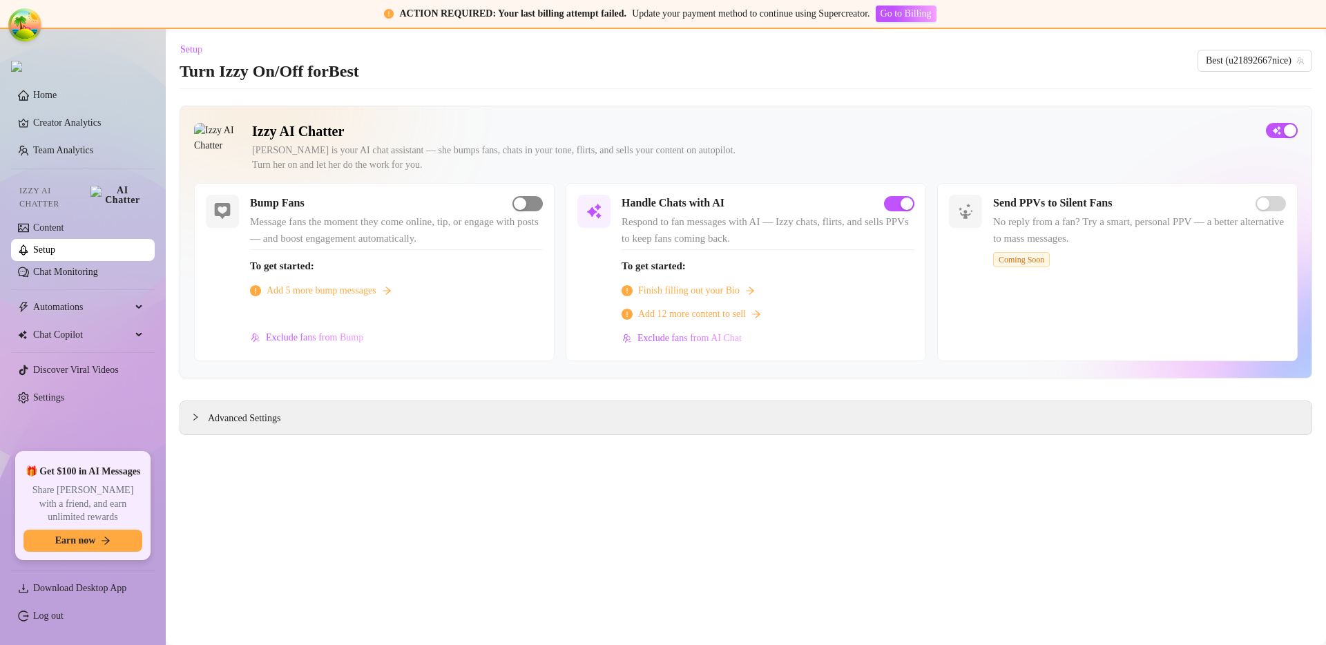
click at [530, 205] on span "button" at bounding box center [528, 203] width 30 height 15
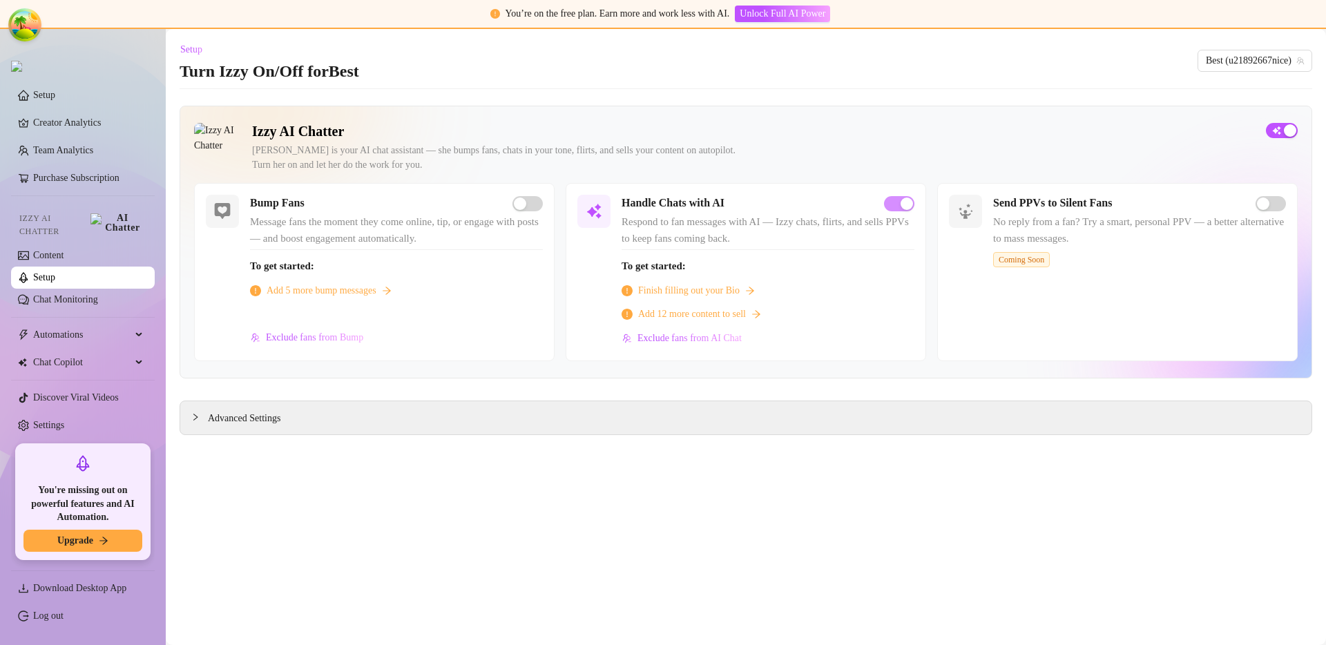
click at [705, 206] on h5 "Handle Chats with AI" at bounding box center [673, 203] width 103 height 17
copy div "Handle Chats with AI"
click at [765, 191] on div "Handle Chats with AI Respond to fan messages with AI — Izzy chats, flirts, and …" at bounding box center [746, 272] width 361 height 178
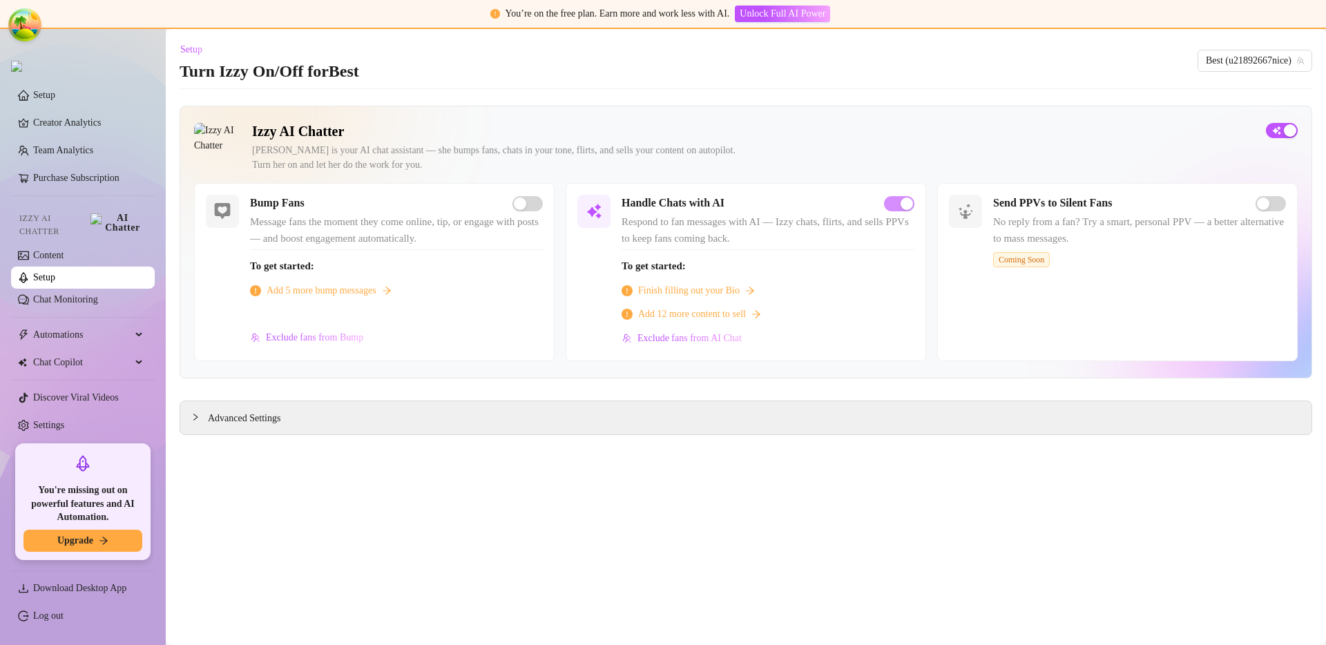
click at [928, 95] on main "Setup Turn Izzy On/Off for Best Best (u21892667nice) Izzy AI Chatter Izzy is yo…" at bounding box center [746, 337] width 1161 height 616
click at [902, 204] on div "button" at bounding box center [907, 204] width 12 height 12
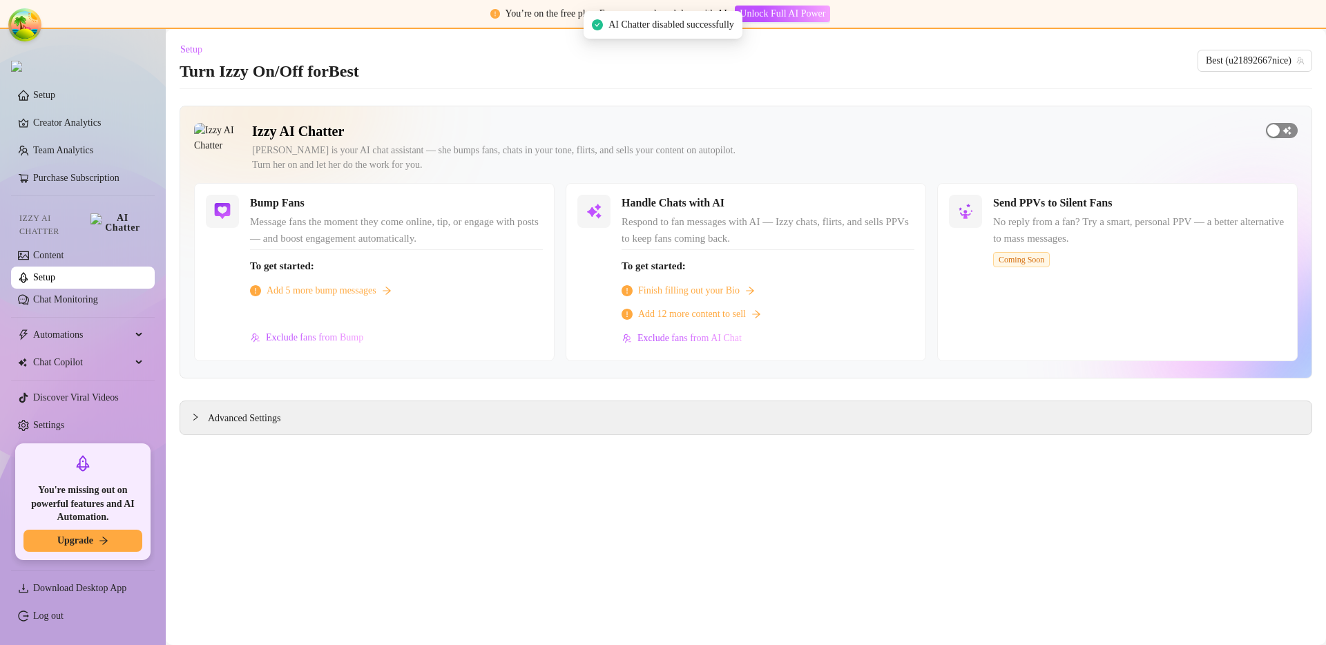
click at [1290, 126] on span "button" at bounding box center [1282, 130] width 32 height 15
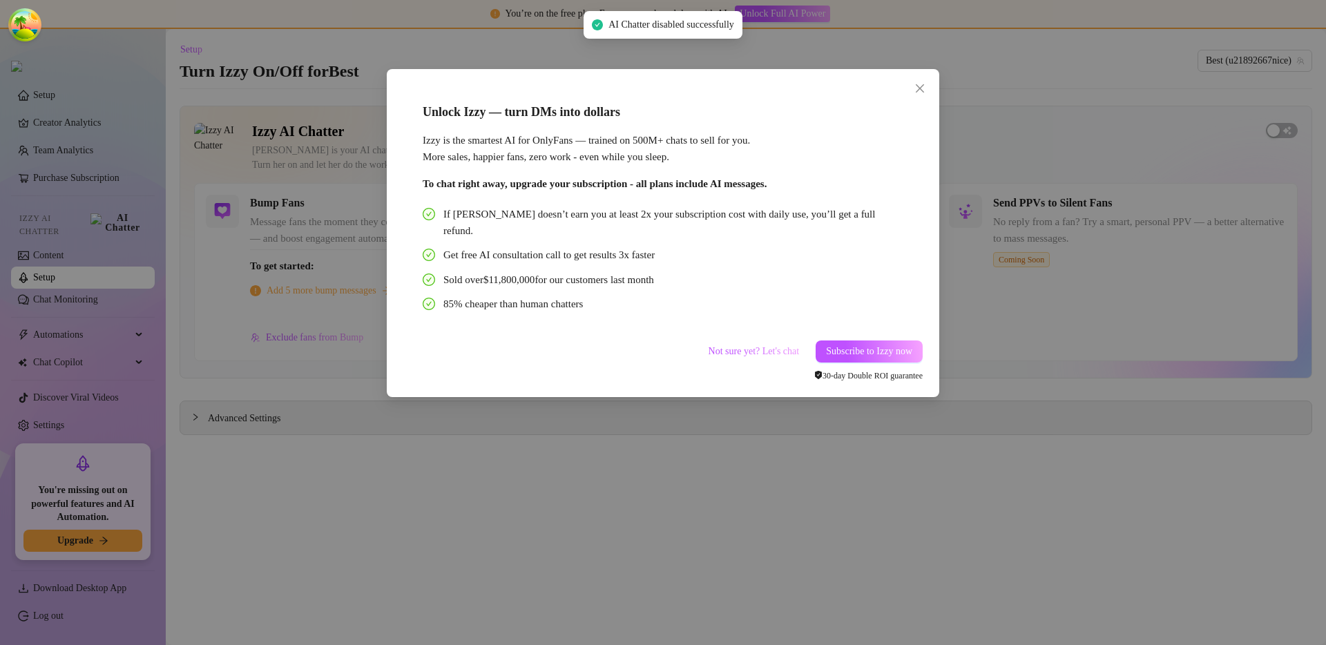
click at [1016, 164] on div "Unlock Izzy — turn DMs into dollars Izzy is the smartest AI for OnlyFans — trai…" at bounding box center [663, 322] width 1326 height 645
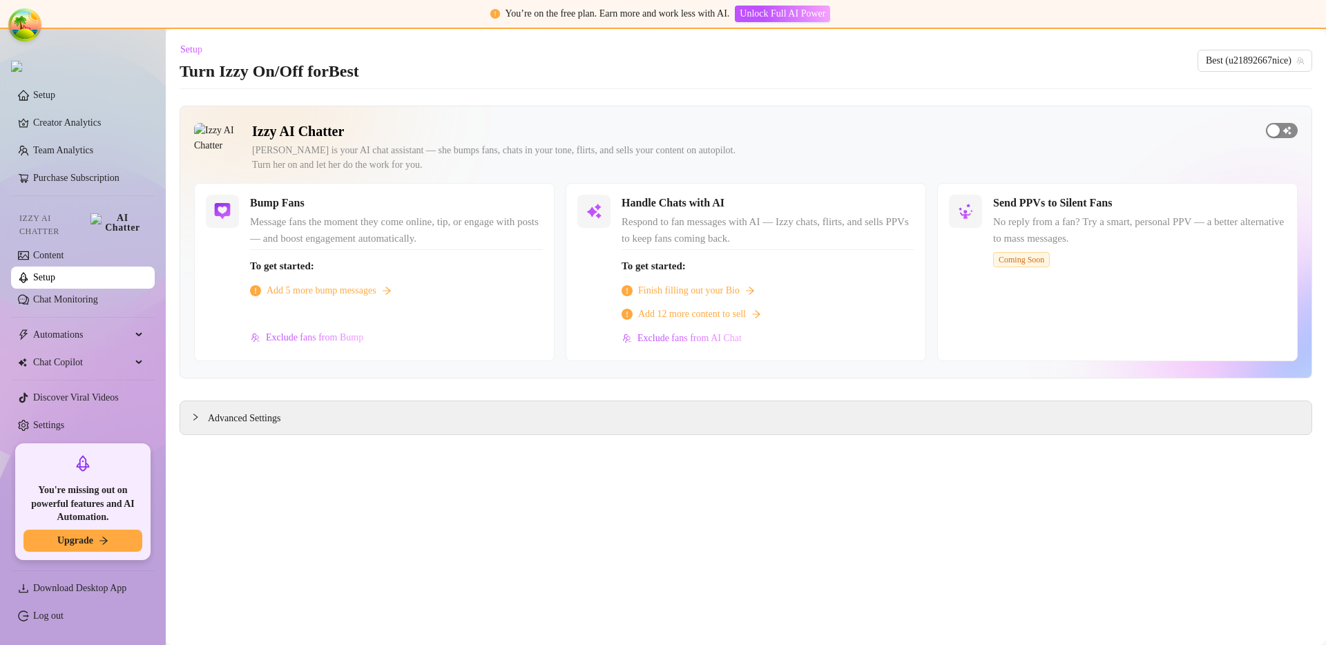
click at [1282, 133] on span "button" at bounding box center [1282, 130] width 32 height 15
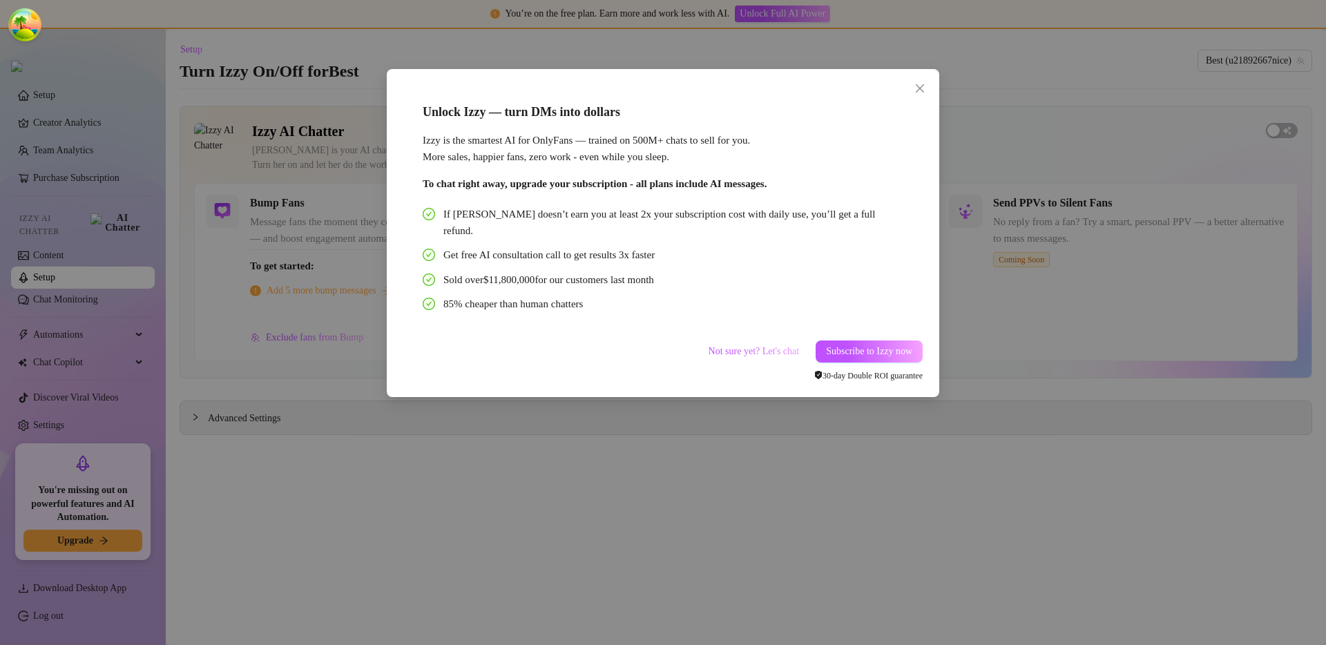
click at [1069, 186] on div "Unlock Izzy — turn DMs into dollars Izzy is the smartest AI for OnlyFans — trai…" at bounding box center [663, 322] width 1326 height 645
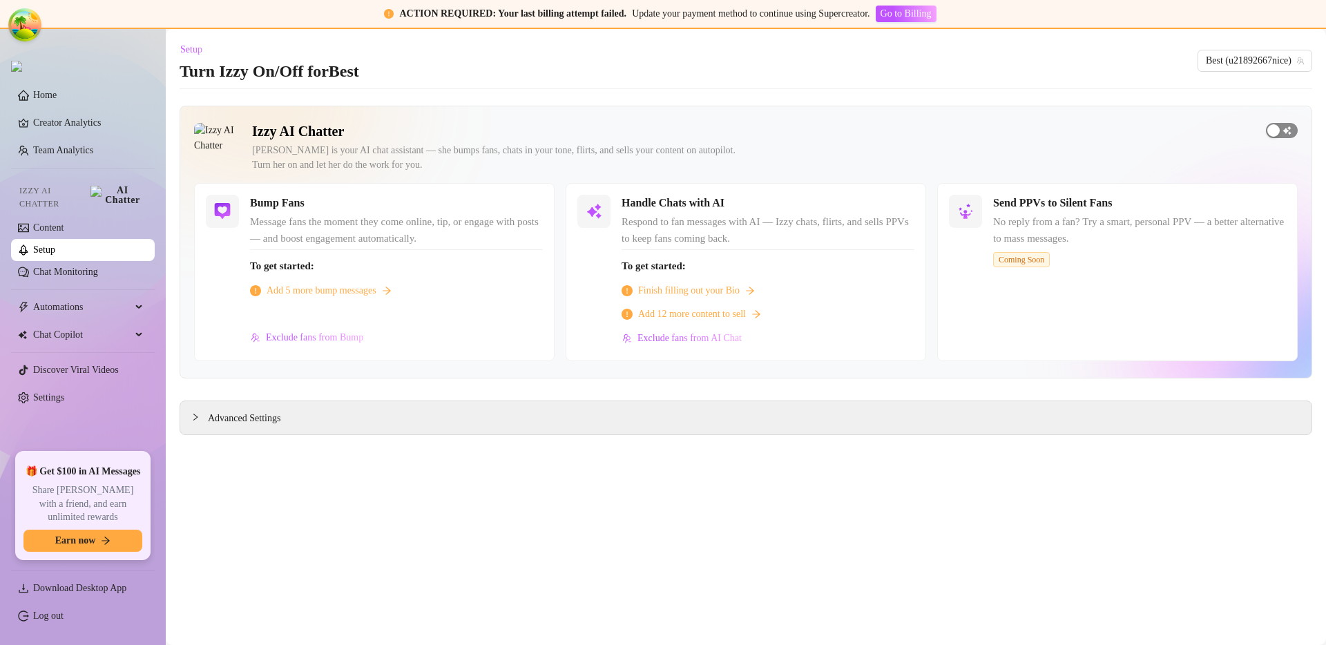
click at [1272, 131] on div "button" at bounding box center [1274, 130] width 12 height 12
click at [1291, 134] on div "button" at bounding box center [1290, 130] width 12 height 12
click at [1268, 156] on div "Izzy AI Chatter Izzy is your AI chat assistant — she bumps fans, chats in your …" at bounding box center [746, 153] width 1104 height 60
click at [1281, 133] on span "button" at bounding box center [1282, 130] width 32 height 15
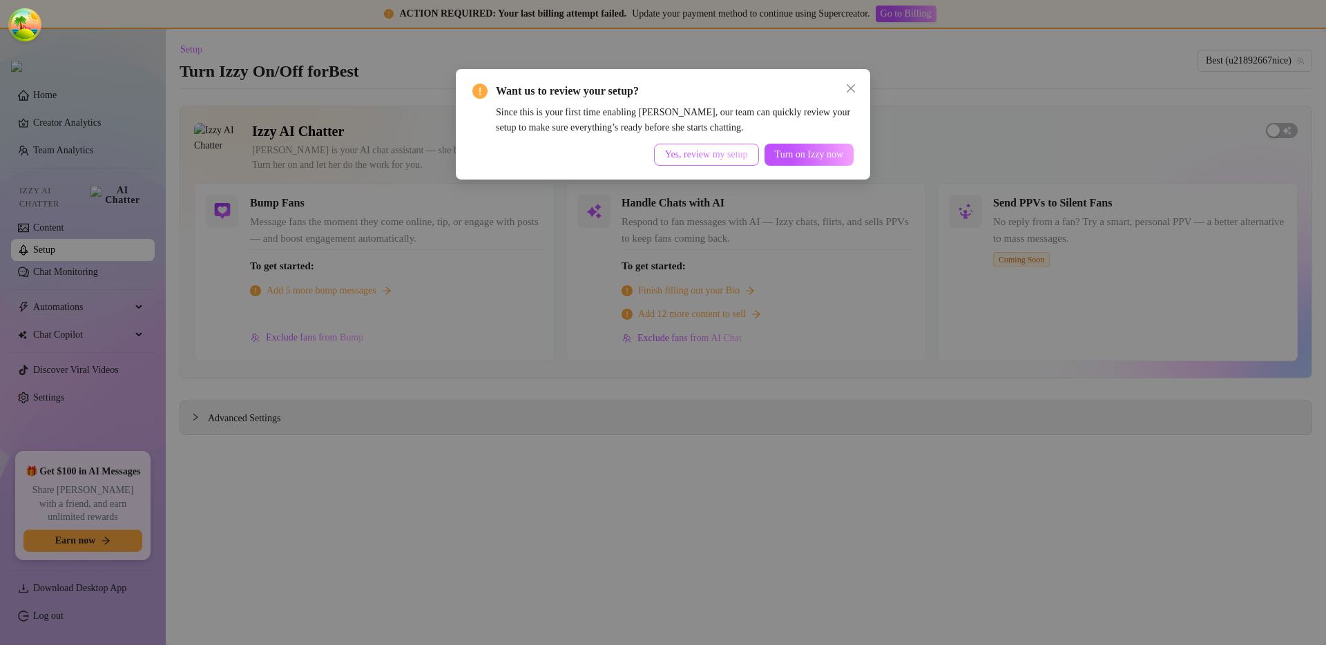
click at [697, 159] on span "Yes, review my setup" at bounding box center [706, 154] width 83 height 11
click at [785, 153] on span "Turn on Izzy now" at bounding box center [809, 154] width 68 height 11
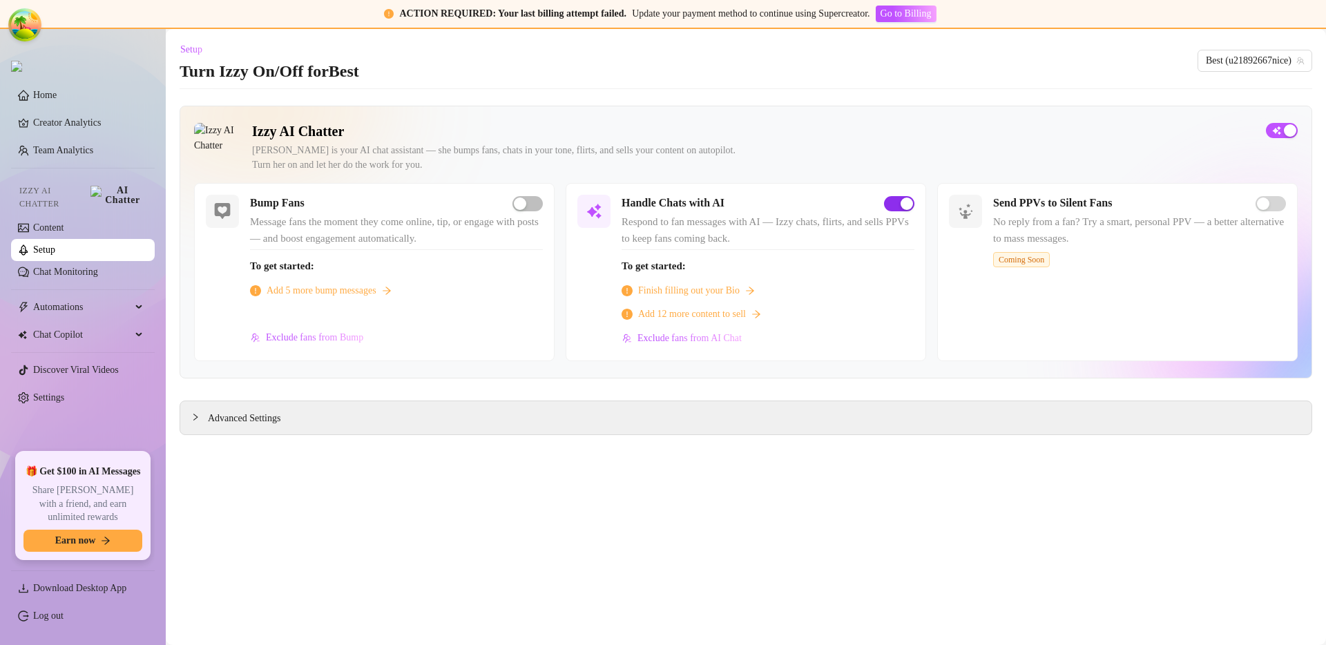
click at [899, 202] on span "button" at bounding box center [899, 203] width 30 height 15
click at [1286, 129] on span "button" at bounding box center [1282, 130] width 32 height 15
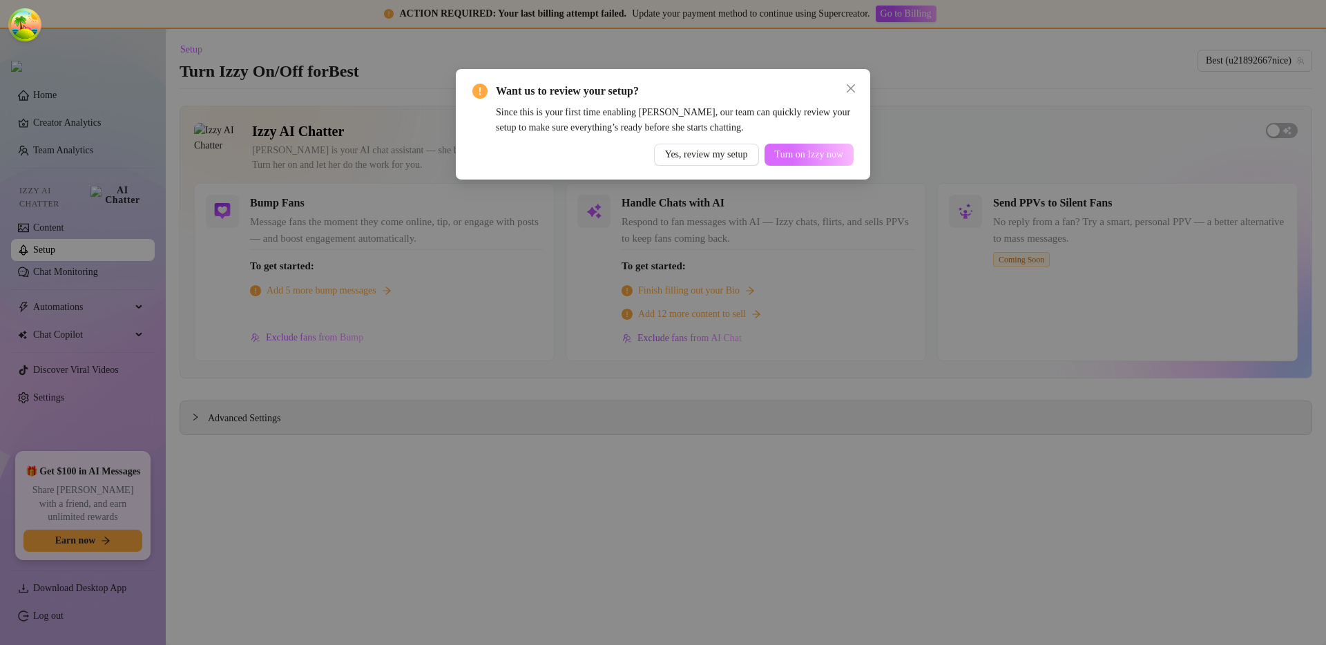
click at [811, 155] on span "Turn on Izzy now" at bounding box center [809, 154] width 68 height 11
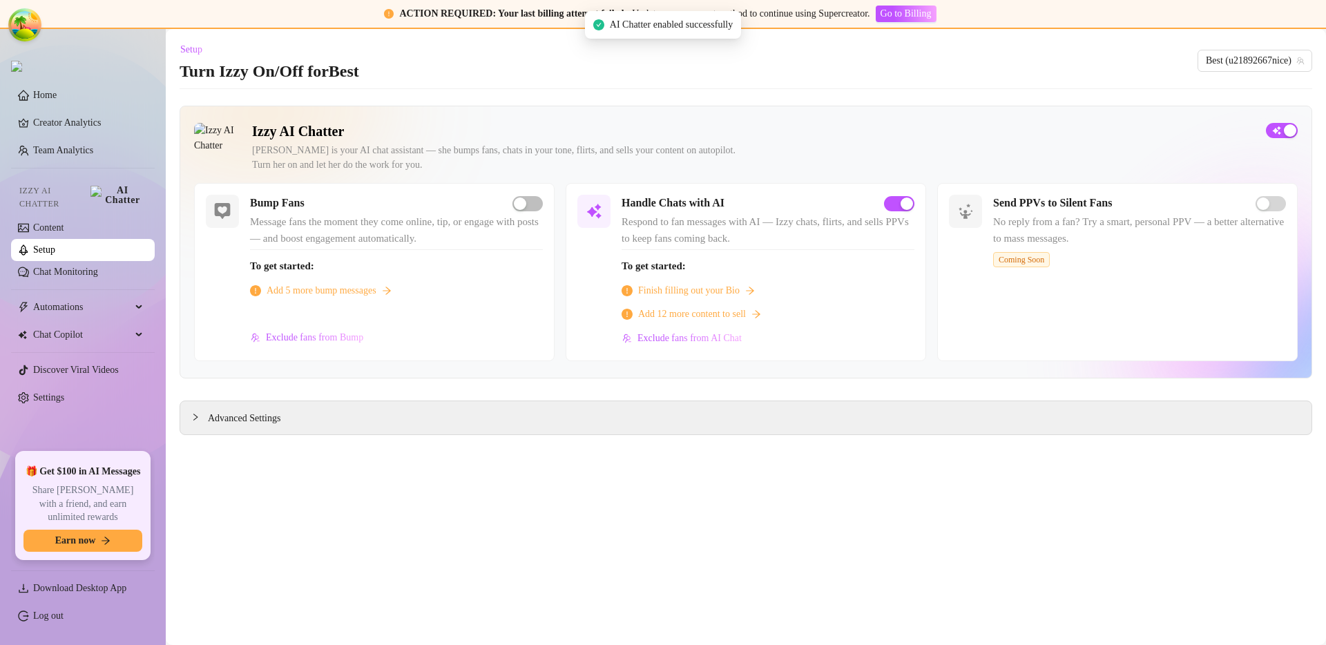
click at [1234, 165] on div "Izzy is your AI chat assistant — she bumps fans, chats in your tone, flirts, an…" at bounding box center [753, 157] width 1003 height 29
drag, startPoint x: 908, startPoint y: 91, endPoint x: 919, endPoint y: 135, distance: 45.6
click at [913, 90] on main "Setup Turn Izzy On/Off for Best Best (u21892667nice) Izzy AI Chatter Izzy is yo…" at bounding box center [746, 337] width 1161 height 616
click at [893, 207] on span "button" at bounding box center [899, 203] width 30 height 15
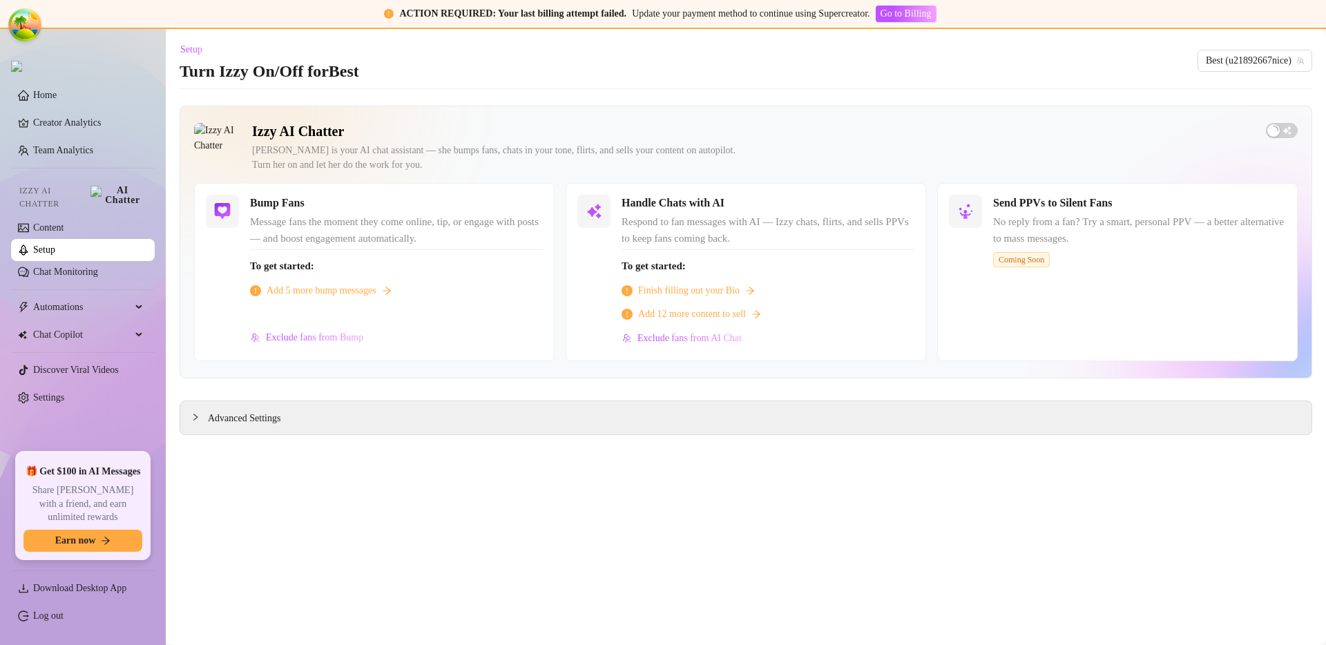
click at [517, 200] on div "Bump Fans" at bounding box center [396, 203] width 293 height 17
click at [906, 209] on div "Handle Chats with AI" at bounding box center [768, 203] width 293 height 17
click at [1009, 154] on div "Izzy is your AI chat assistant — she bumps fans, chats in your tone, flirts, an…" at bounding box center [753, 157] width 1003 height 29
click at [512, 201] on div "Bump Fans" at bounding box center [396, 203] width 293 height 17
click at [899, 200] on div "Handle Chats with AI" at bounding box center [768, 203] width 293 height 17
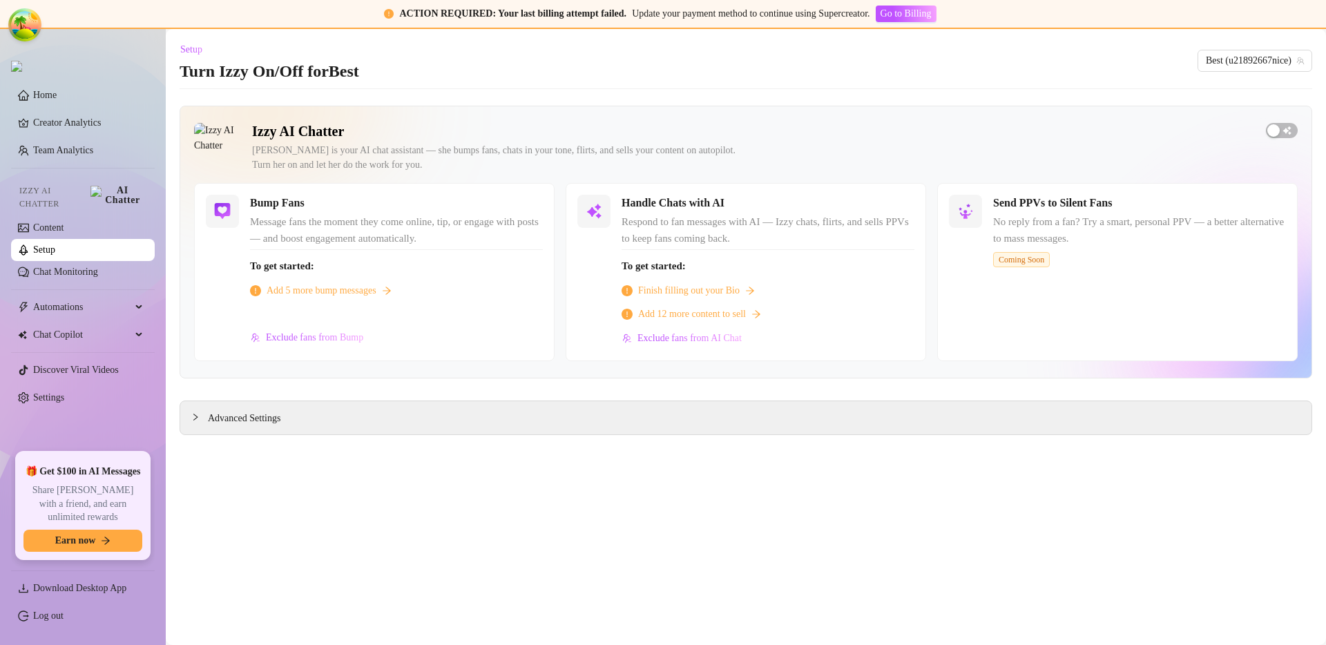
click at [276, 206] on h5 "Bump Fans" at bounding box center [277, 203] width 55 height 17
click at [1279, 128] on div "button" at bounding box center [1274, 130] width 12 height 12
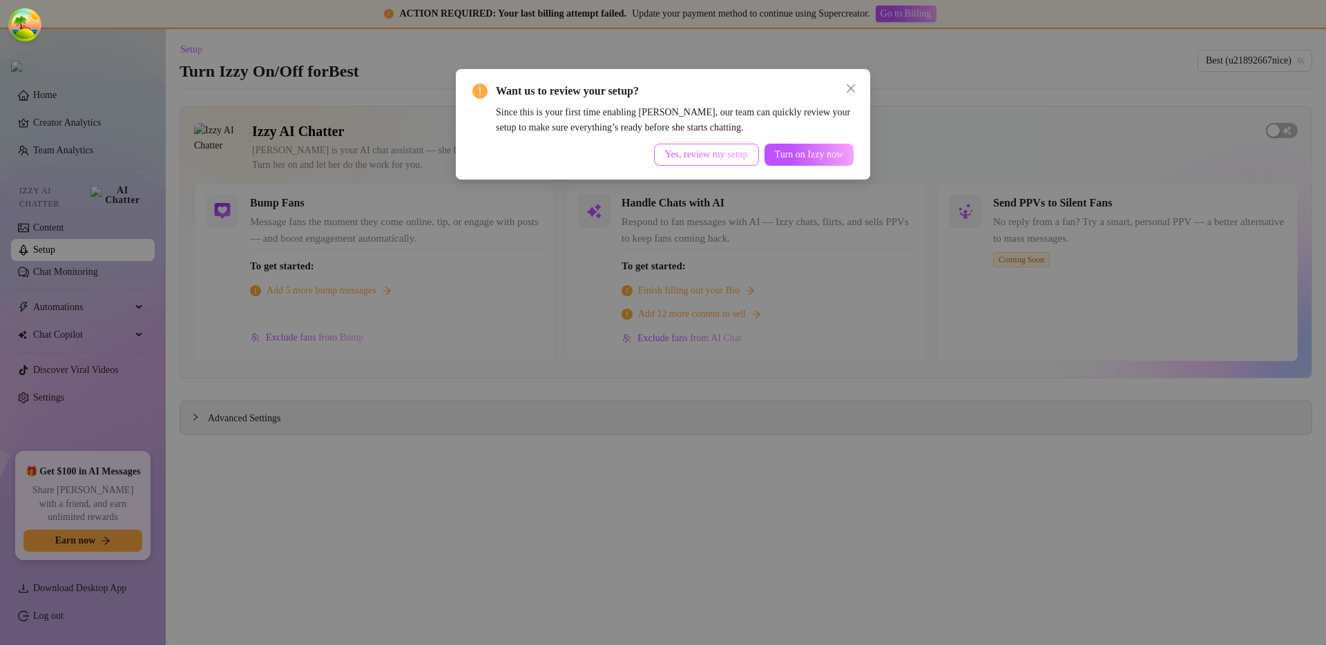
click at [706, 144] on button "Yes, review my setup" at bounding box center [706, 155] width 105 height 22
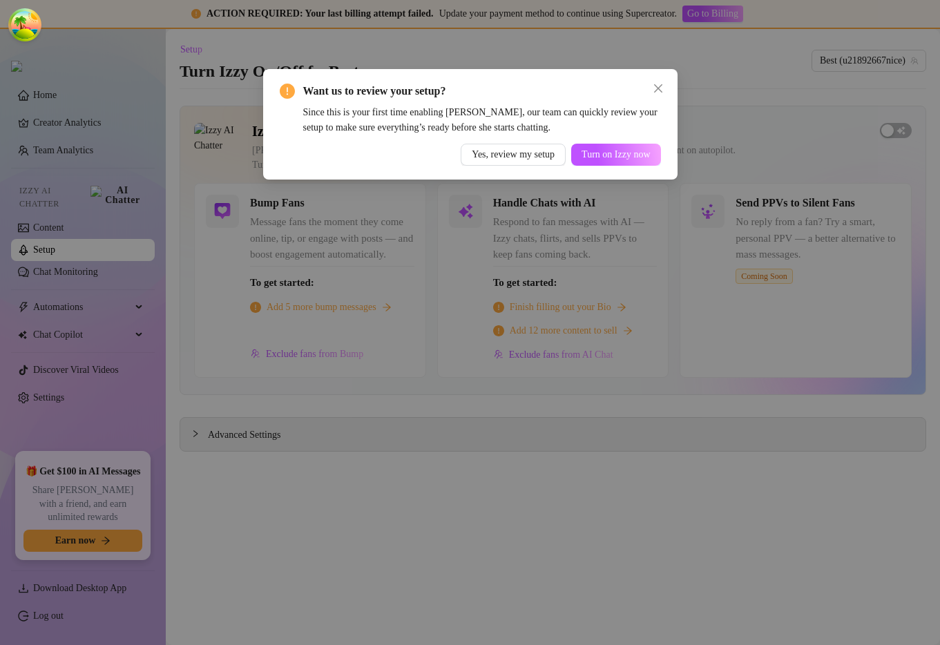
click at [477, 140] on div "Want us to review your setup? Since this is your first time enabling Izzy, our …" at bounding box center [470, 124] width 381 height 83
click at [480, 144] on button "Yes, review my setup" at bounding box center [513, 155] width 105 height 22
click at [488, 149] on span "Yes, review my setup" at bounding box center [513, 154] width 83 height 11
click at [525, 231] on div "Want us to review your setup? Since this is your first time enabling Izzy, our …" at bounding box center [470, 322] width 940 height 645
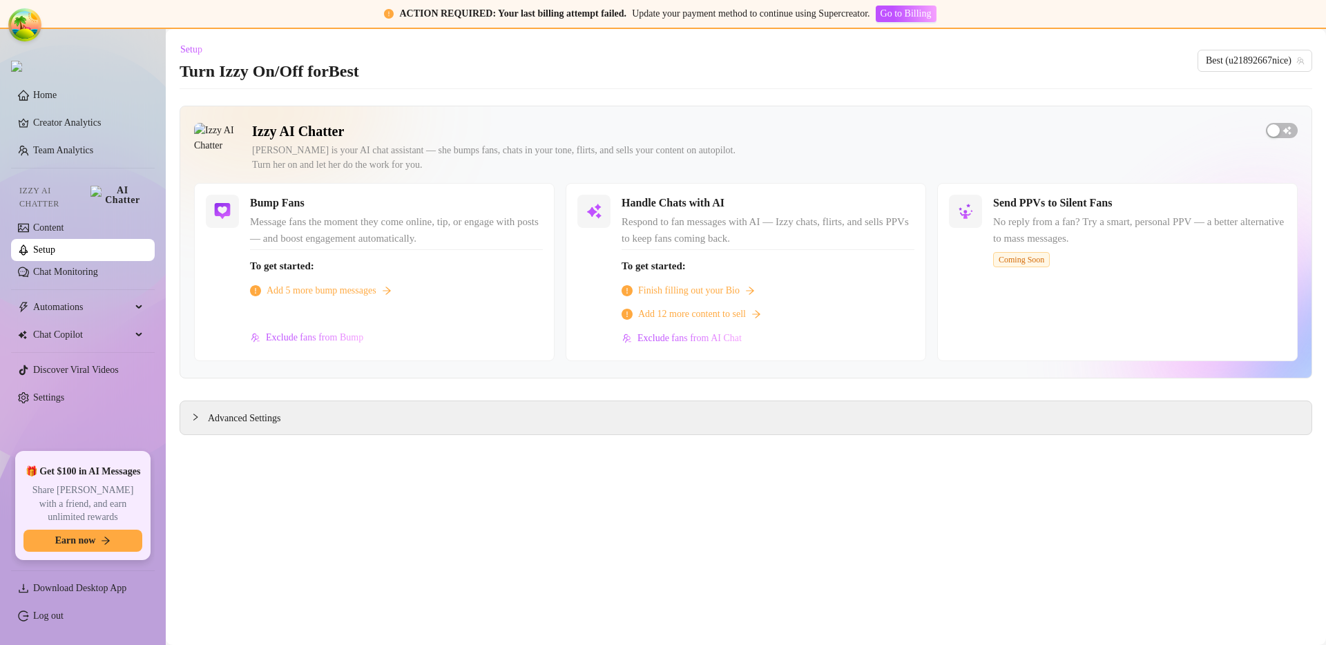
click at [750, 93] on main "Setup Turn Izzy On/Off for Best Best (u21892667nice) Izzy AI Chatter Izzy is yo…" at bounding box center [746, 337] width 1161 height 616
click at [1295, 134] on span "button" at bounding box center [1282, 130] width 32 height 15
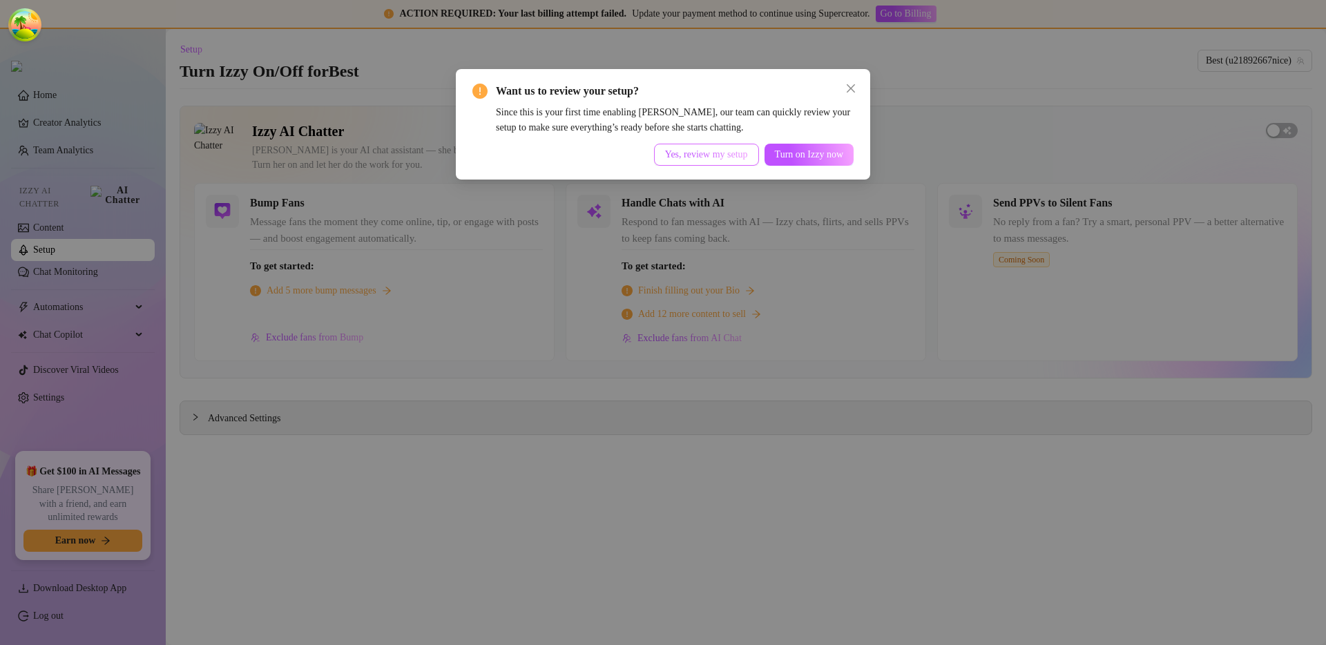
click at [718, 160] on button "Yes, review my setup" at bounding box center [706, 155] width 105 height 22
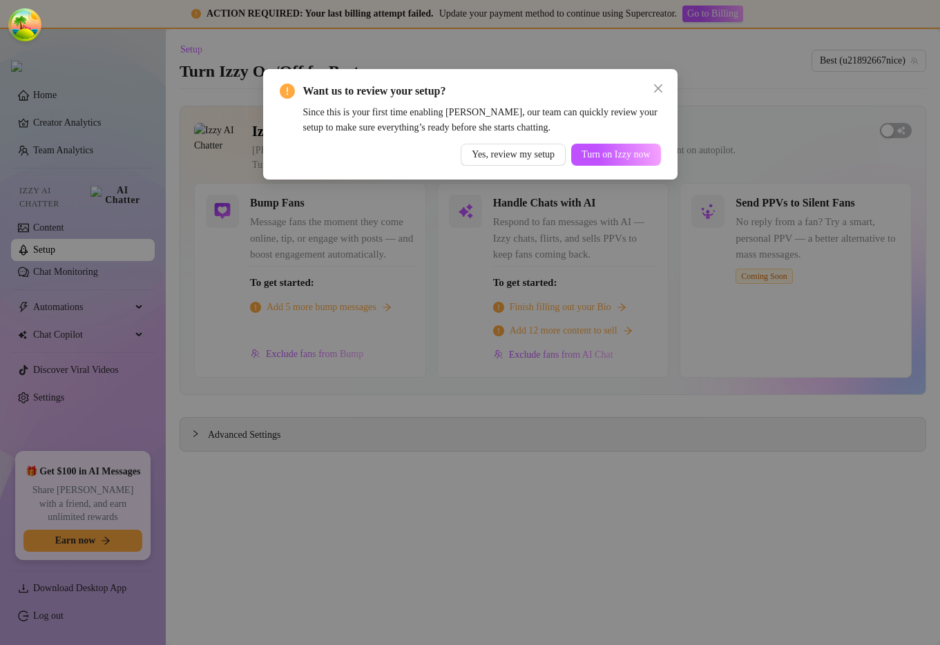
click at [732, 198] on div "Want us to review your setup? Since this is your first time enabling Izzy, our …" at bounding box center [470, 322] width 940 height 645
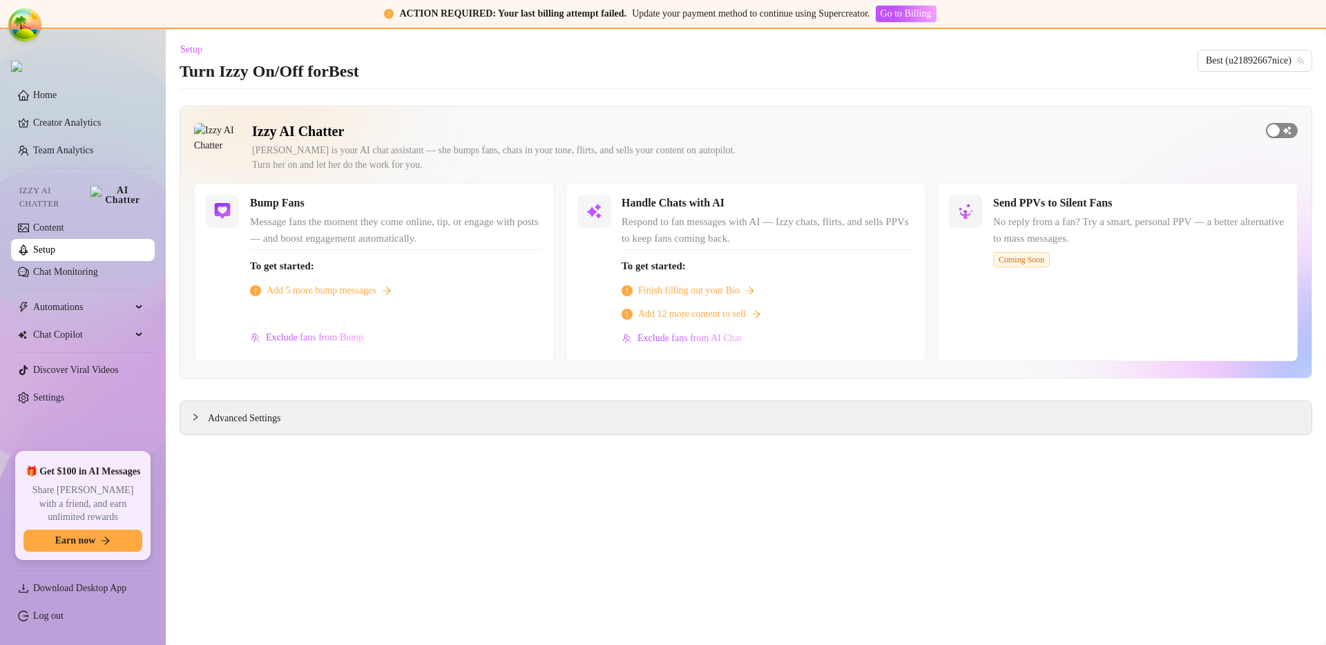
click at [1271, 131] on div "button" at bounding box center [1274, 130] width 12 height 12
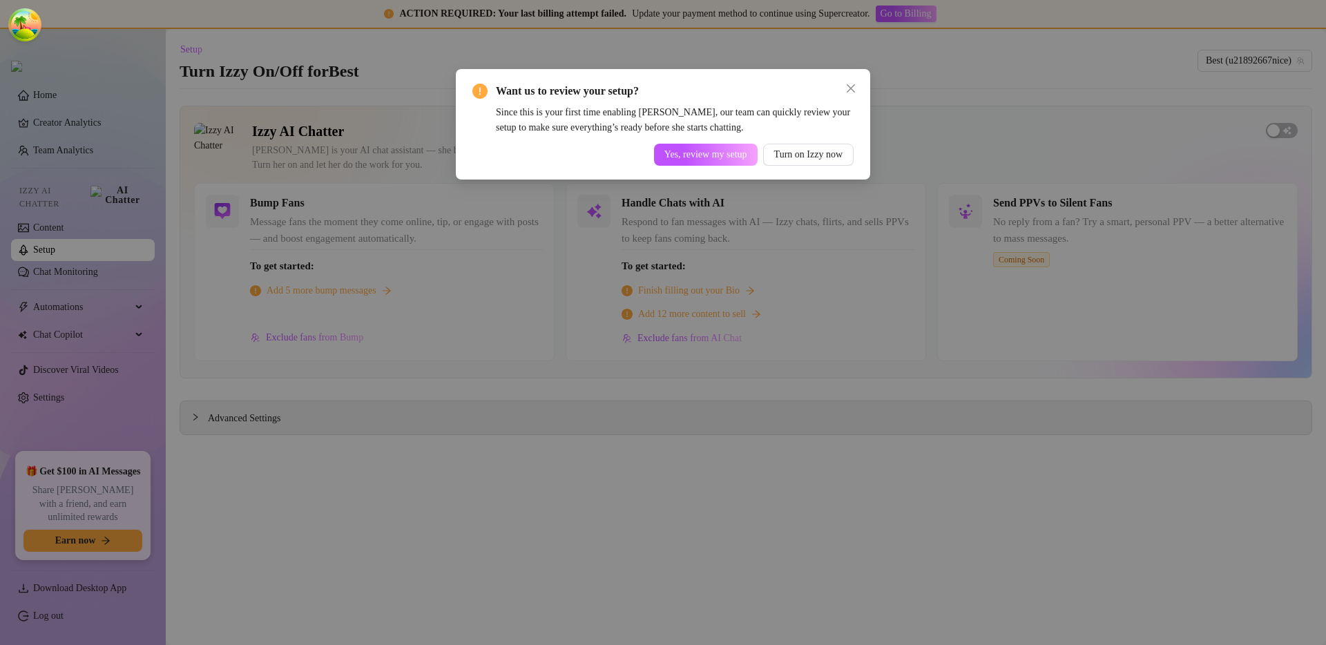
click at [631, 301] on div "Want us to review your setup? Since this is your first time enabling Izzy, our …" at bounding box center [663, 322] width 1326 height 645
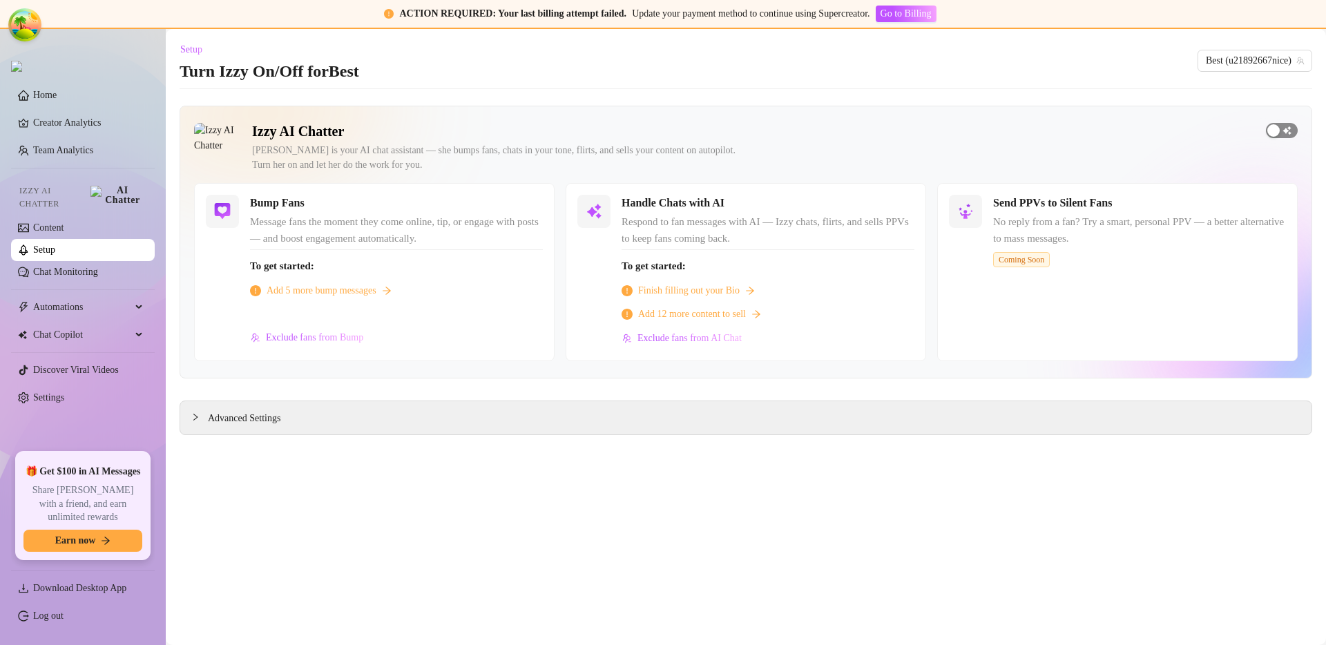
click at [1274, 128] on div "button" at bounding box center [1274, 130] width 12 height 12
click at [1279, 124] on div "button" at bounding box center [1274, 130] width 12 height 12
click at [1272, 130] on div "button" at bounding box center [1274, 130] width 12 height 12
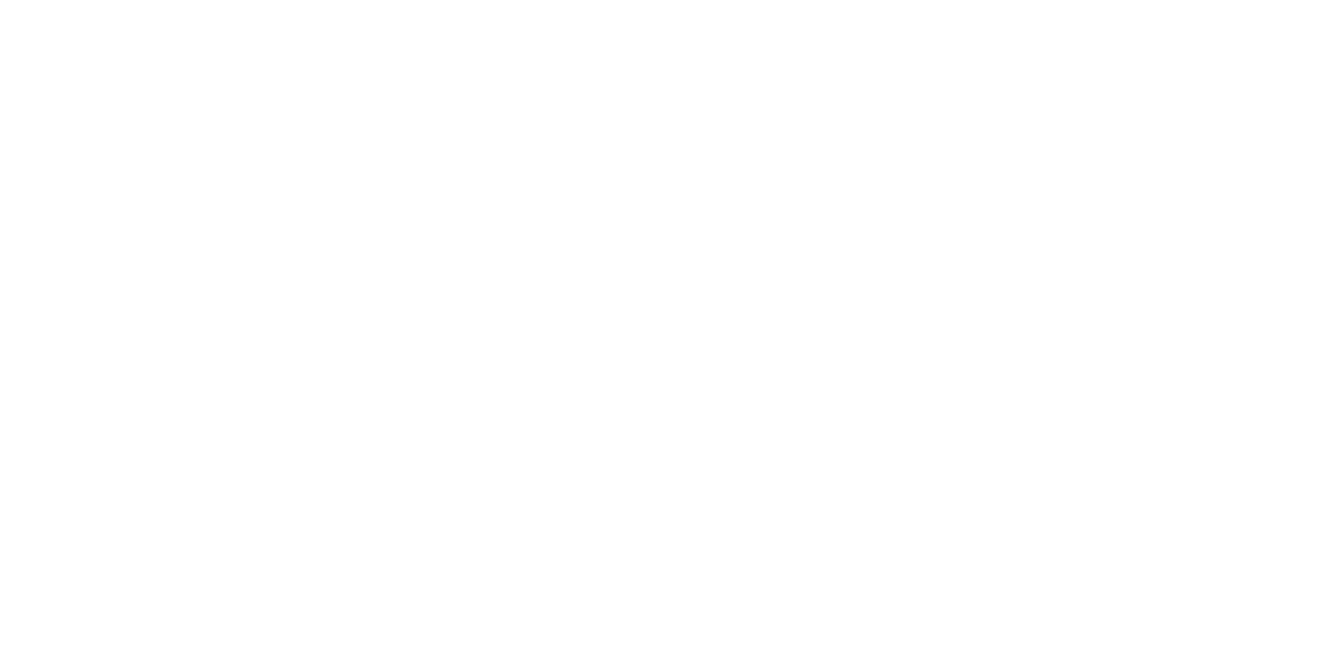
click at [944, 0] on html at bounding box center [663, 0] width 1326 height 0
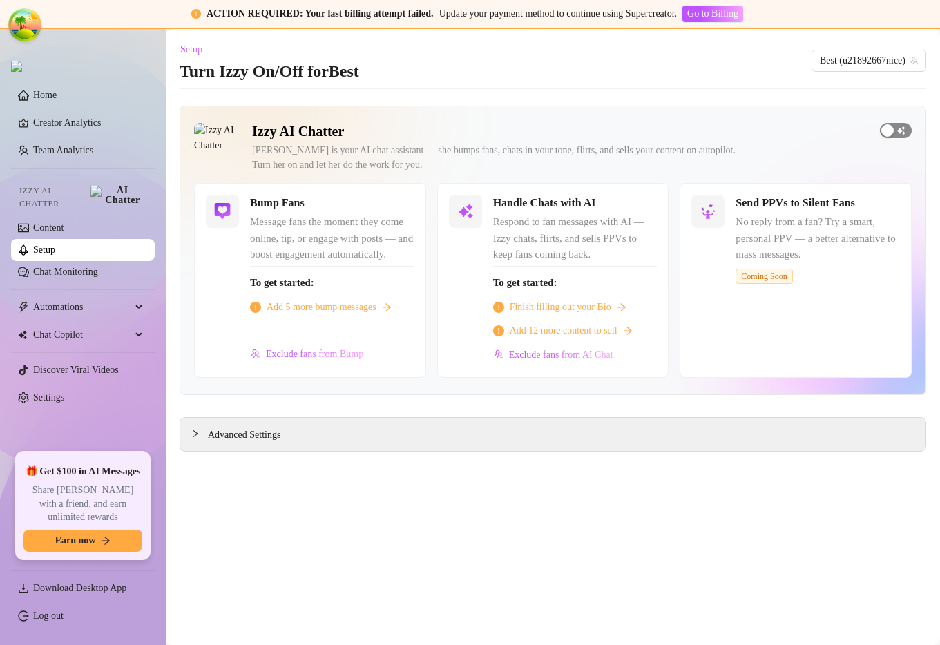
click at [890, 133] on div "button" at bounding box center [887, 130] width 12 height 12
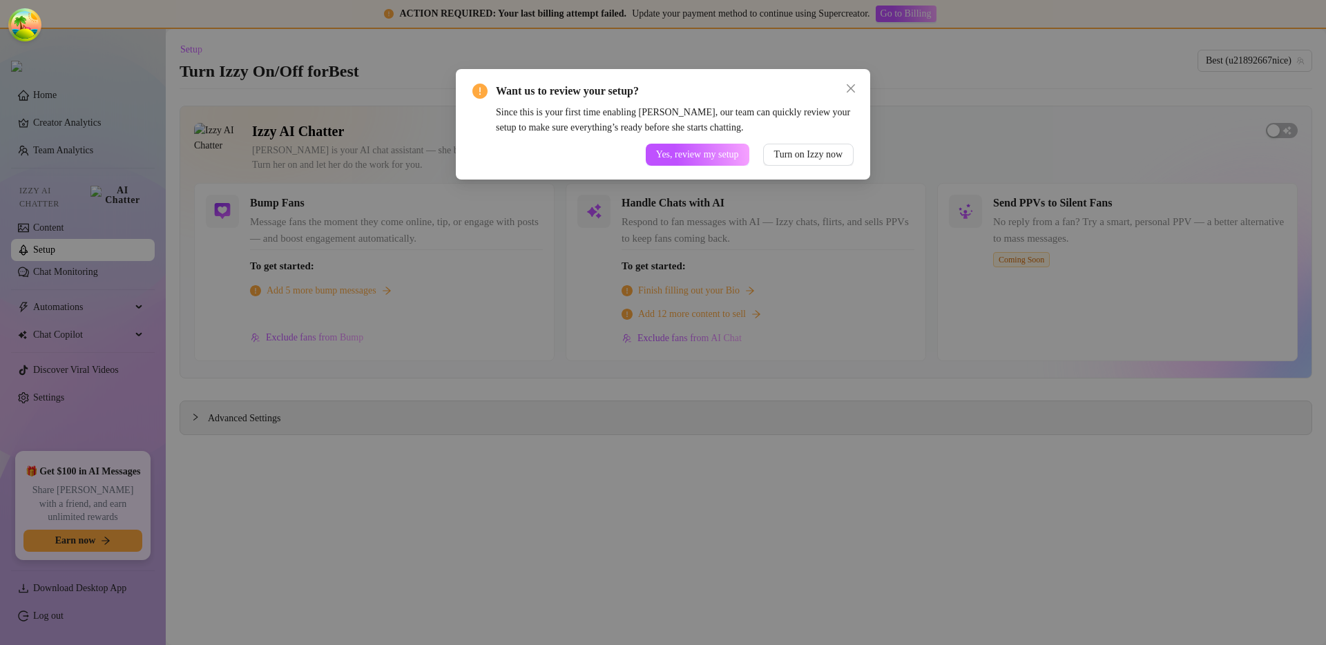
click at [931, 237] on div "Want us to review your setup? Since this is your first time enabling Izzy, our …" at bounding box center [663, 322] width 1326 height 645
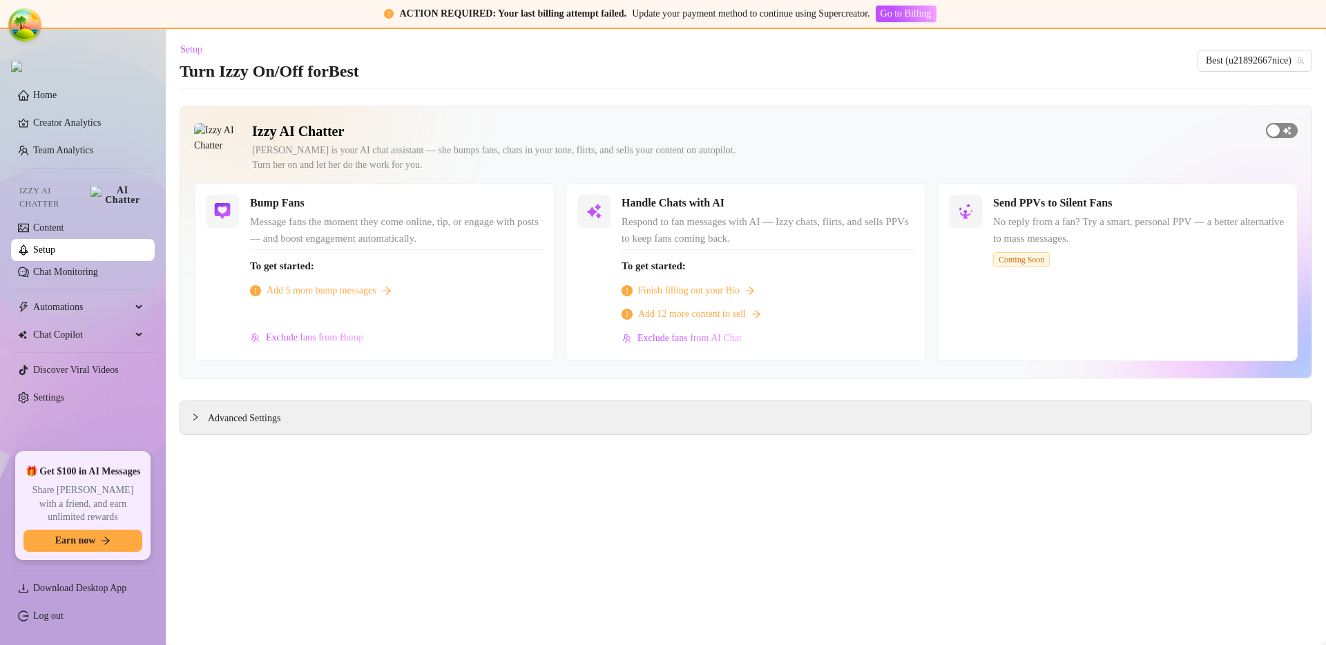
click at [1279, 135] on div "button" at bounding box center [1274, 130] width 12 height 12
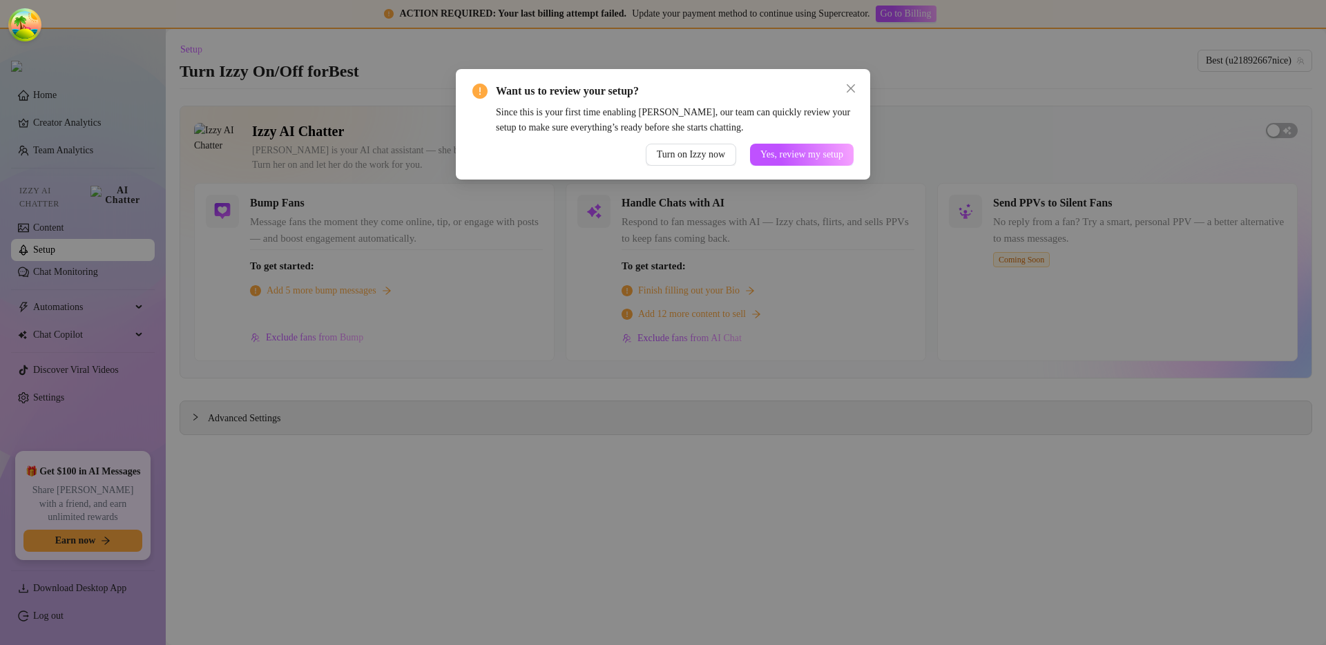
click at [698, 271] on div "Want us to review your setup? Since this is your first time enabling Izzy, our …" at bounding box center [663, 322] width 1326 height 645
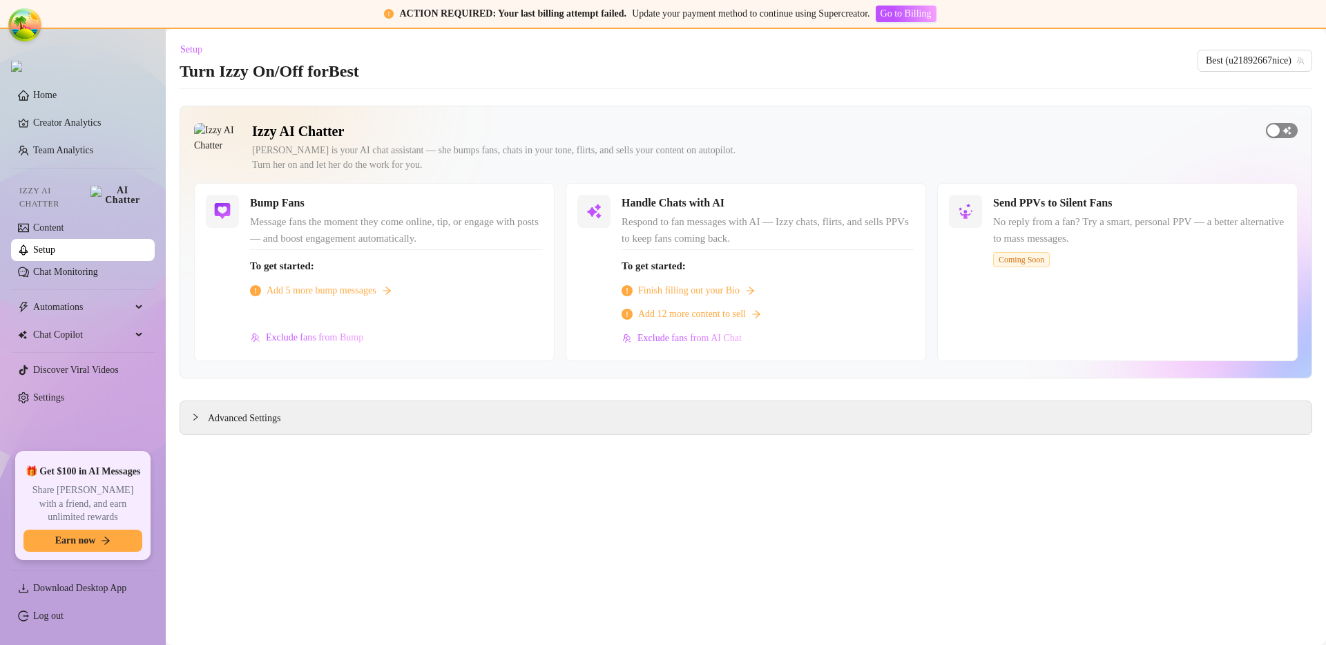
click at [1289, 133] on span "button" at bounding box center [1282, 130] width 32 height 15
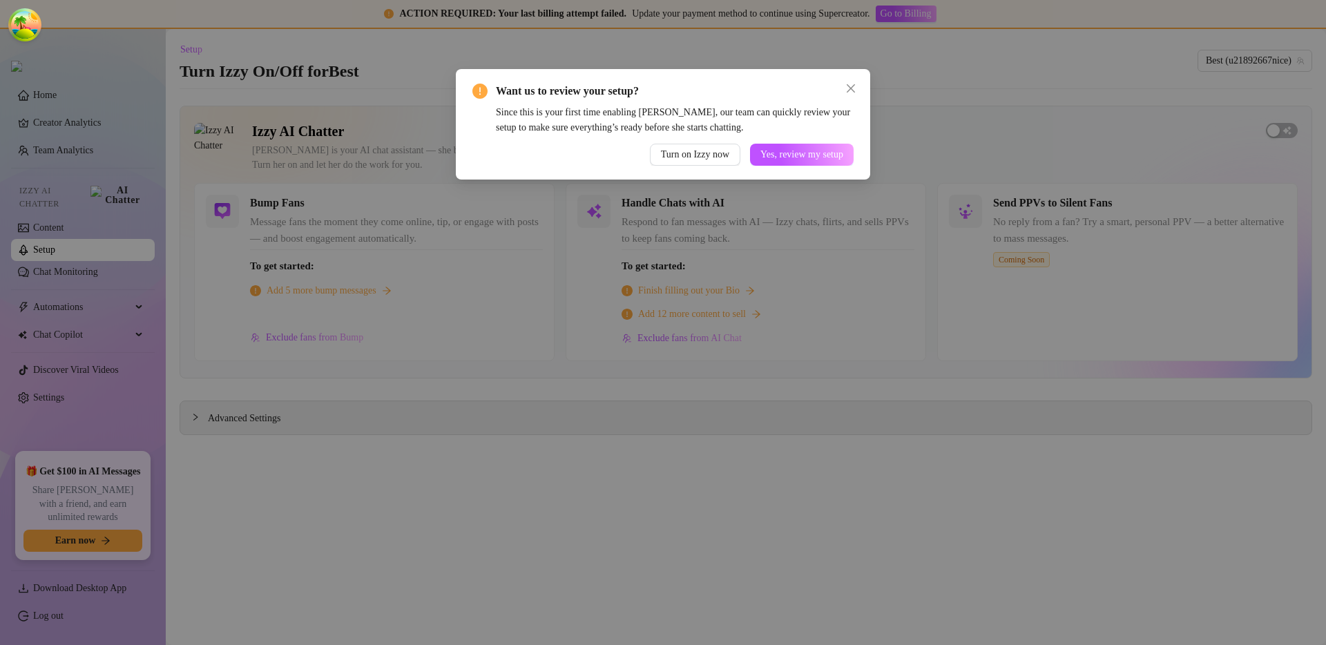
click at [754, 113] on div "Since this is your first time enabling Izzy, our team can quickly review your s…" at bounding box center [675, 120] width 358 height 30
click at [856, 83] on icon "close" at bounding box center [851, 88] width 11 height 11
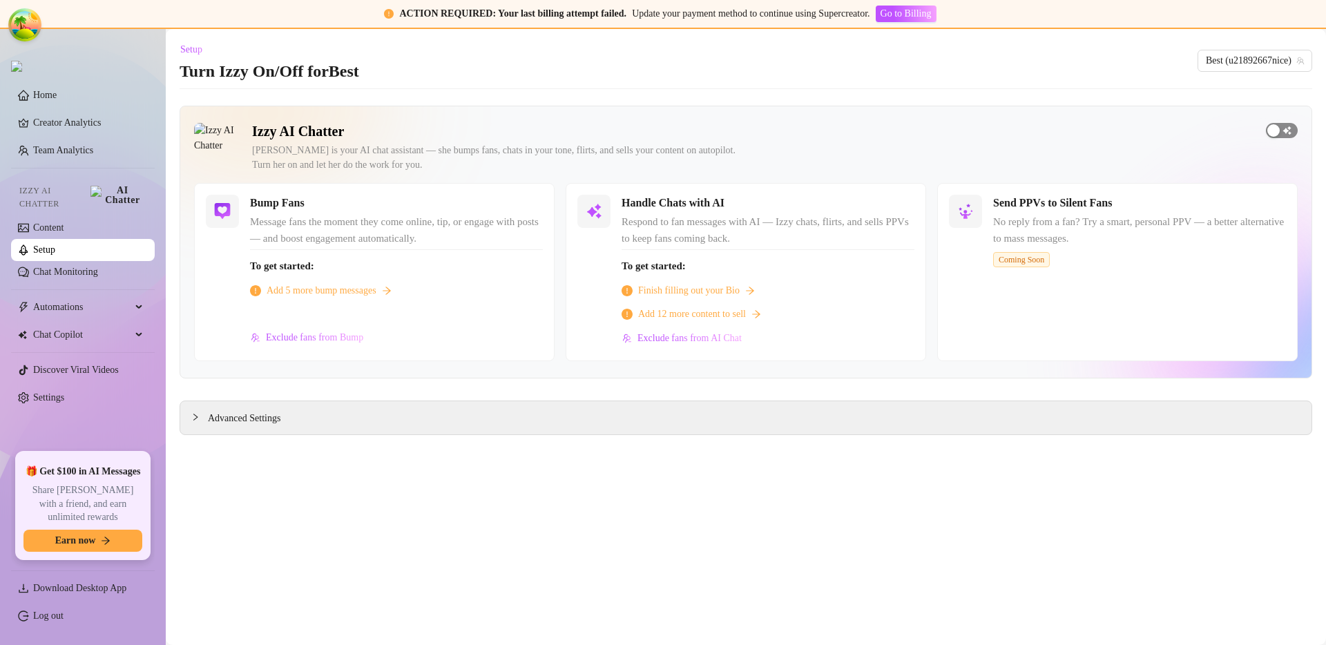
click at [1277, 124] on div "button" at bounding box center [1274, 130] width 12 height 12
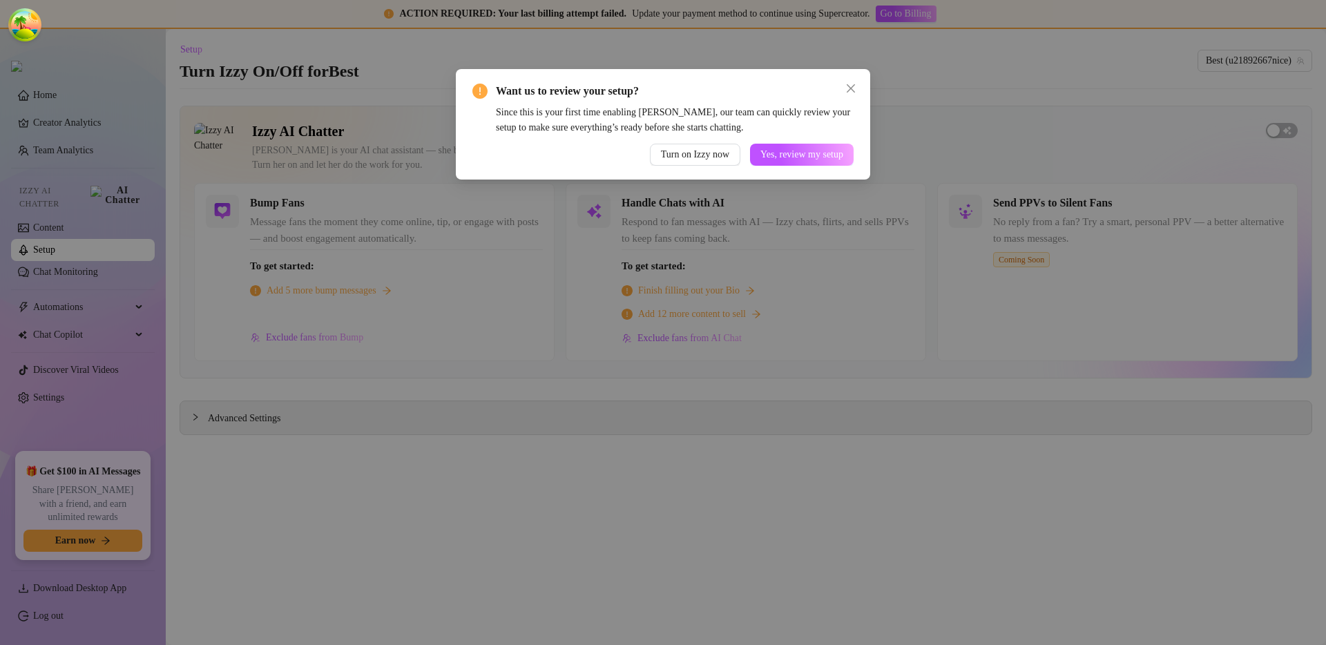
click at [947, 339] on div "Want us to review your setup? Since this is your first time enabling Izzy, our …" at bounding box center [663, 322] width 1326 height 645
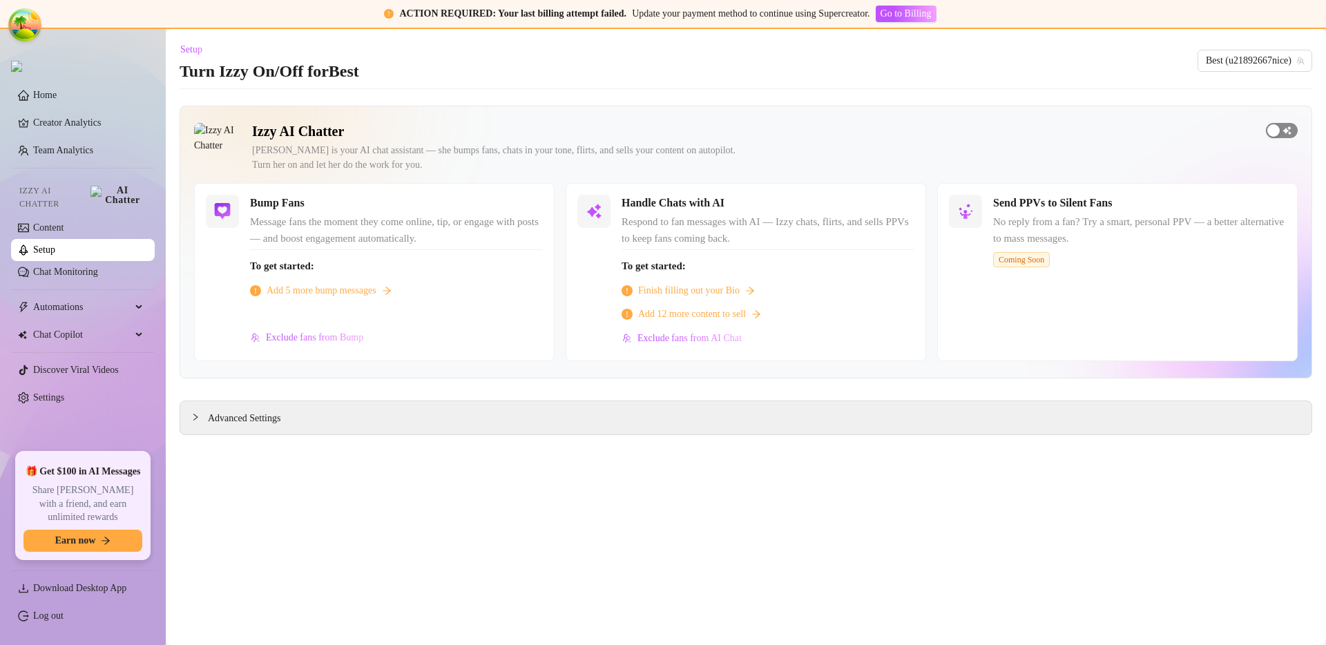
click at [1293, 130] on span "button" at bounding box center [1282, 130] width 32 height 15
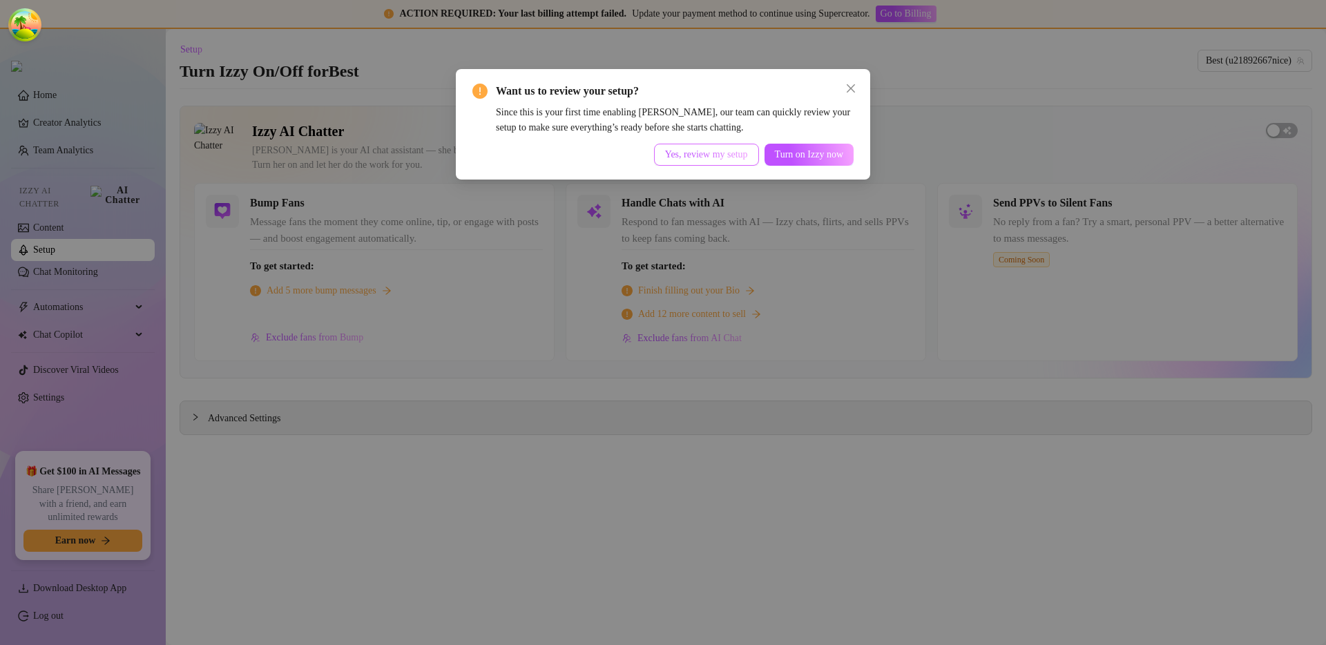
click at [702, 161] on button "Yes, review my setup" at bounding box center [706, 155] width 105 height 22
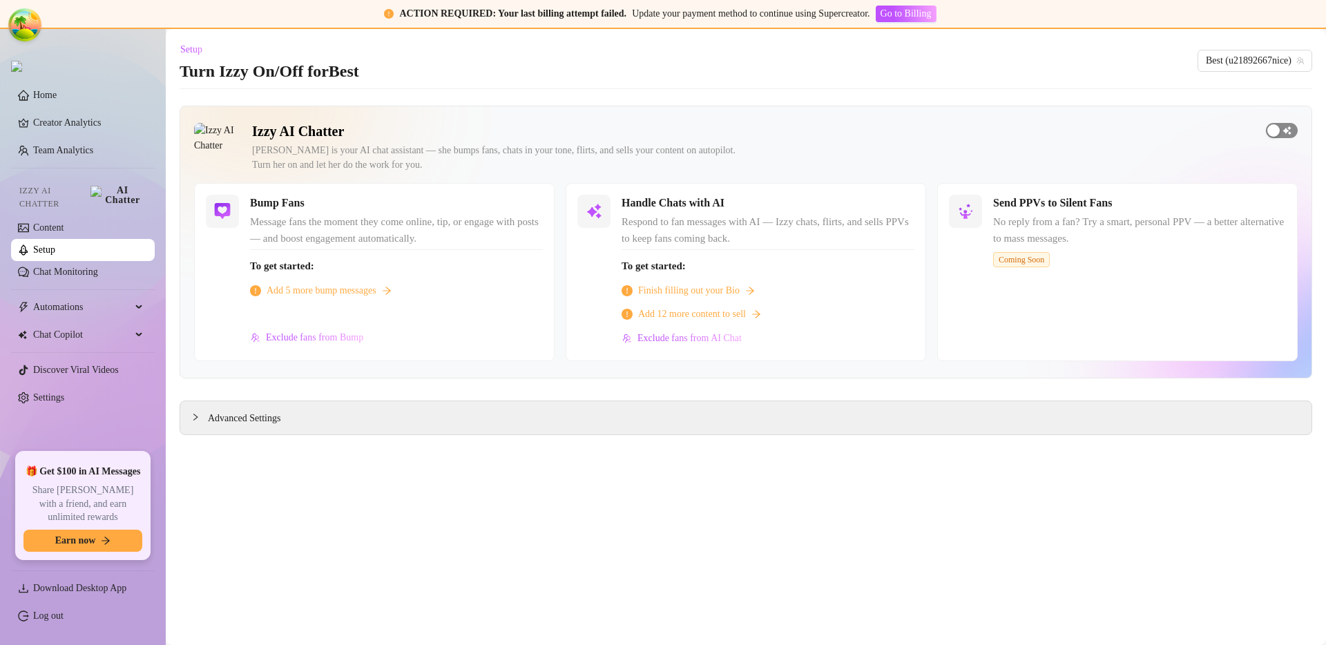
click at [1280, 136] on span "button" at bounding box center [1282, 130] width 32 height 15
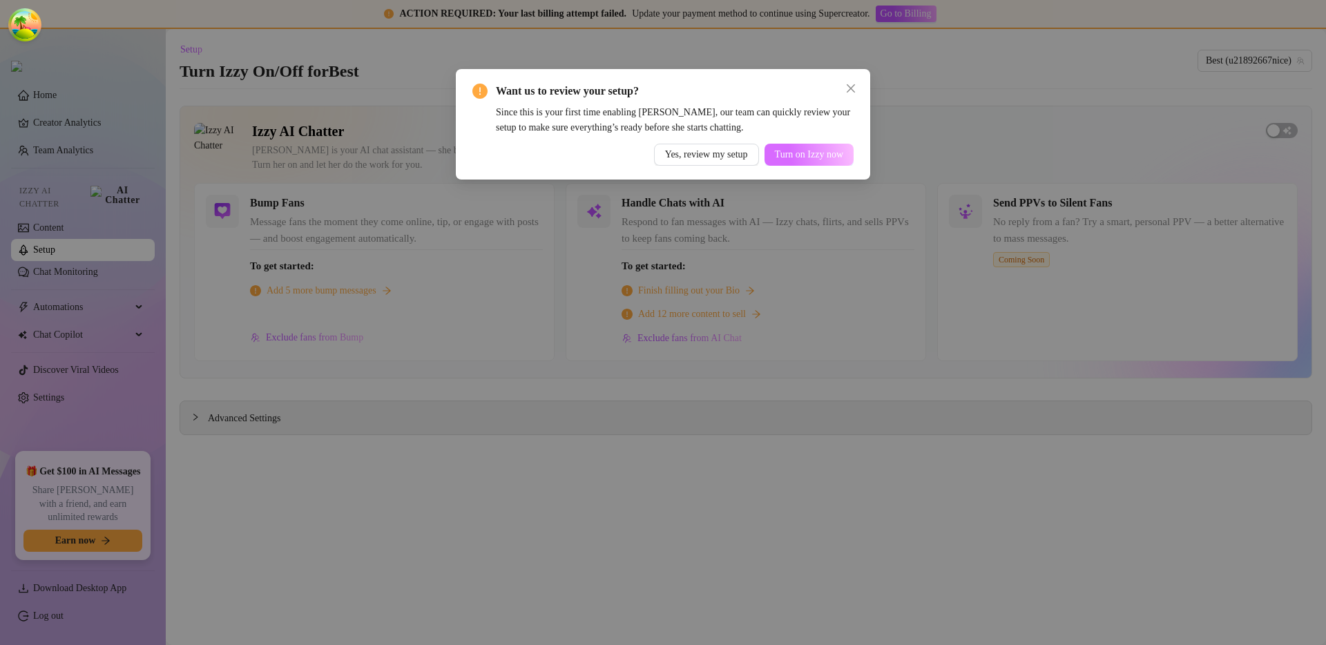
click at [812, 158] on span "Turn on Izzy now" at bounding box center [809, 154] width 68 height 11
